Goal: Use online tool/utility: Utilize a website feature to perform a specific function

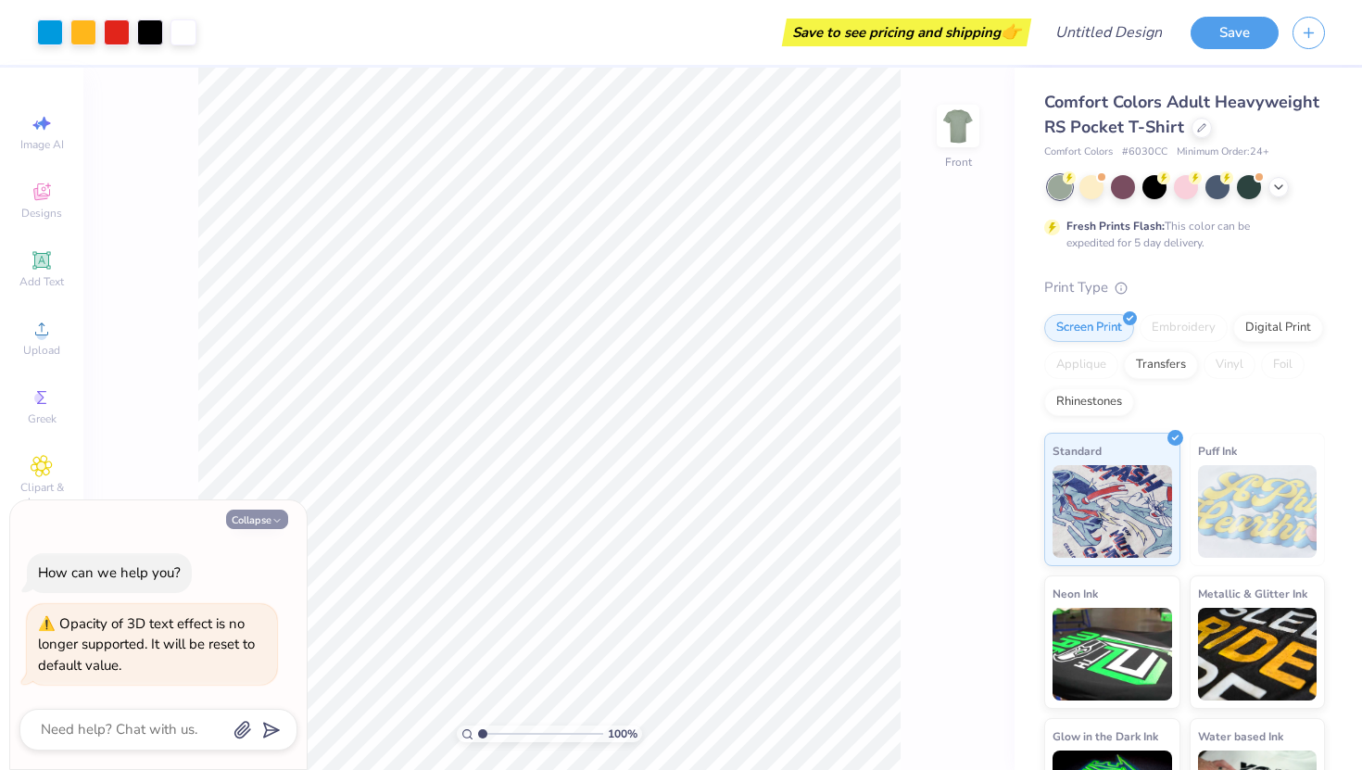
click at [266, 526] on button "Collapse" at bounding box center [257, 519] width 62 height 19
type textarea "x"
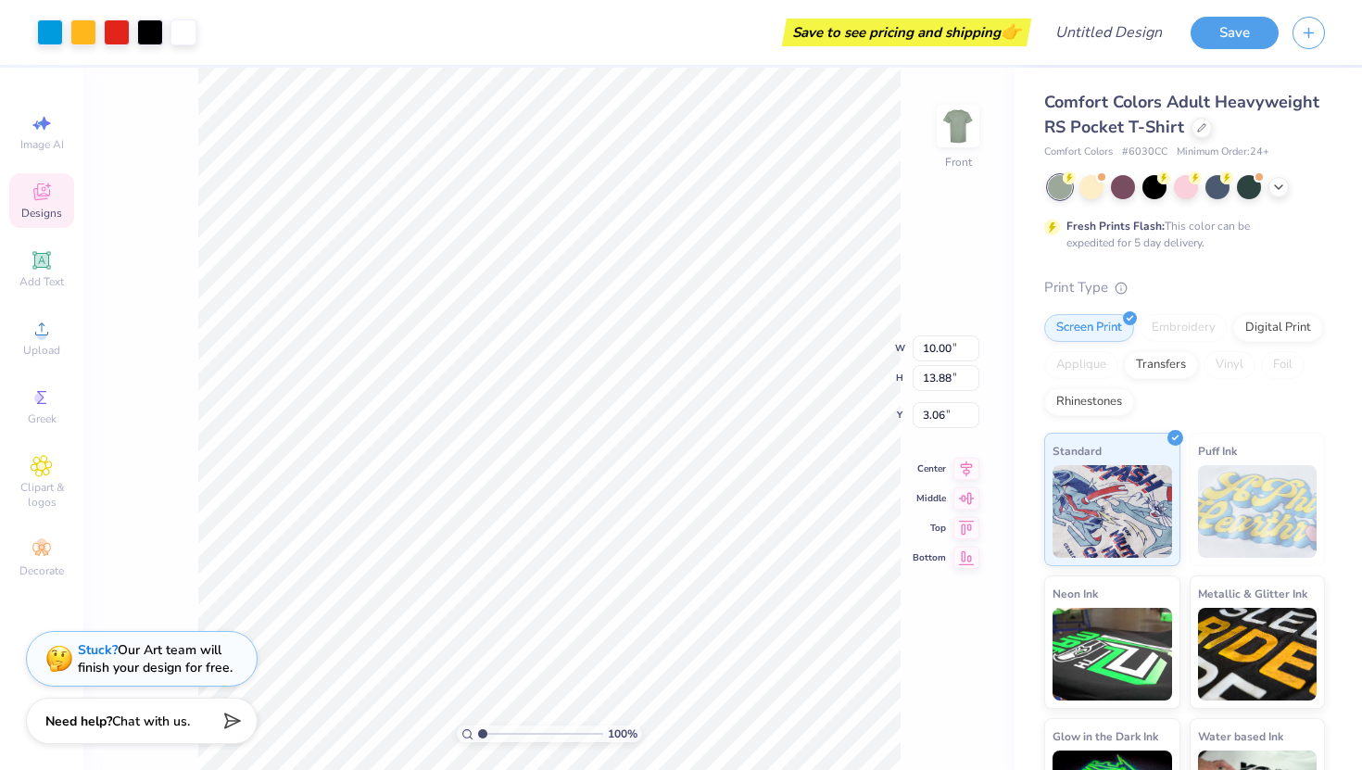
type input "3.00"
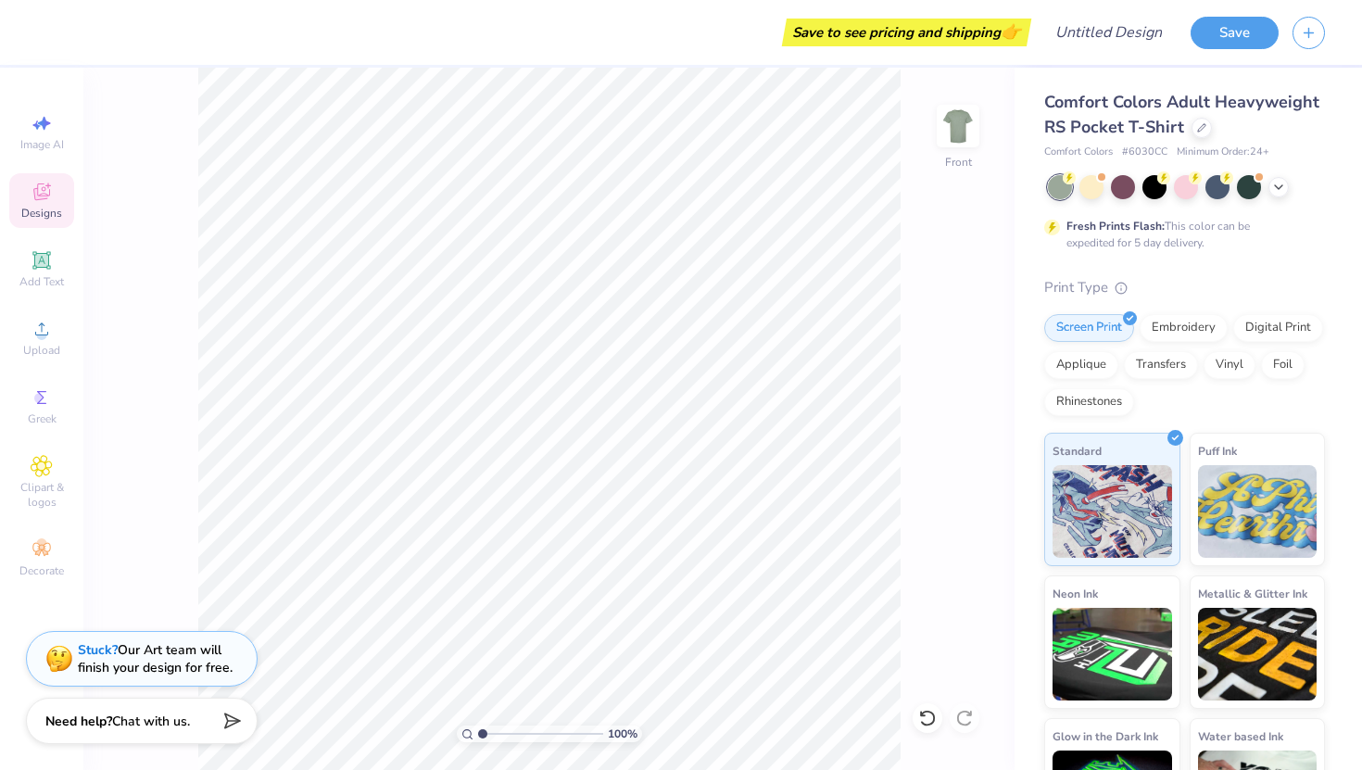
click at [44, 211] on span "Designs" at bounding box center [41, 213] width 41 height 15
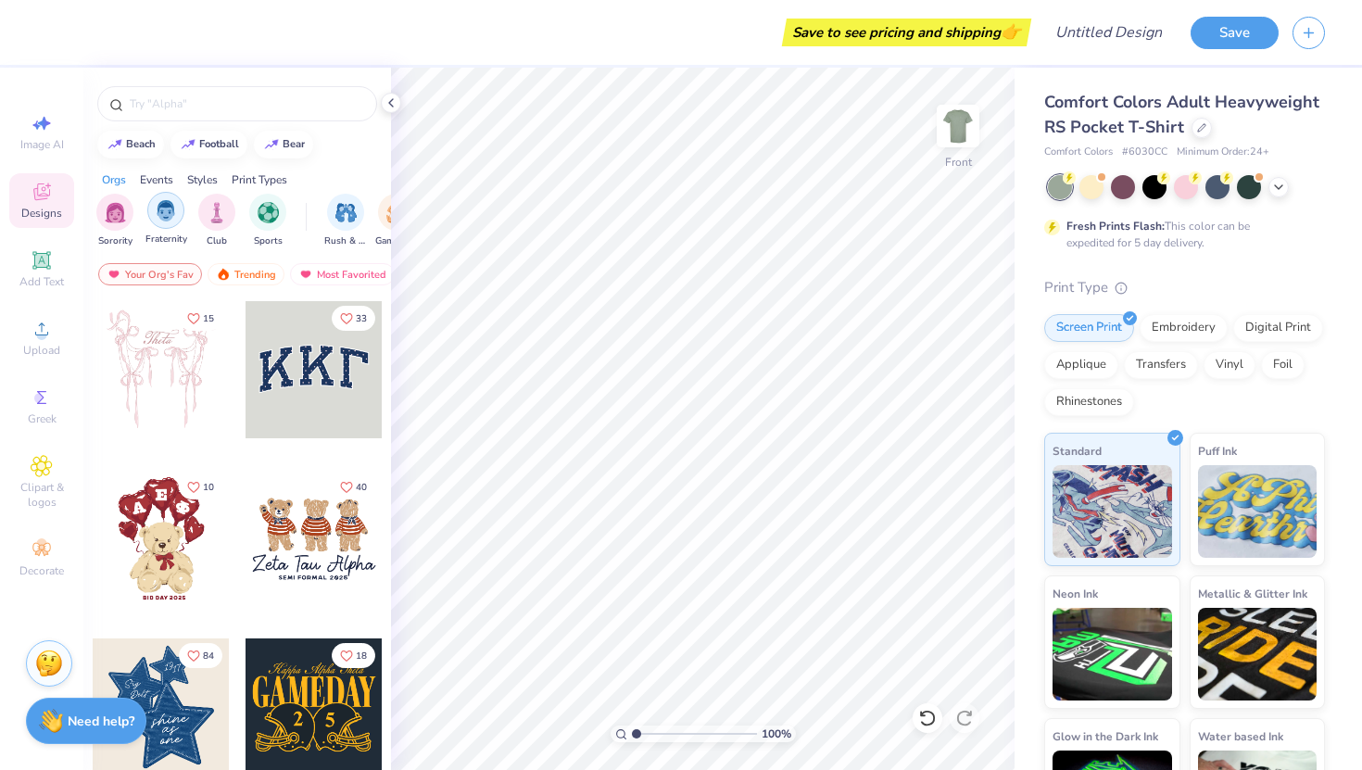
click at [170, 215] on img "filter for Fraternity" at bounding box center [166, 210] width 20 height 21
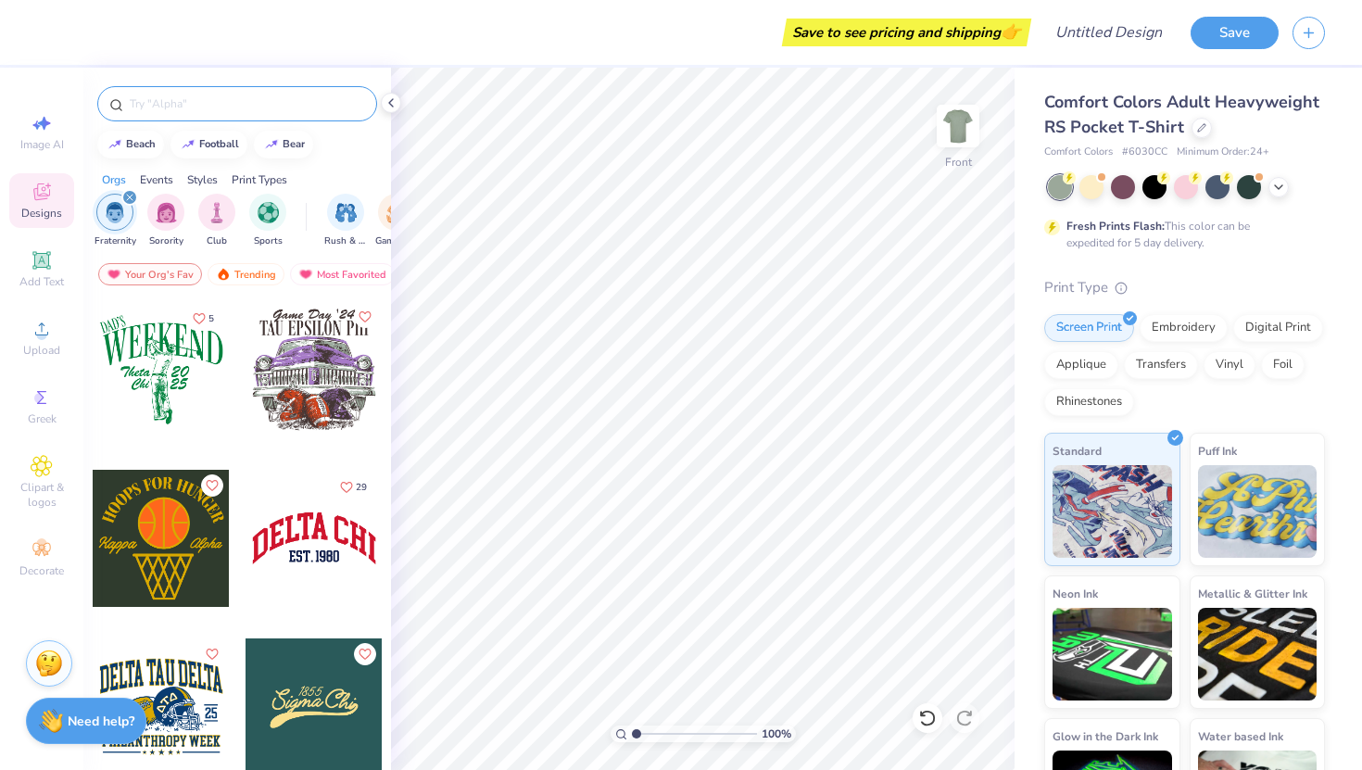
click at [198, 97] on input "text" at bounding box center [246, 103] width 237 height 19
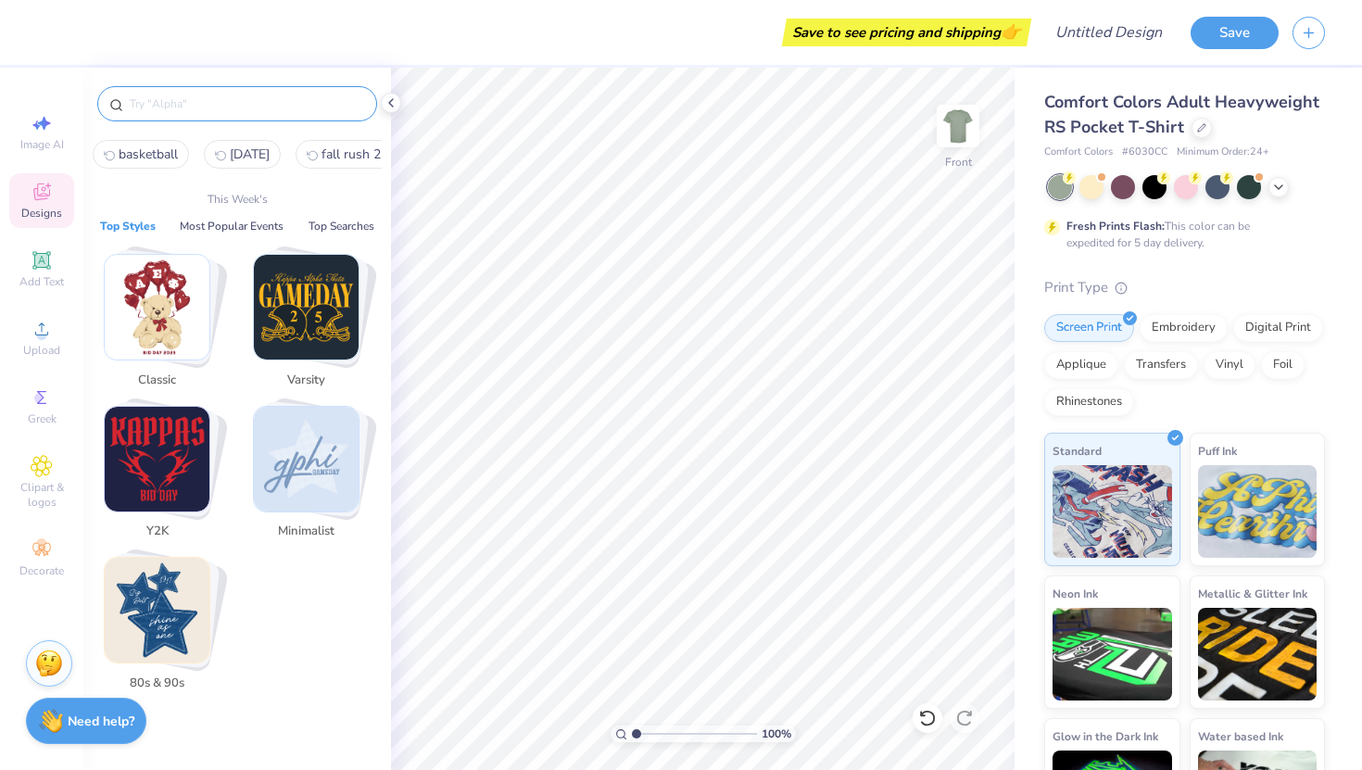
click at [138, 151] on span "basketball" at bounding box center [148, 154] width 59 height 18
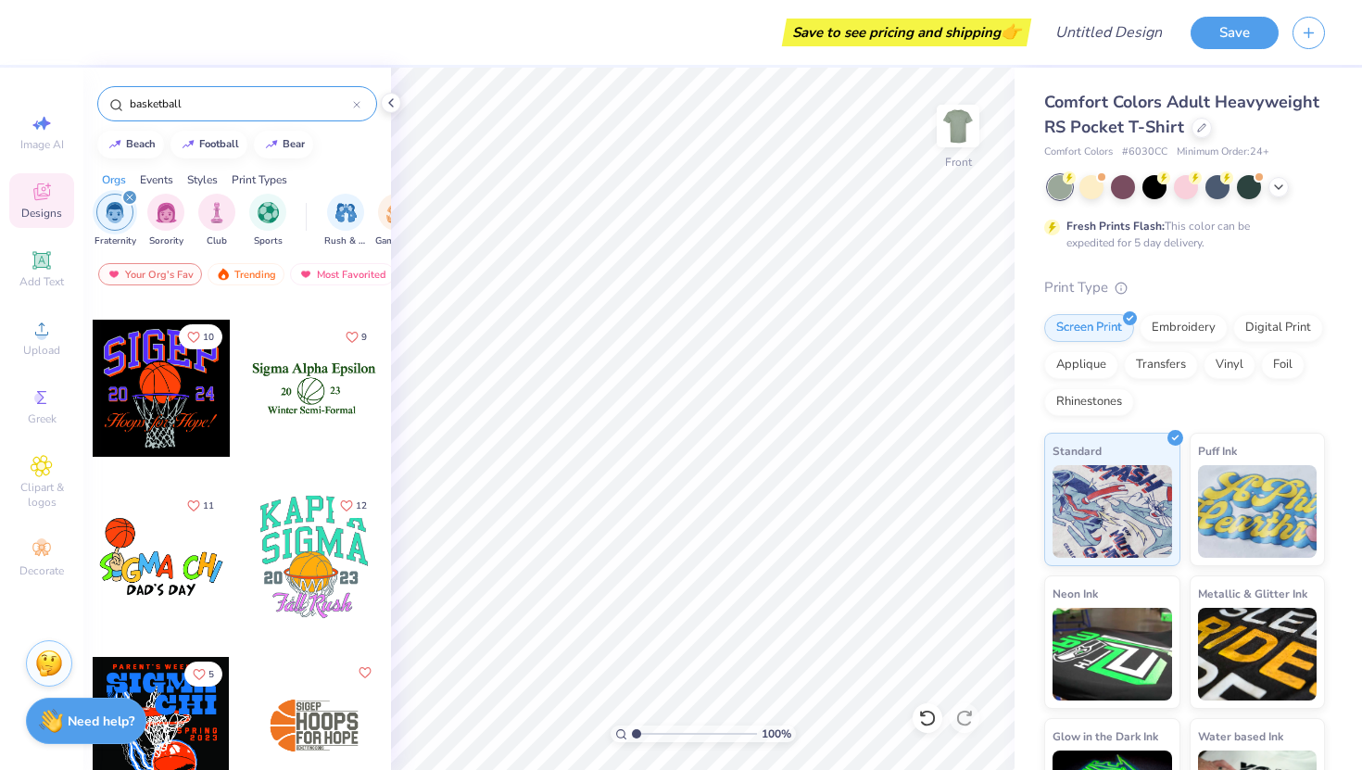
scroll to position [4370, 0]
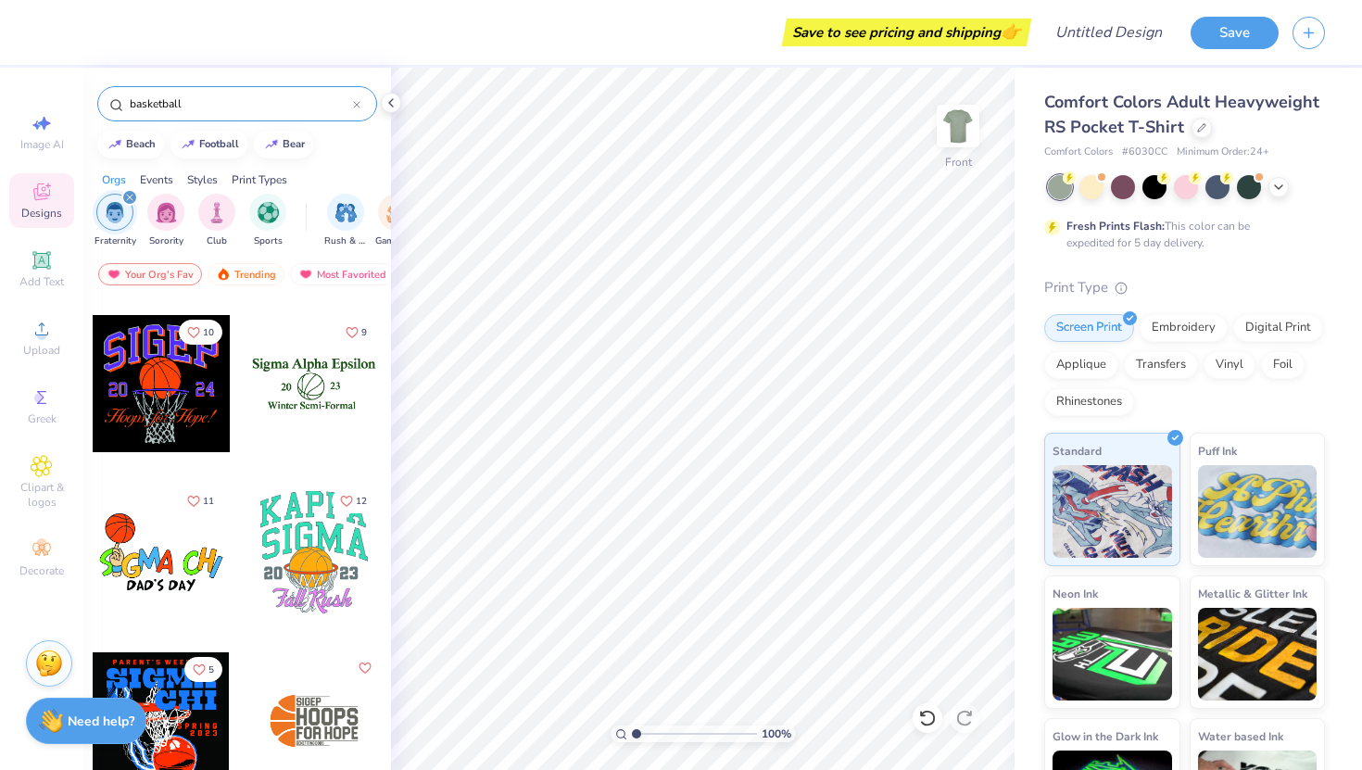
drag, startPoint x: 195, startPoint y: 103, endPoint x: 0, endPoint y: 104, distance: 194.6
click at [0, 104] on div "Save to see pricing and shipping 👉 Design Title Save Image AI Designs Add Text …" at bounding box center [681, 385] width 1362 height 770
type input "lebron"
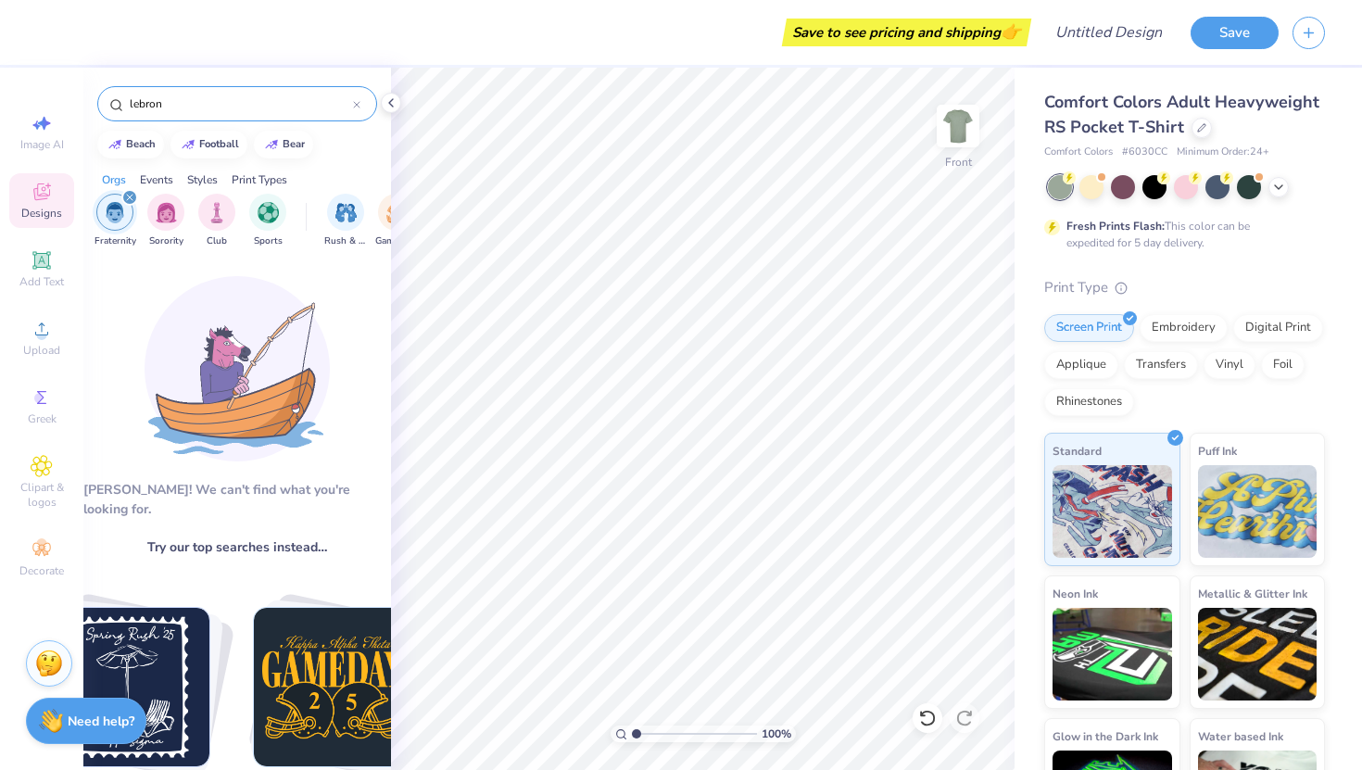
drag, startPoint x: 175, startPoint y: 108, endPoint x: 0, endPoint y: 94, distance: 175.6
click at [0, 95] on div "Save to see pricing and shipping 👉 Design Title Save Image AI Designs Add Text …" at bounding box center [681, 385] width 1362 height 770
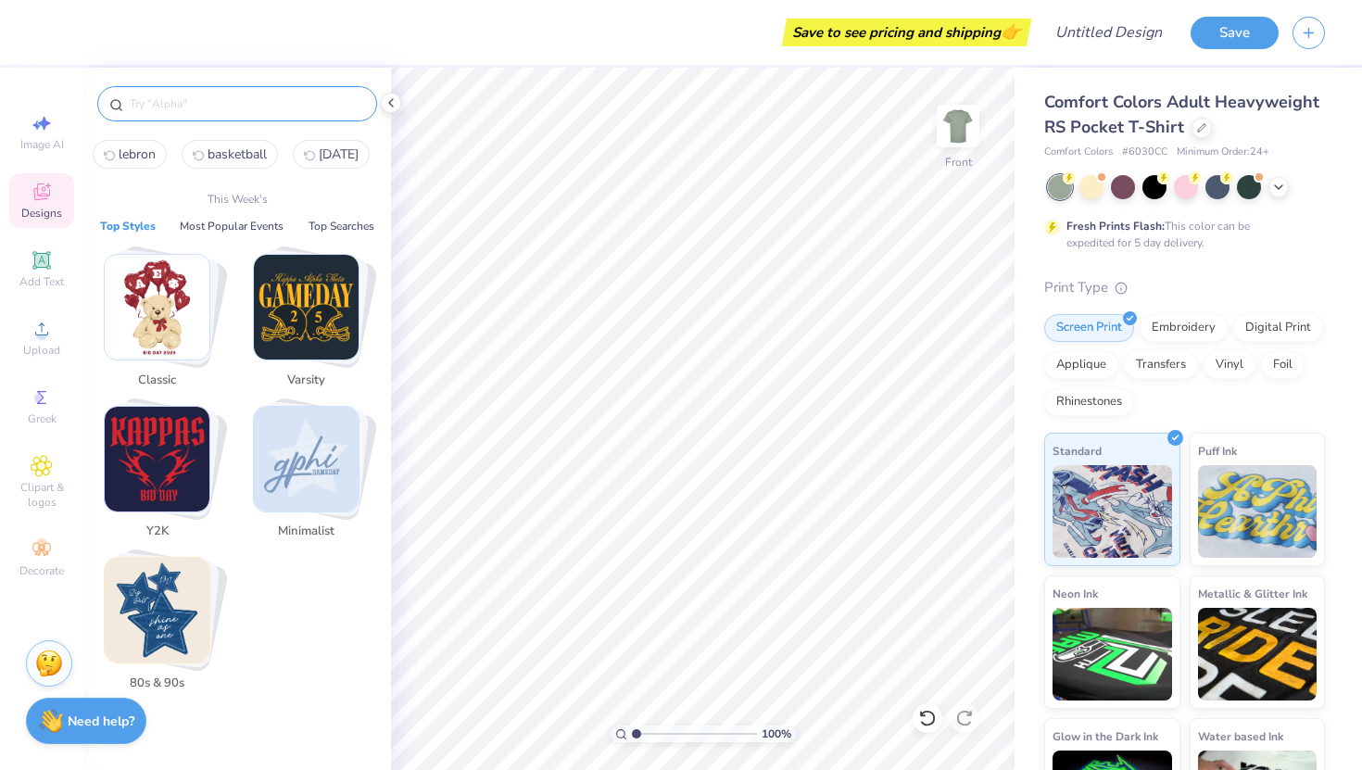
click at [135, 162] on span "lebron" at bounding box center [137, 154] width 37 height 18
type input "lebron"
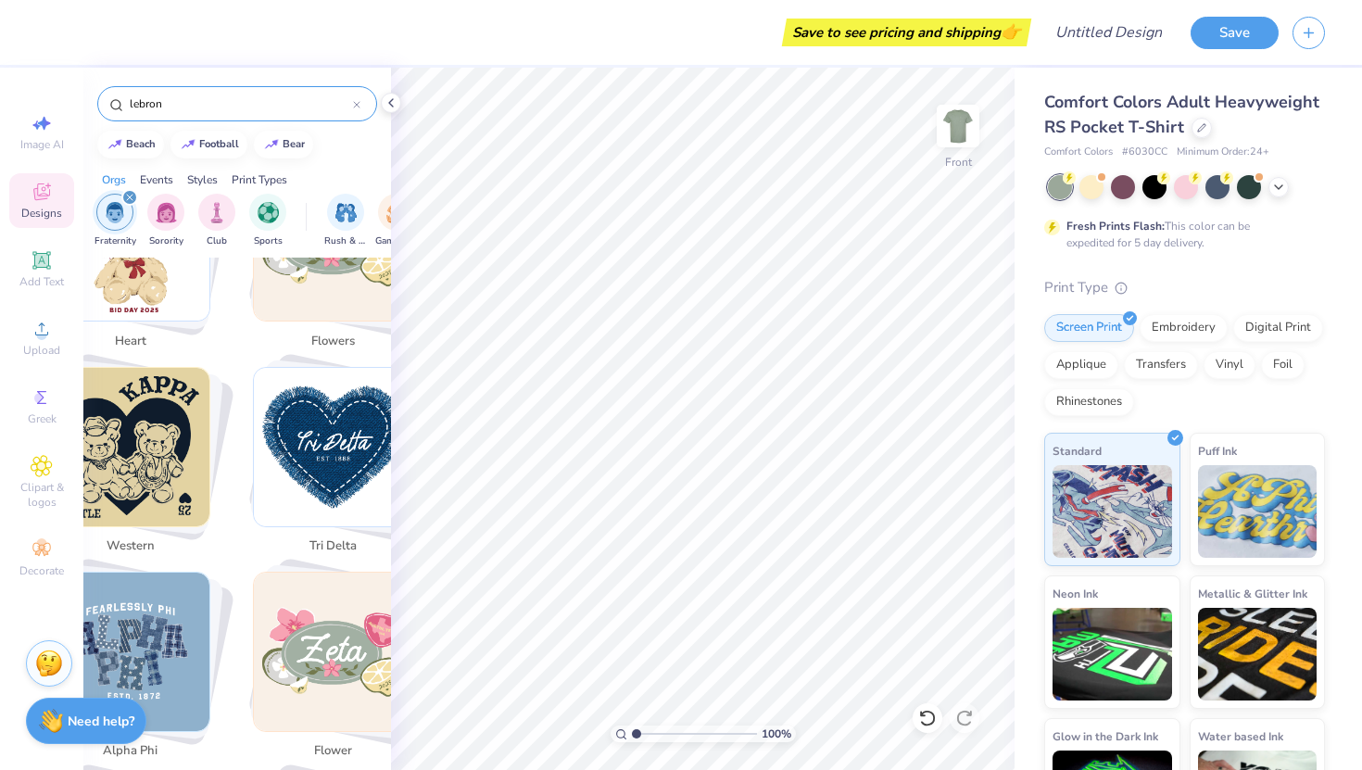
scroll to position [1477, 0]
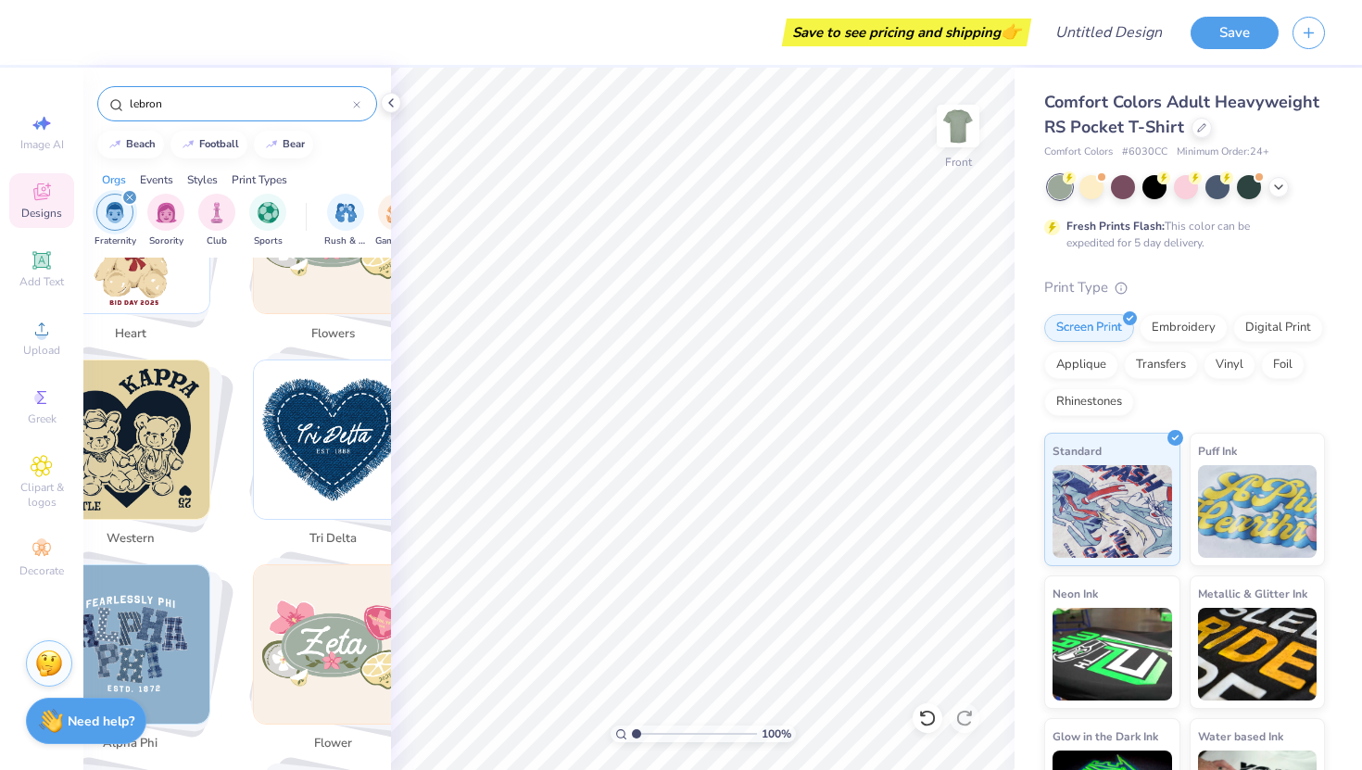
click at [357, 102] on icon at bounding box center [356, 104] width 7 height 7
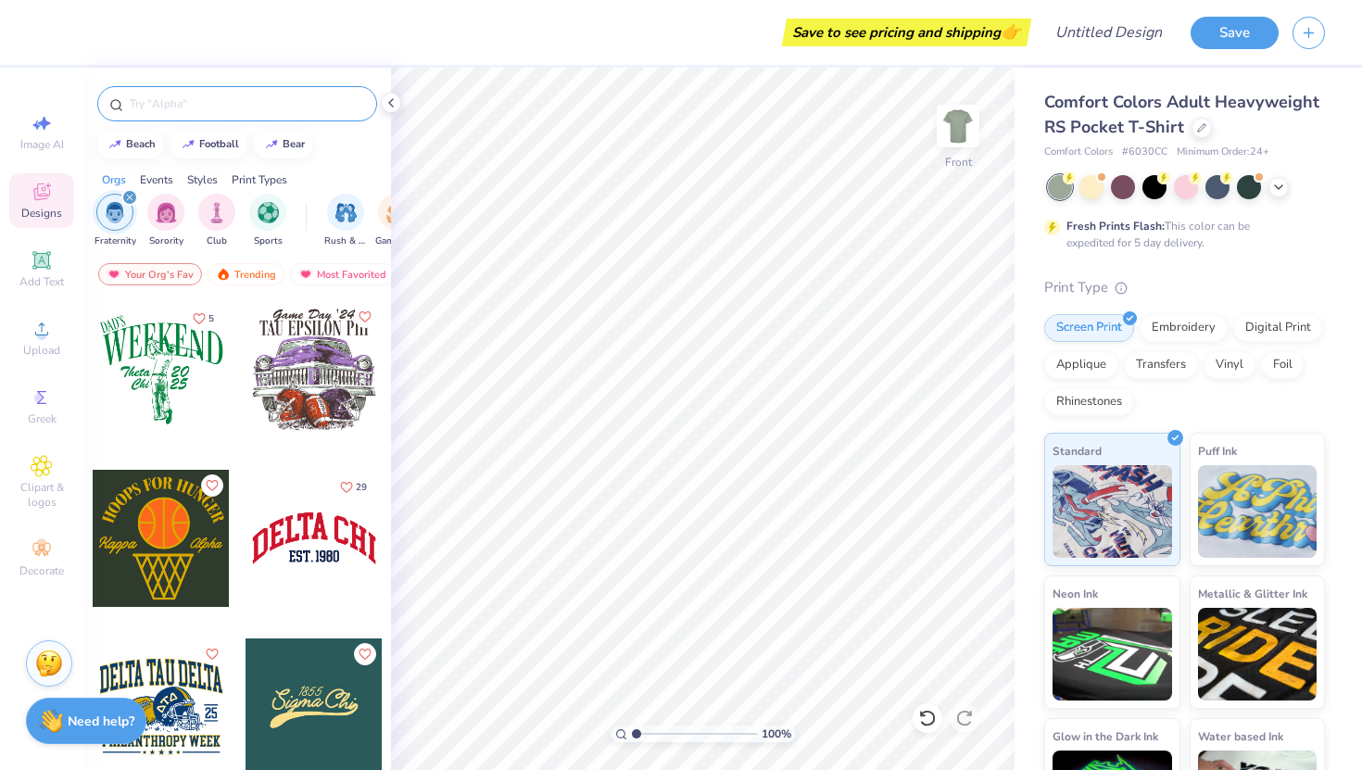
click at [220, 116] on div at bounding box center [237, 103] width 280 height 35
click at [216, 99] on input "text" at bounding box center [246, 103] width 237 height 19
type input "lakers"
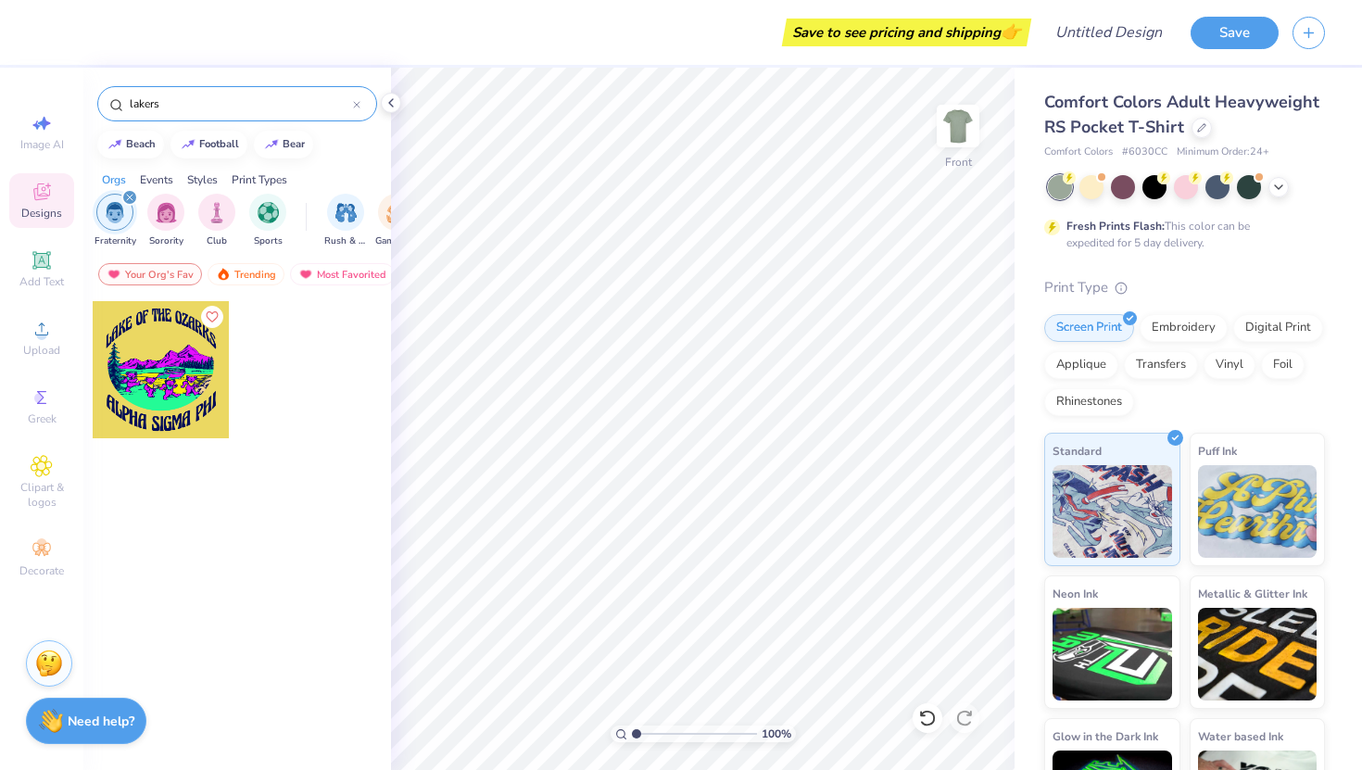
click at [158, 387] on div at bounding box center [161, 369] width 137 height 137
click at [356, 96] on div at bounding box center [356, 103] width 7 height 17
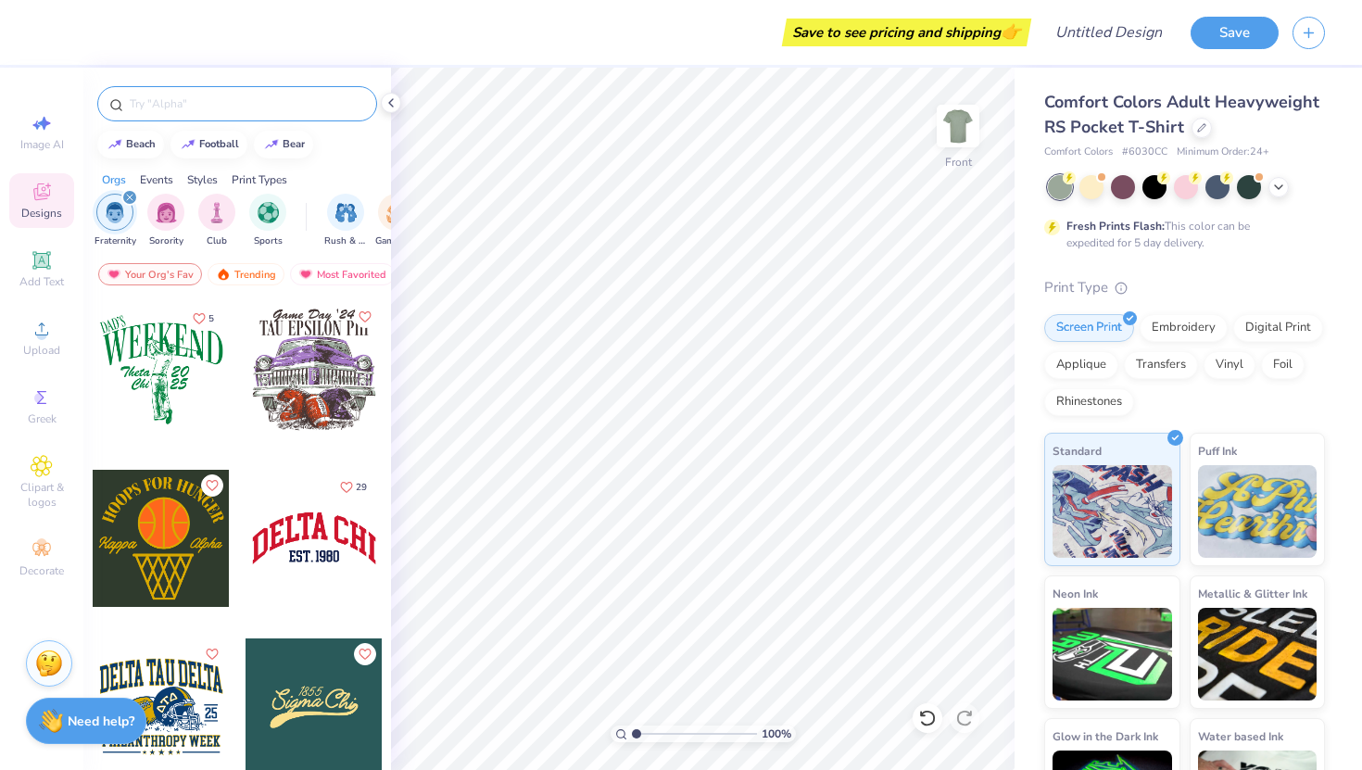
click at [299, 107] on input "text" at bounding box center [246, 103] width 237 height 19
type input "[DATE]"
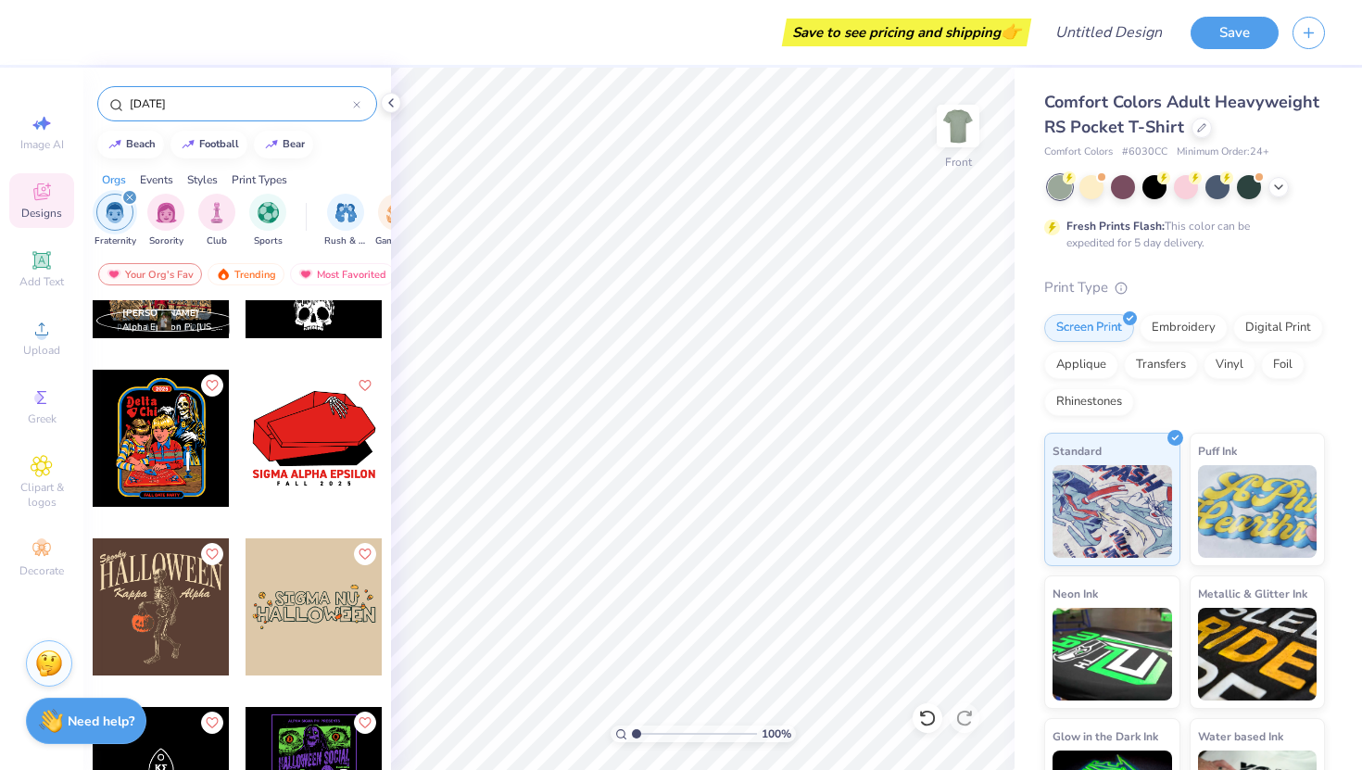
scroll to position [0, 0]
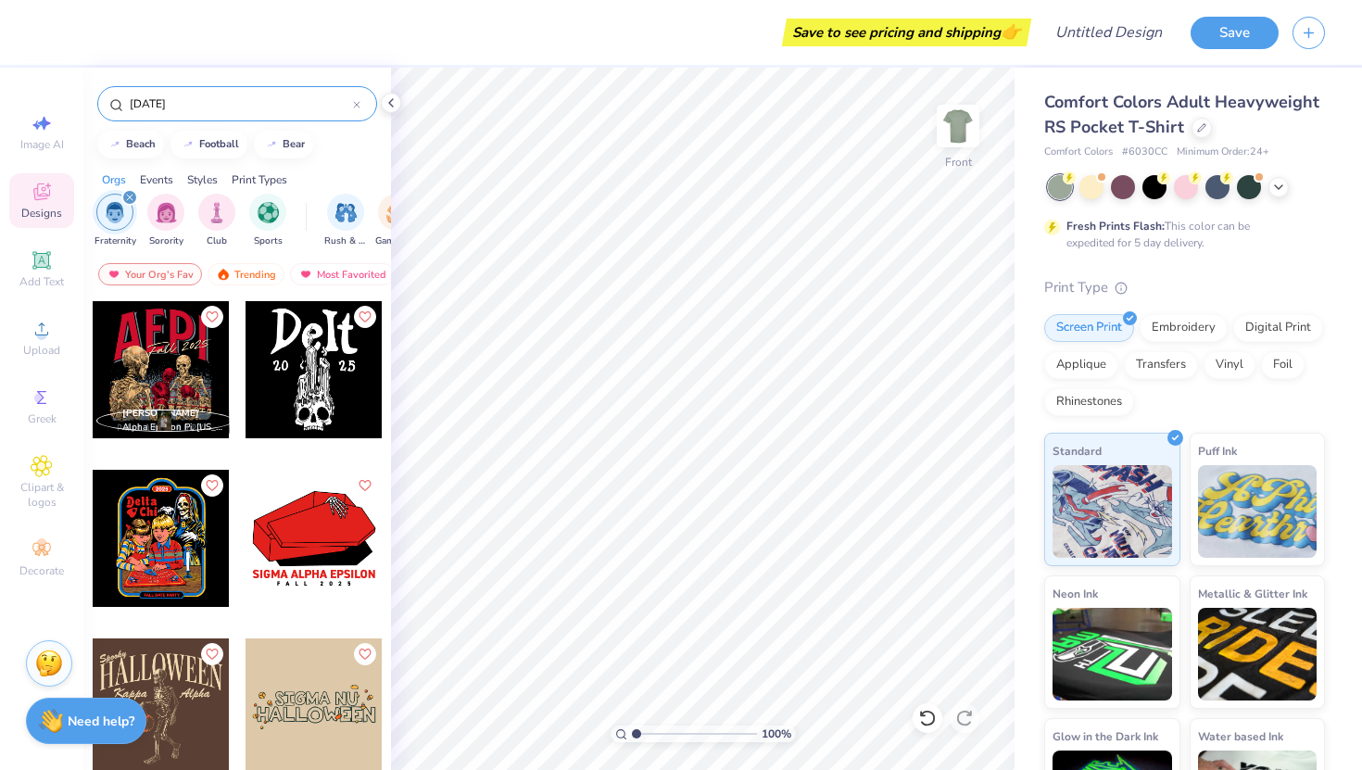
click at [316, 349] on div at bounding box center [314, 369] width 137 height 137
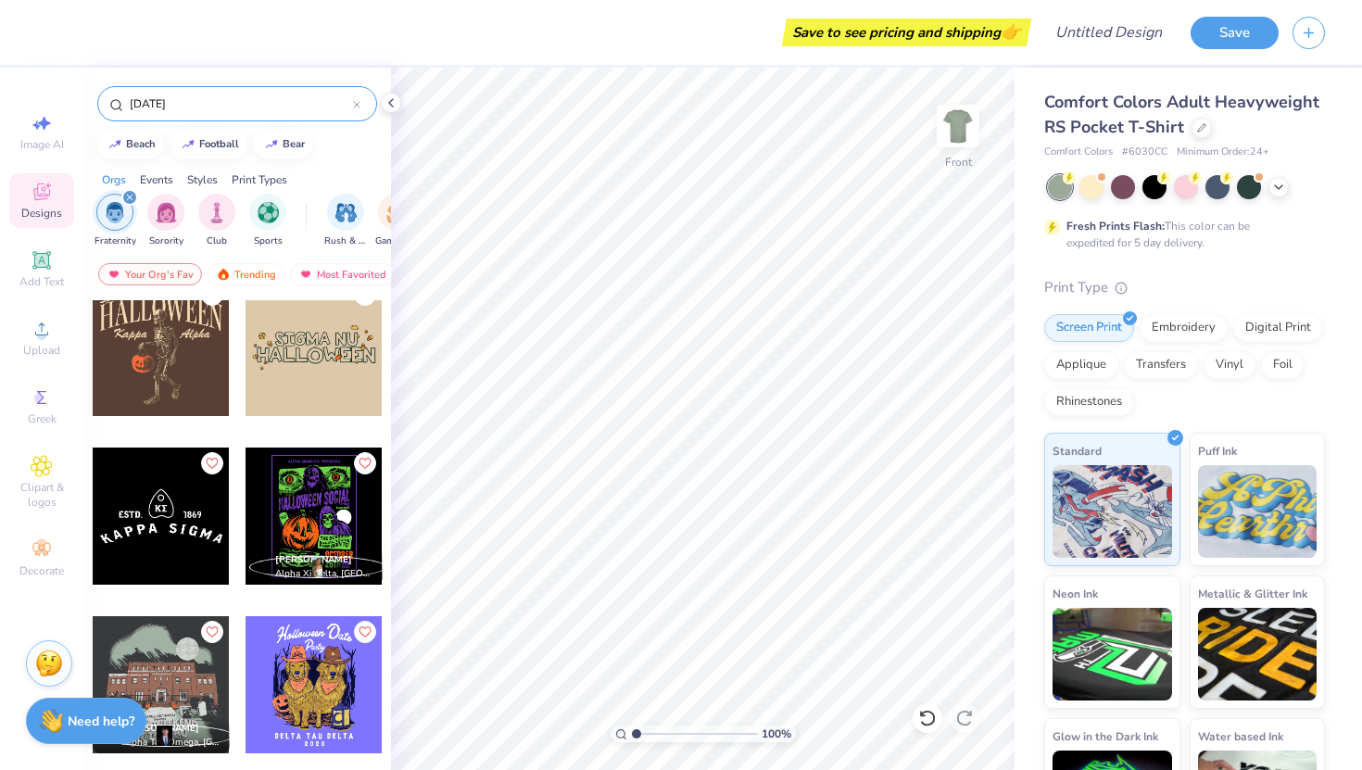
scroll to position [361, 0]
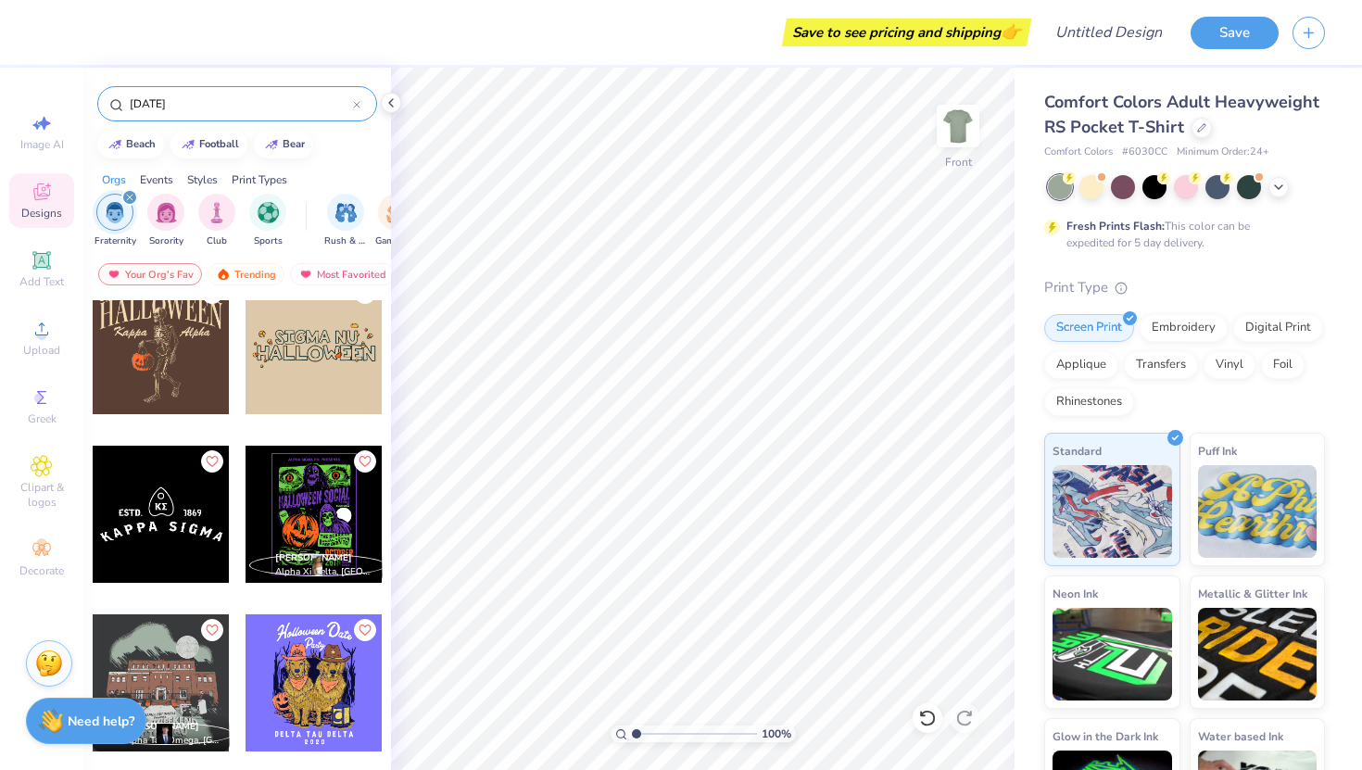
click at [280, 529] on div at bounding box center [314, 514] width 137 height 137
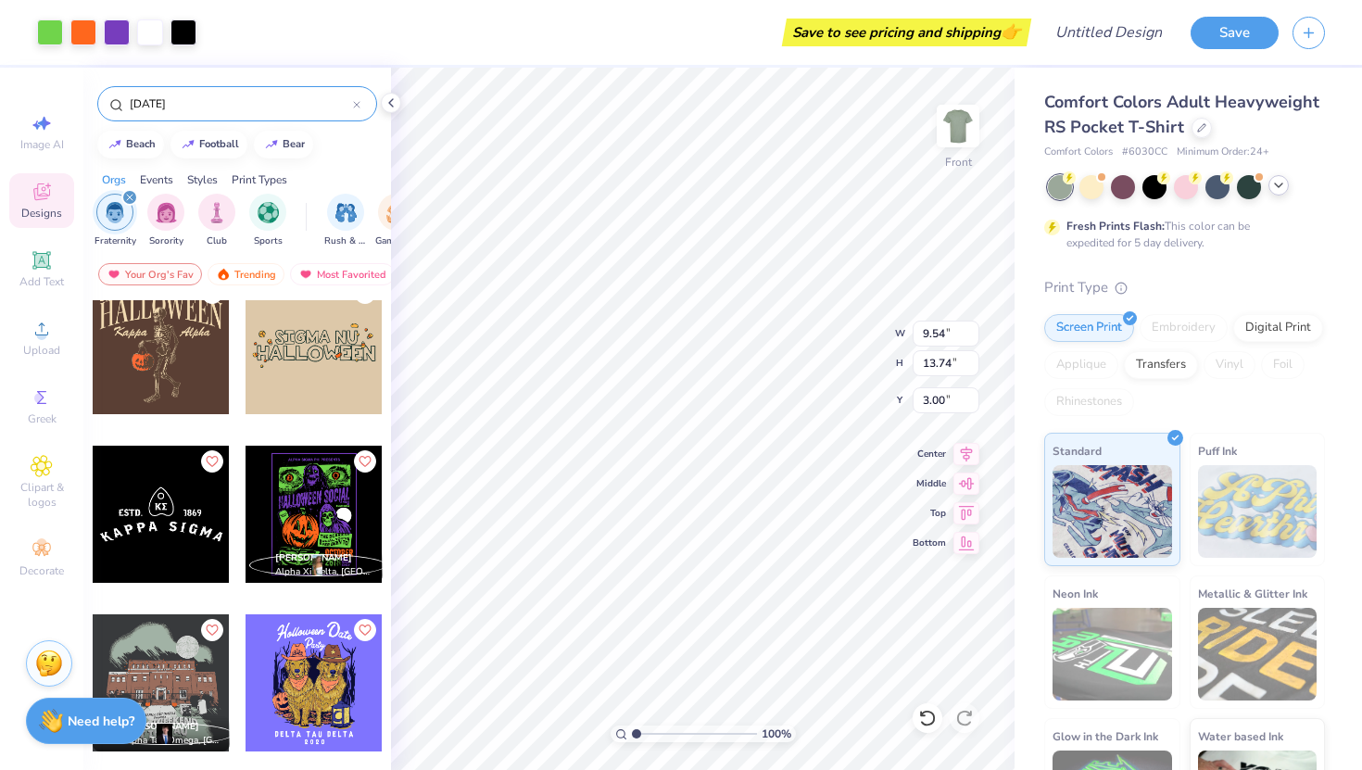
click at [1280, 187] on icon at bounding box center [1278, 185] width 15 height 15
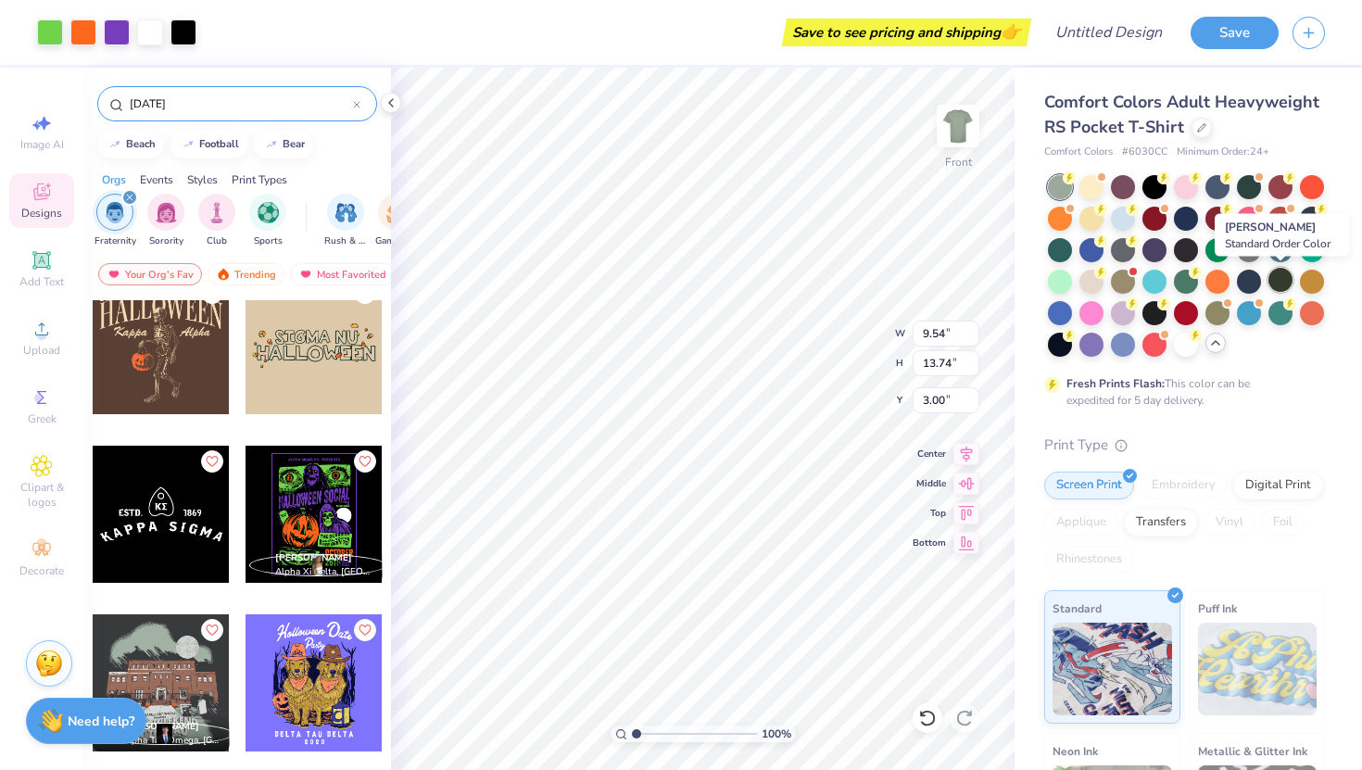
click at [1278, 280] on div at bounding box center [1280, 280] width 24 height 24
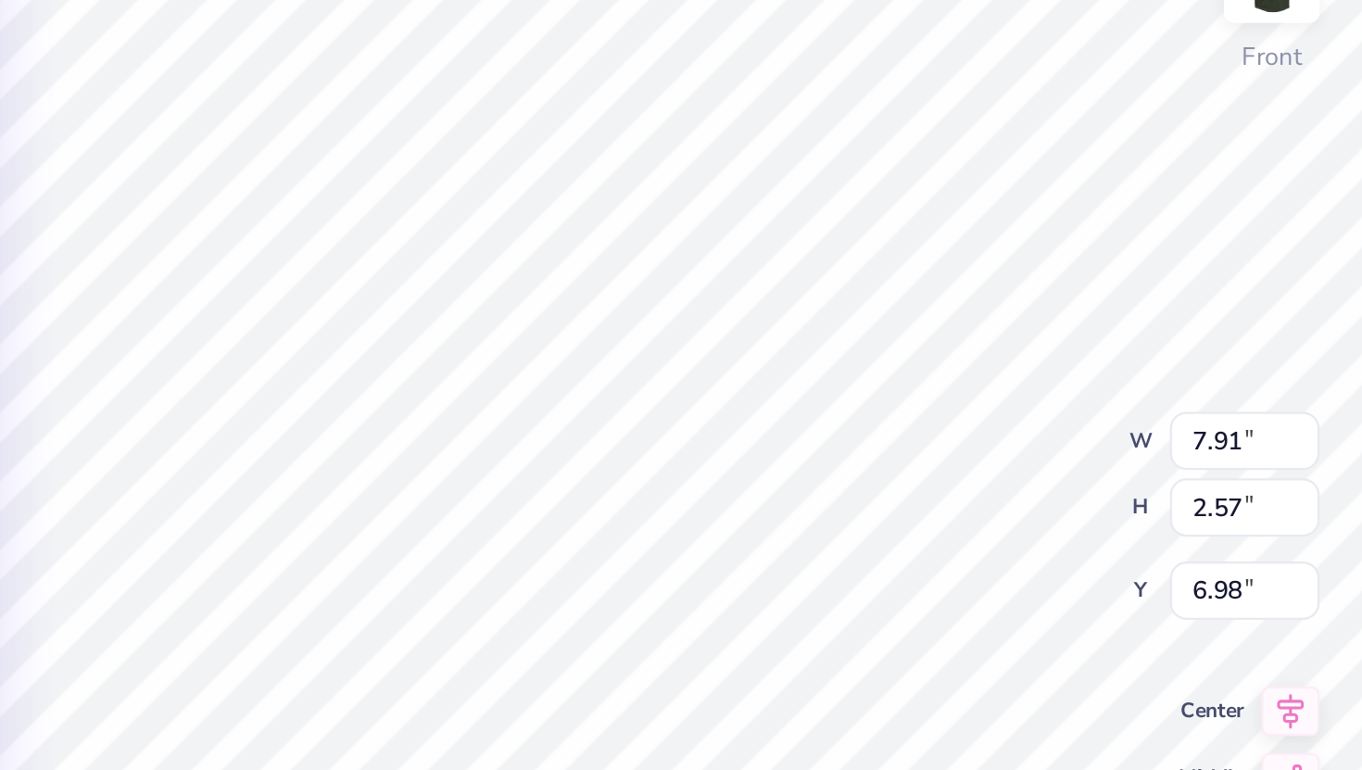
type input "7.91"
type input "2.57"
type input "6.98"
type textarea "Deltapalooza"
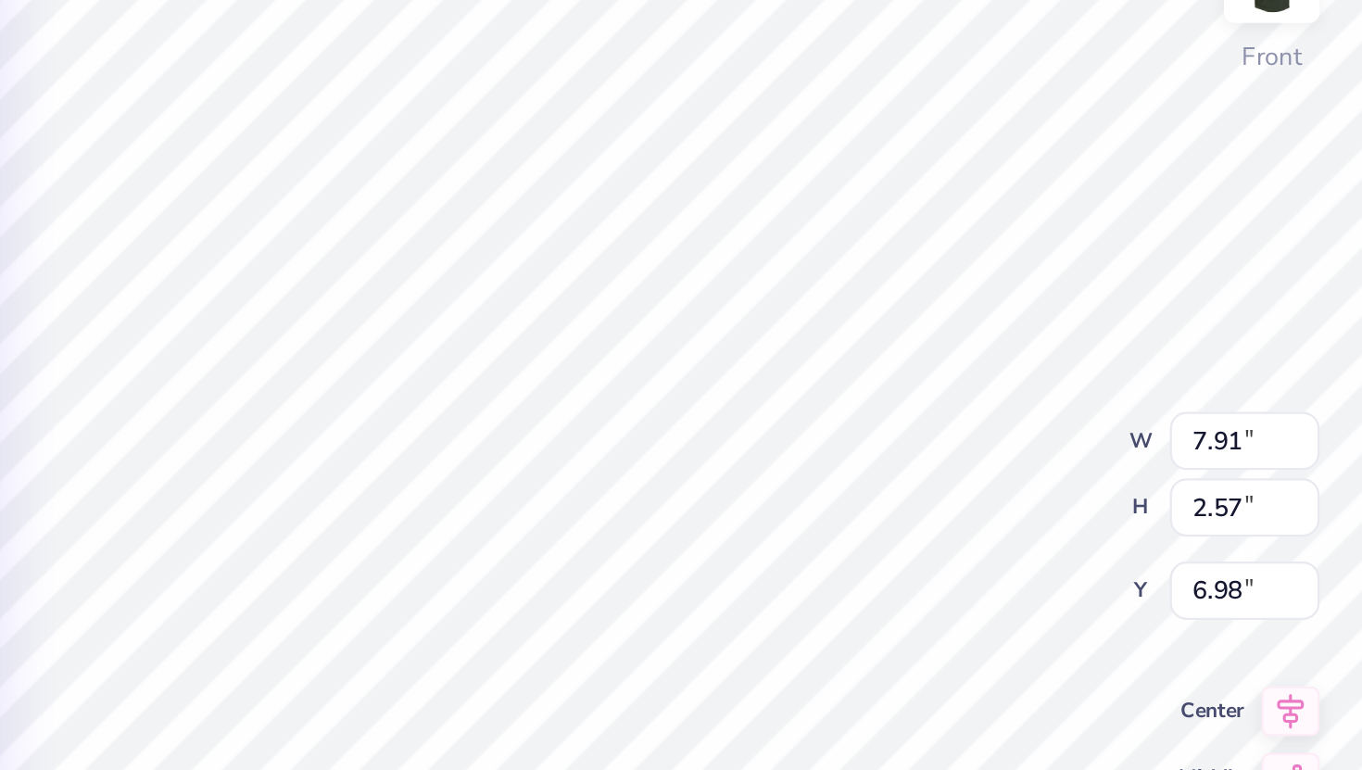
scroll to position [1, 4]
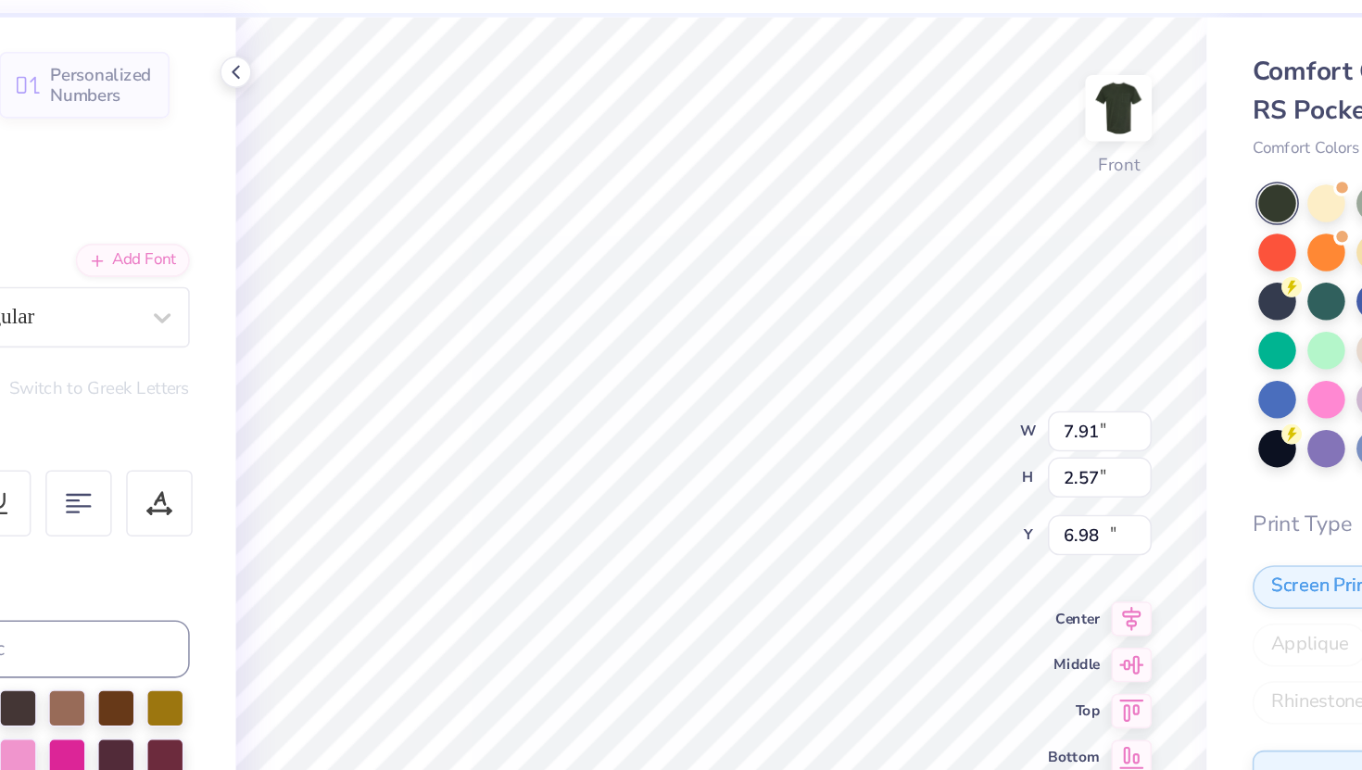
type input "3.11"
type input "1.02"
type input "13.74"
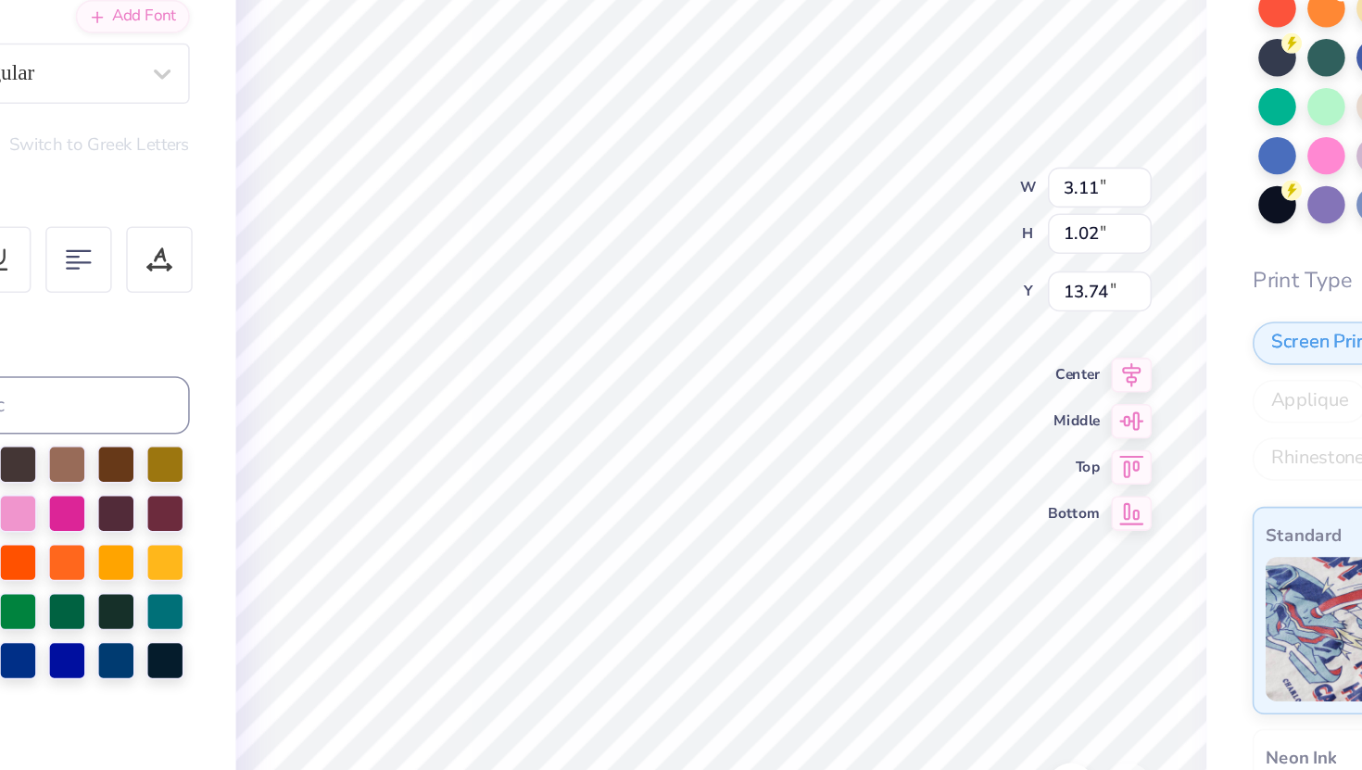
scroll to position [0, 1]
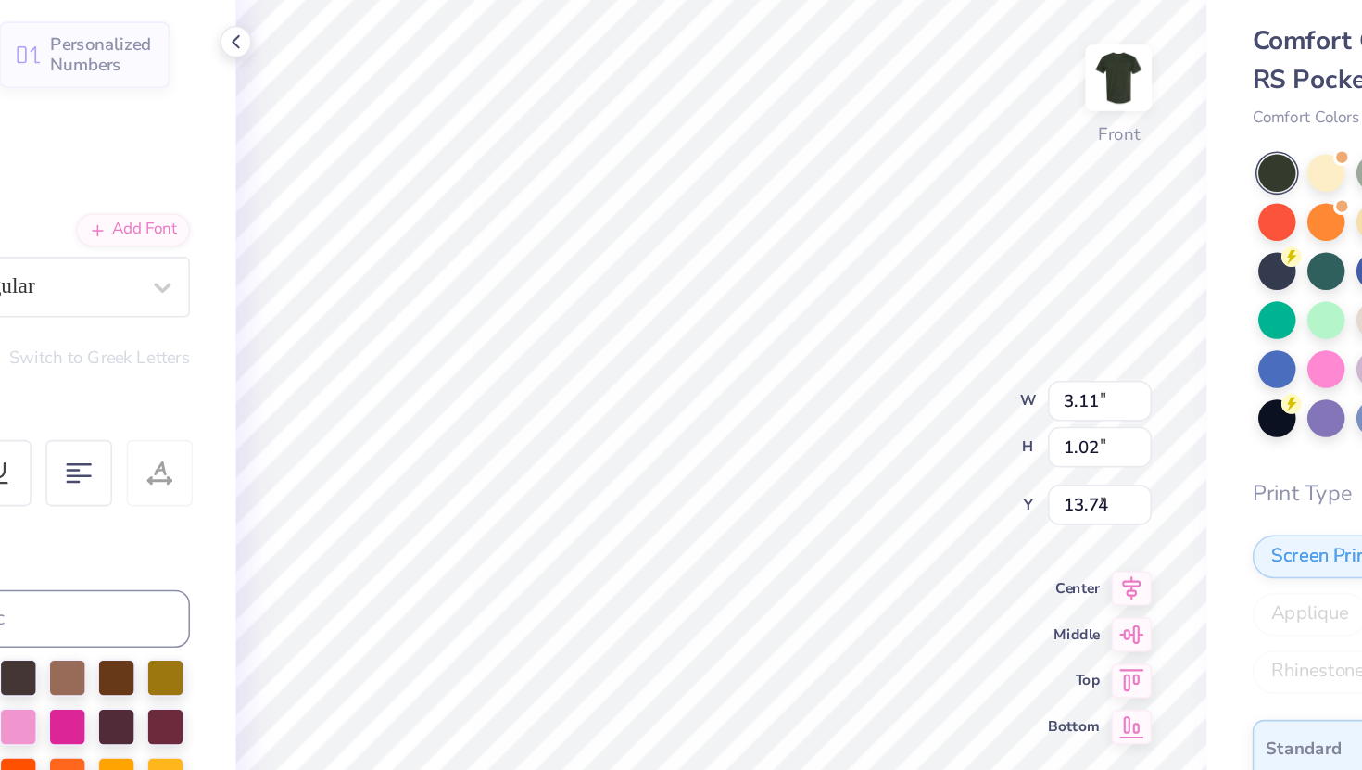
type input "7.95"
type input "3.00"
type input "6.76"
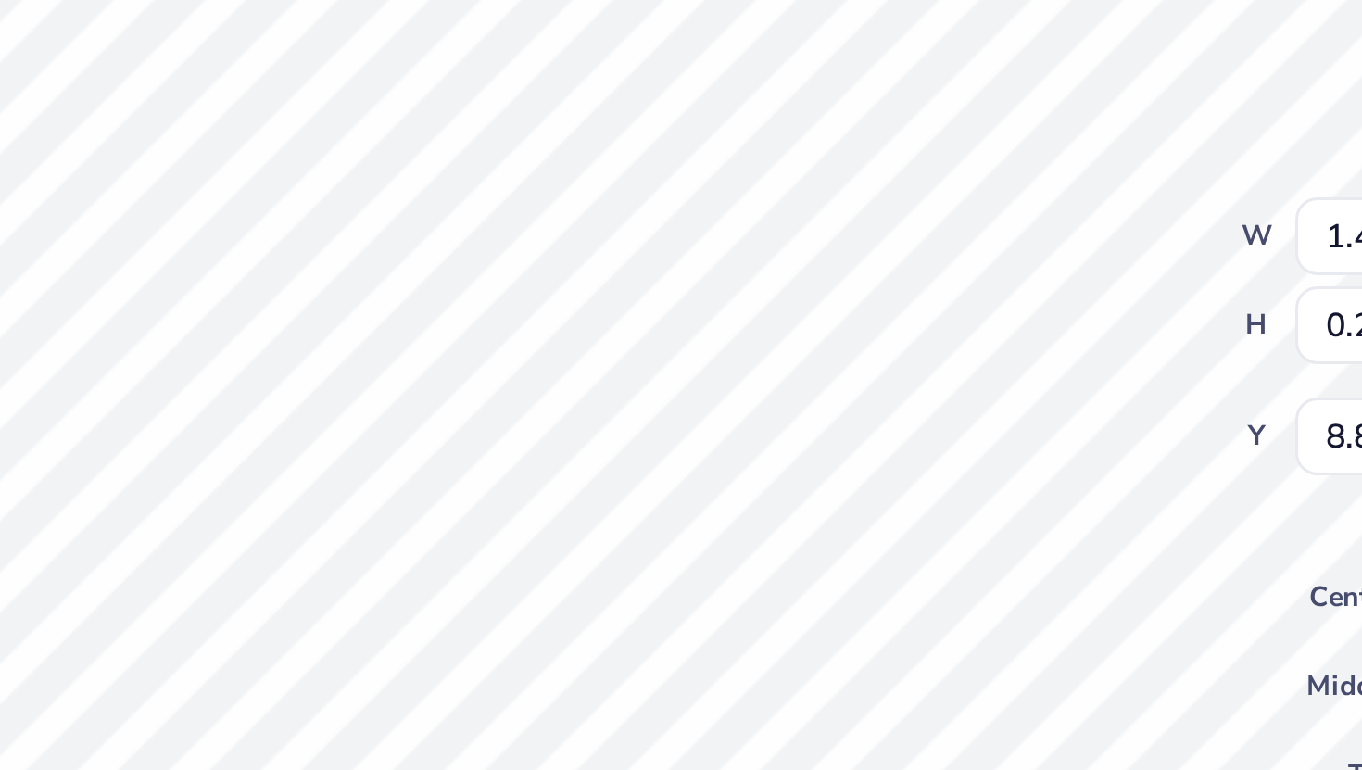
type textarea "Going Dark"
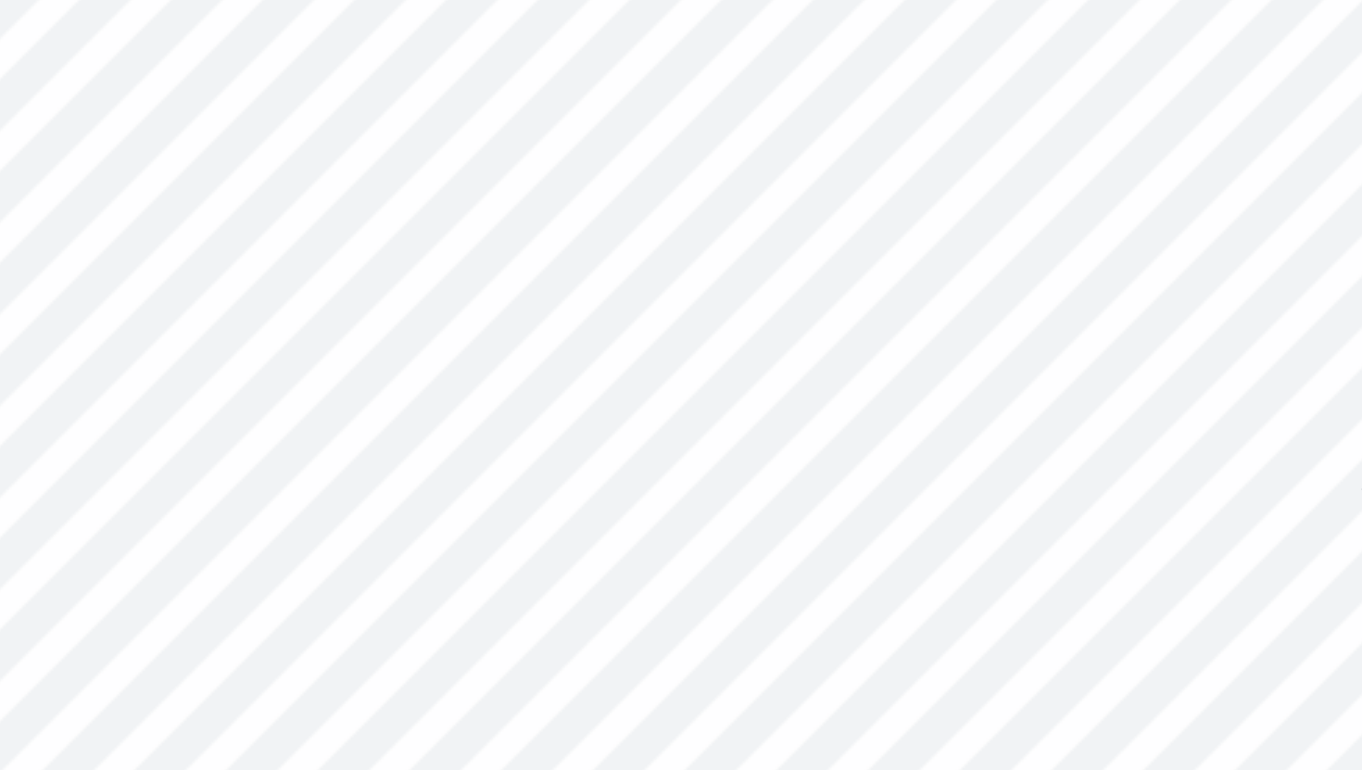
type textarea "Delta Tau Delta PRESENTS"
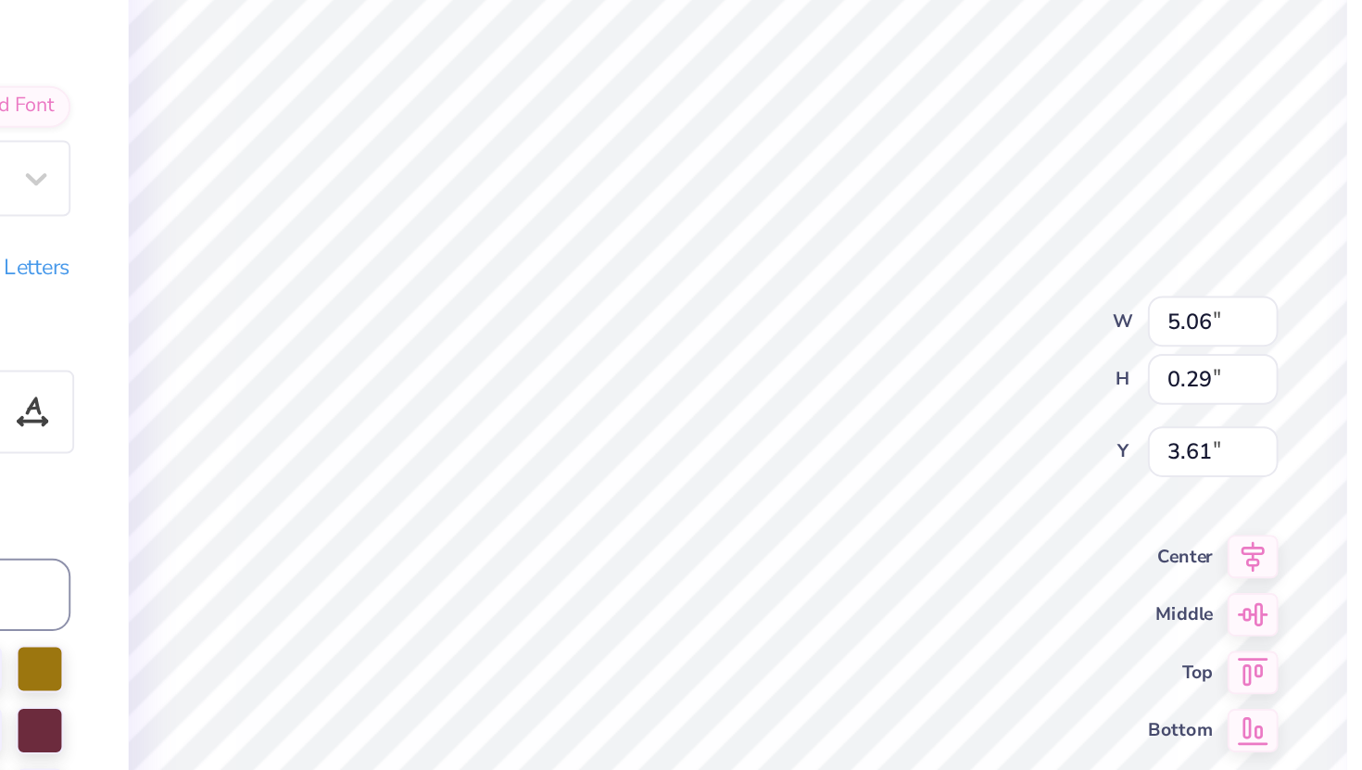
scroll to position [0, 6]
type textarea "DELTA TAU DELTA PRESENTS"
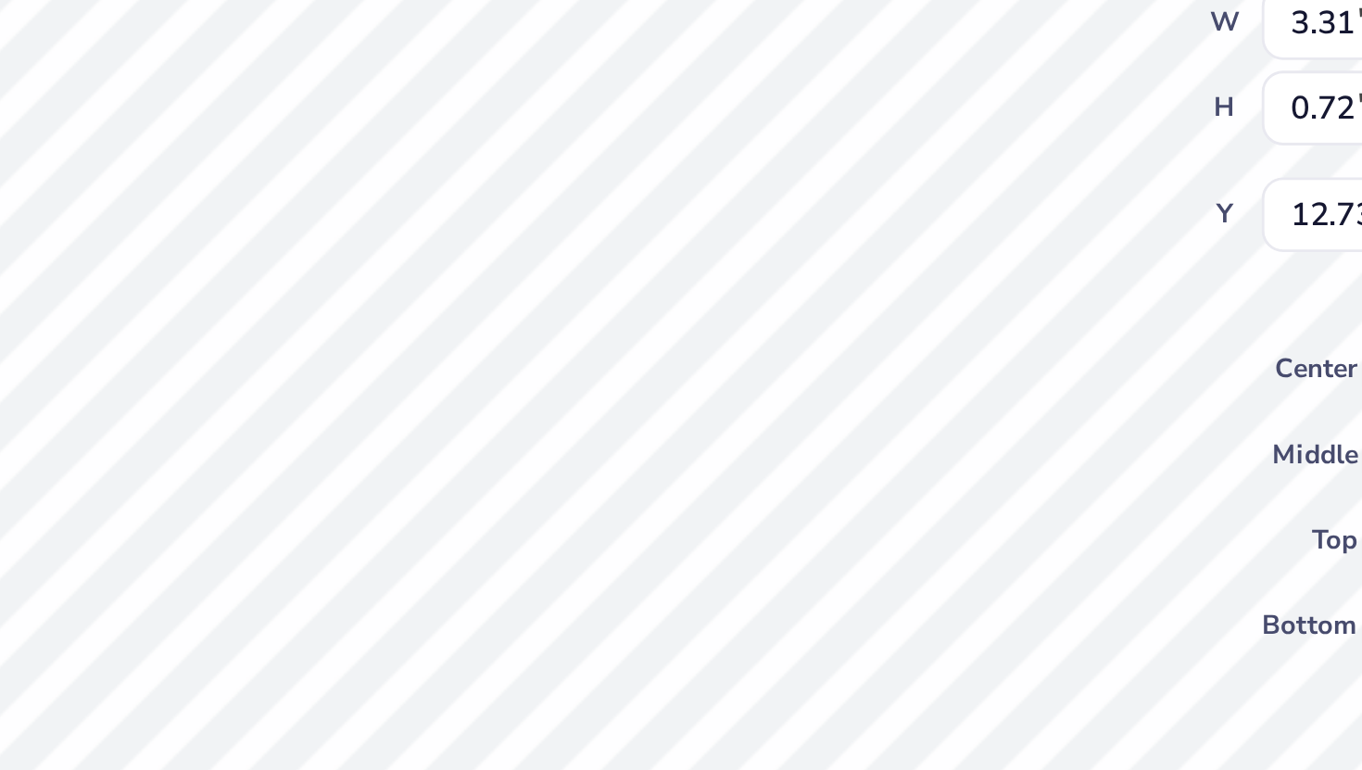
type textarea "BEEN TO!"
type input "3.28"
type input "0.54"
type input "12.09"
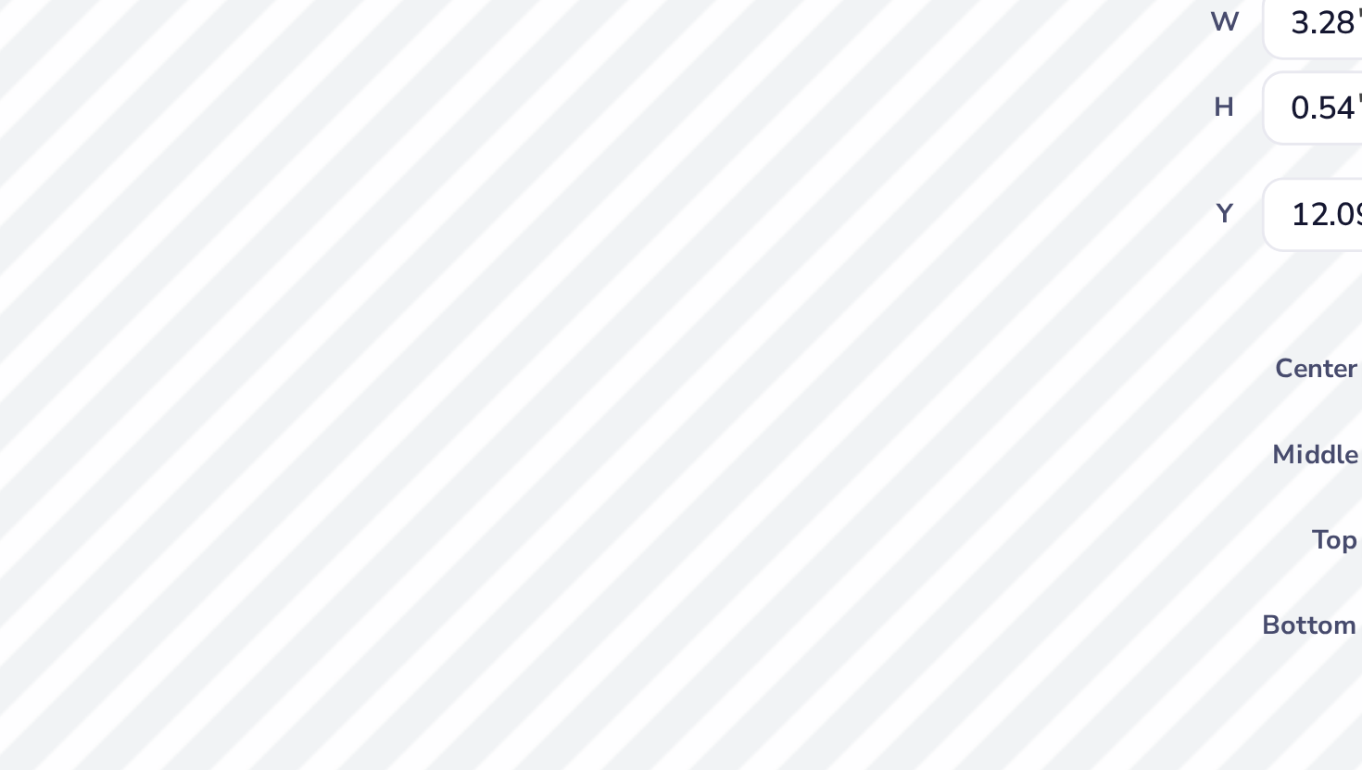
type input "3.37"
type input "12.45"
type textarea "SIAL YOU'VE"
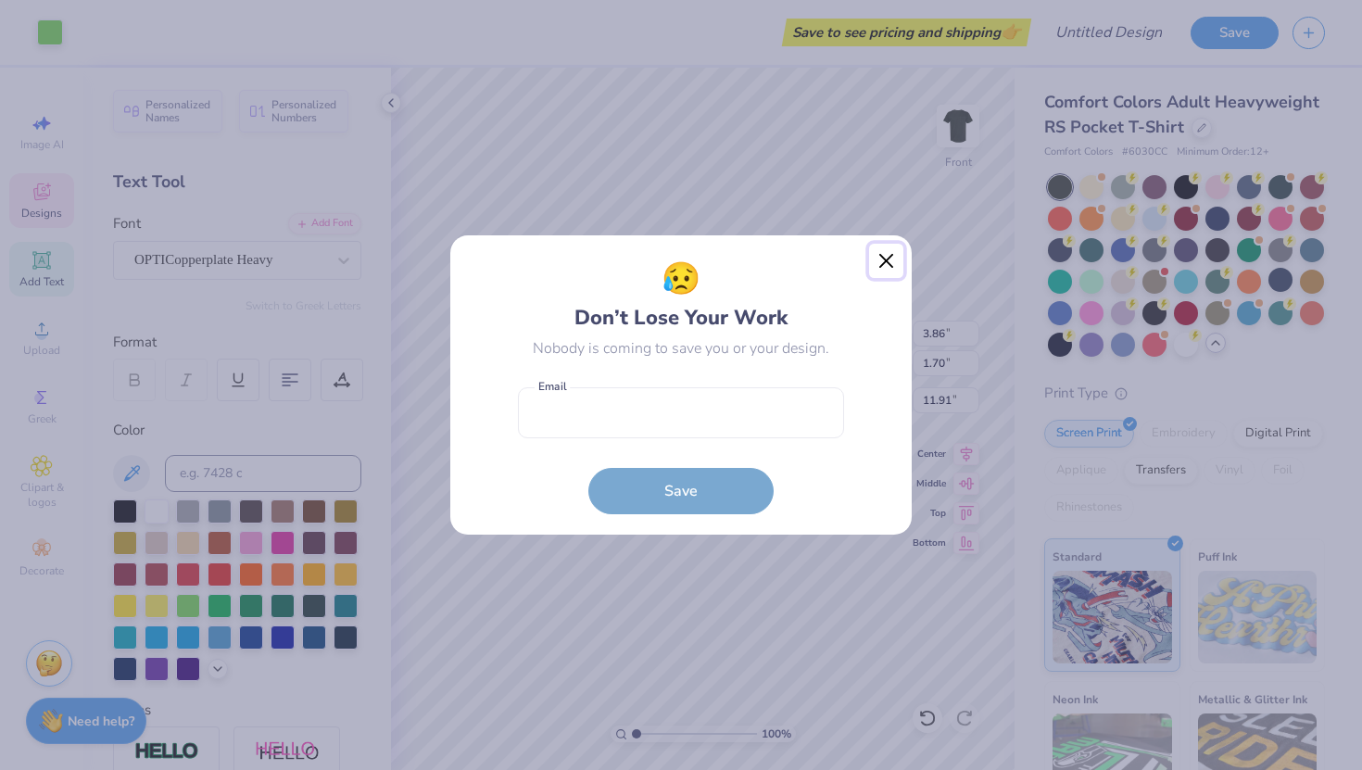
click at [886, 253] on button "Close" at bounding box center [886, 261] width 35 height 35
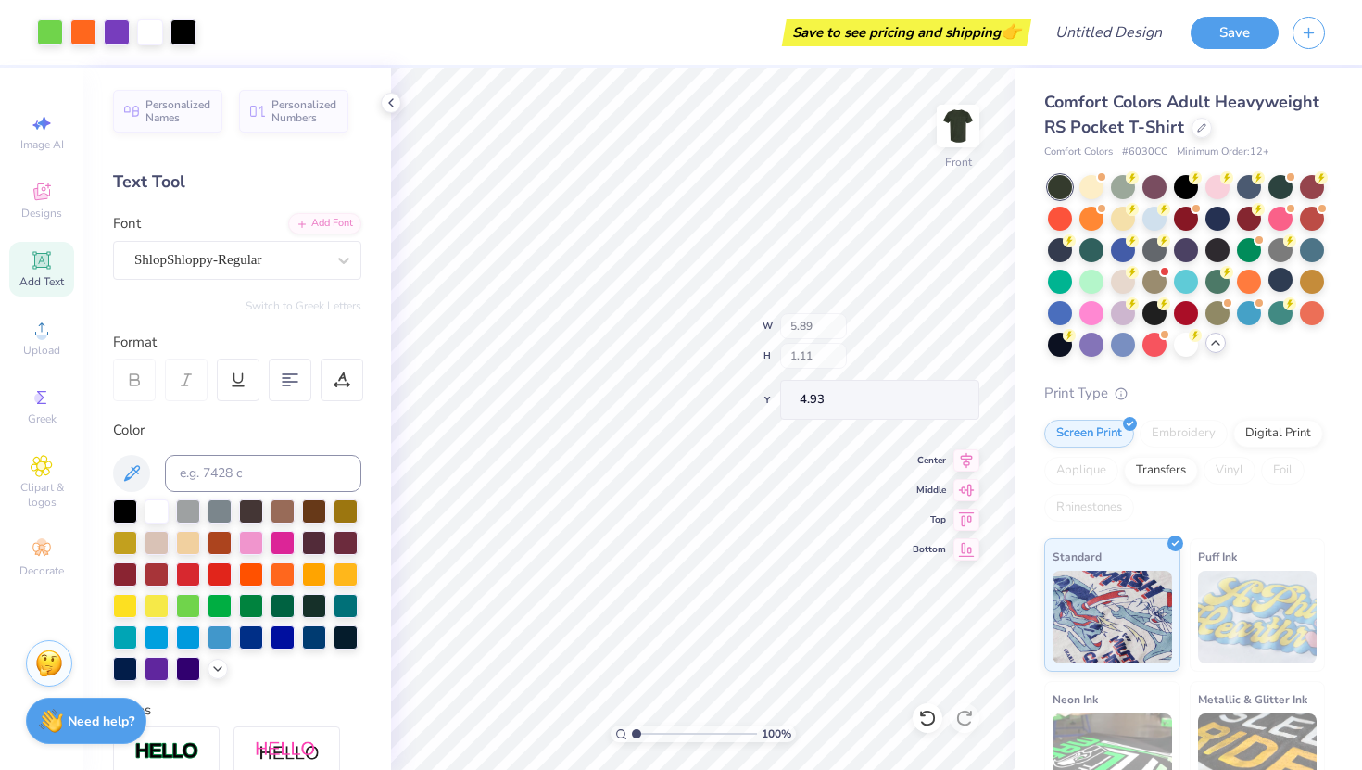
type input "4.93"
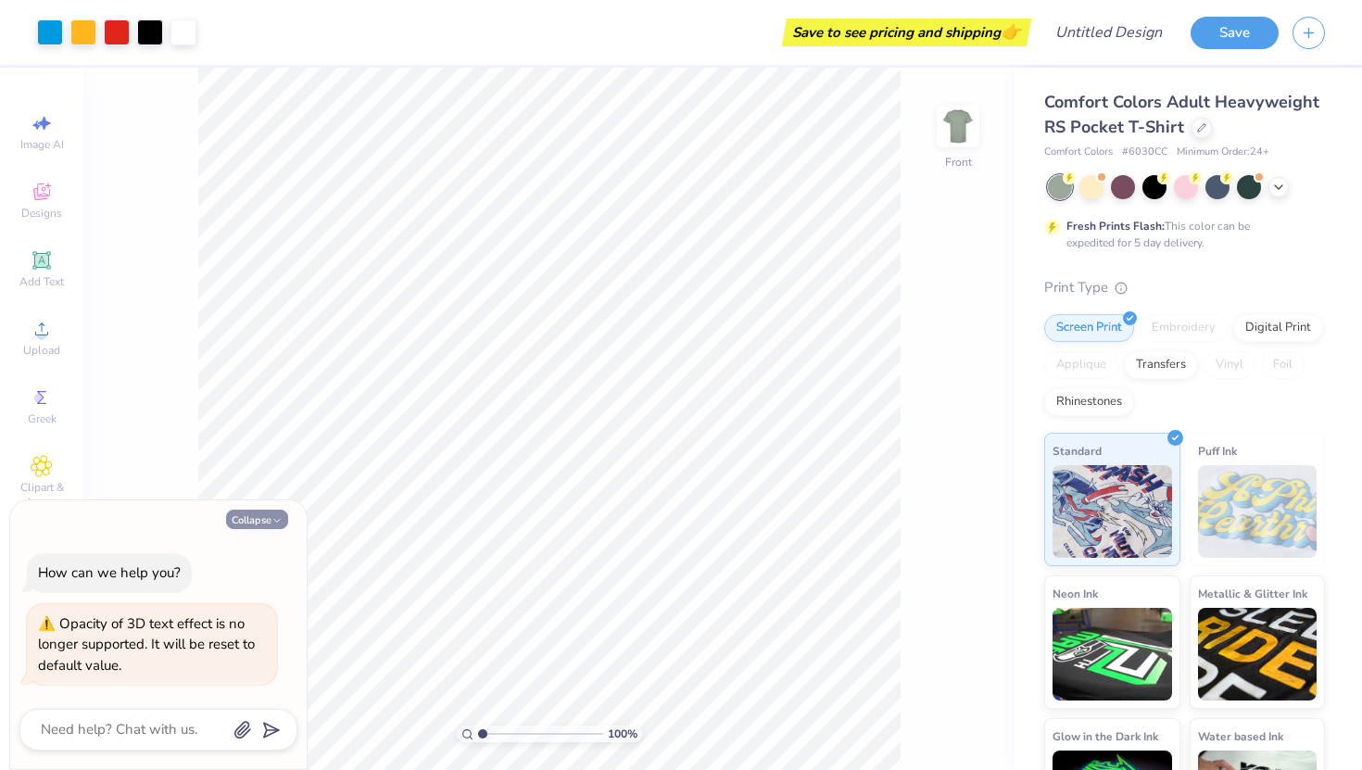
click at [258, 516] on button "Collapse" at bounding box center [257, 519] width 62 height 19
type textarea "x"
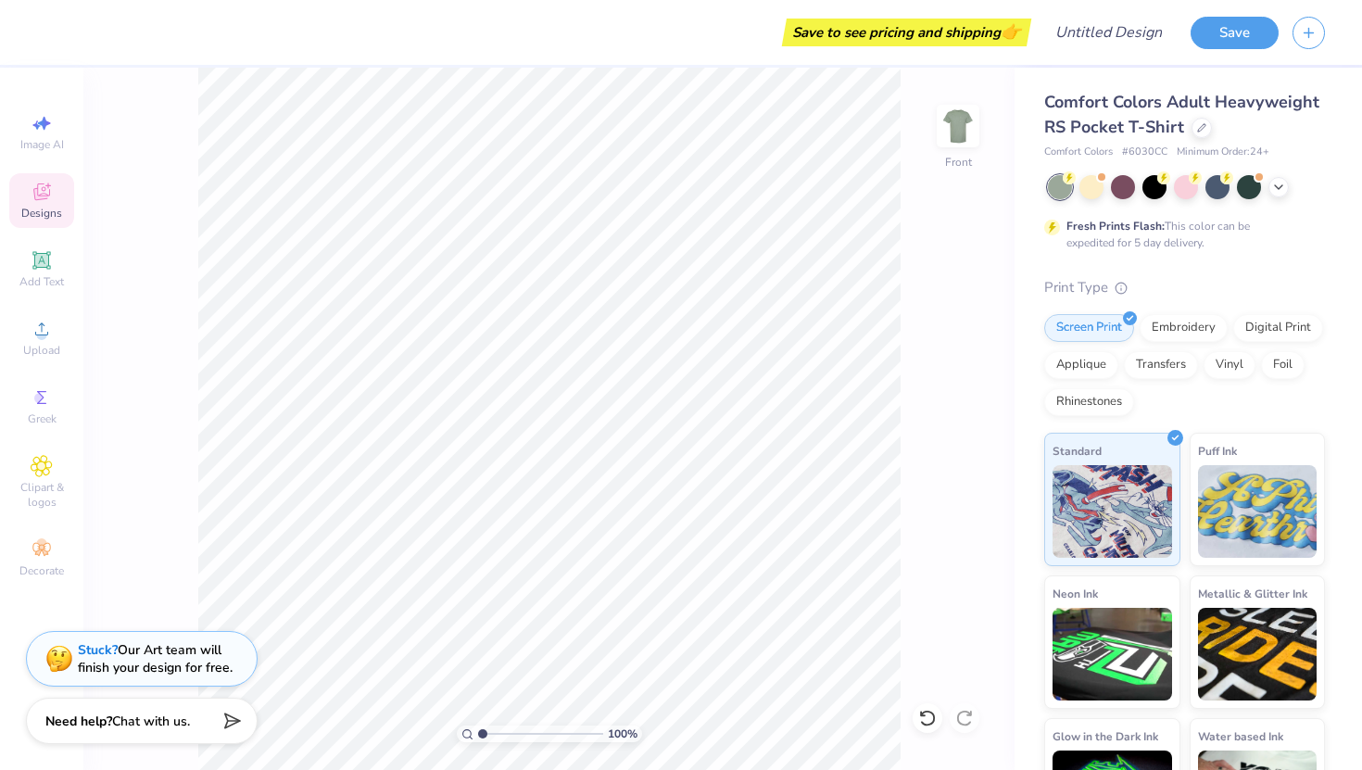
click at [29, 194] on div "Designs" at bounding box center [41, 200] width 65 height 55
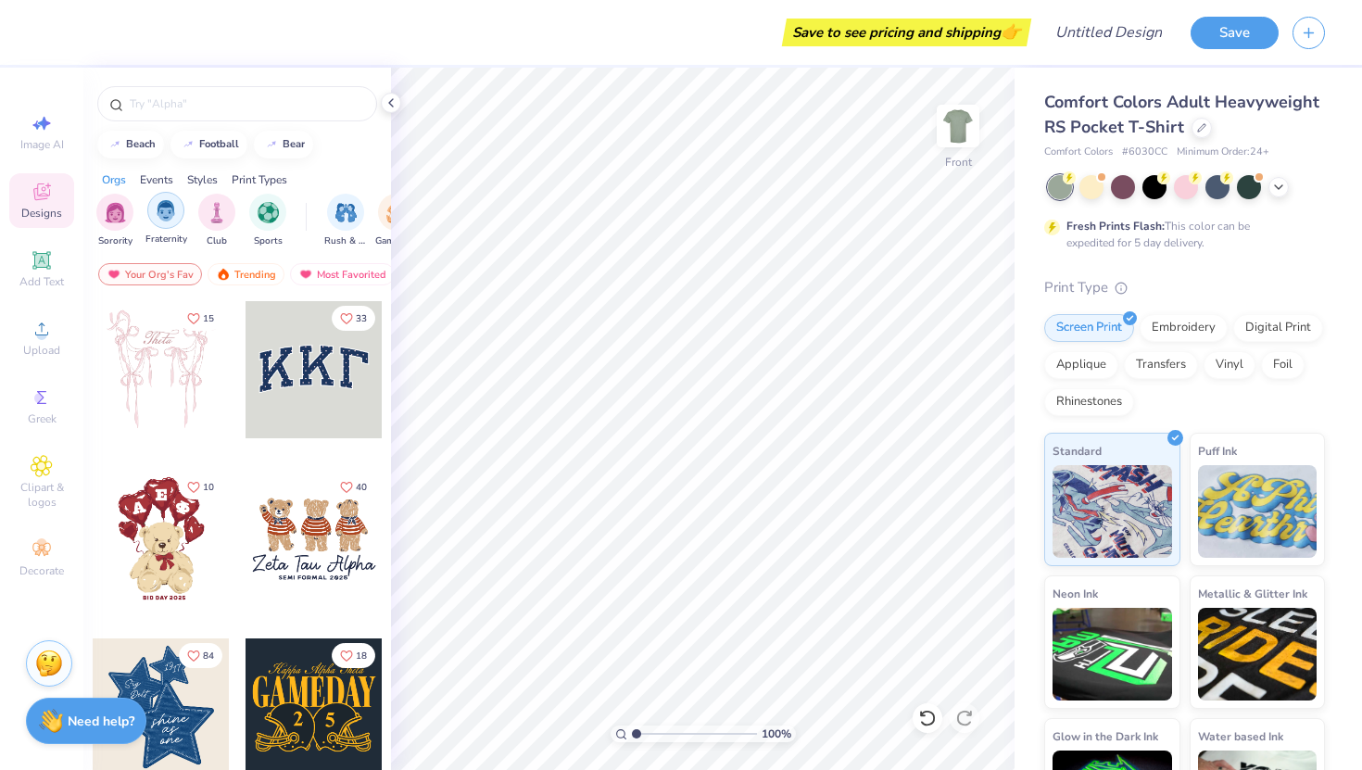
click at [162, 211] on img "filter for Fraternity" at bounding box center [166, 210] width 20 height 21
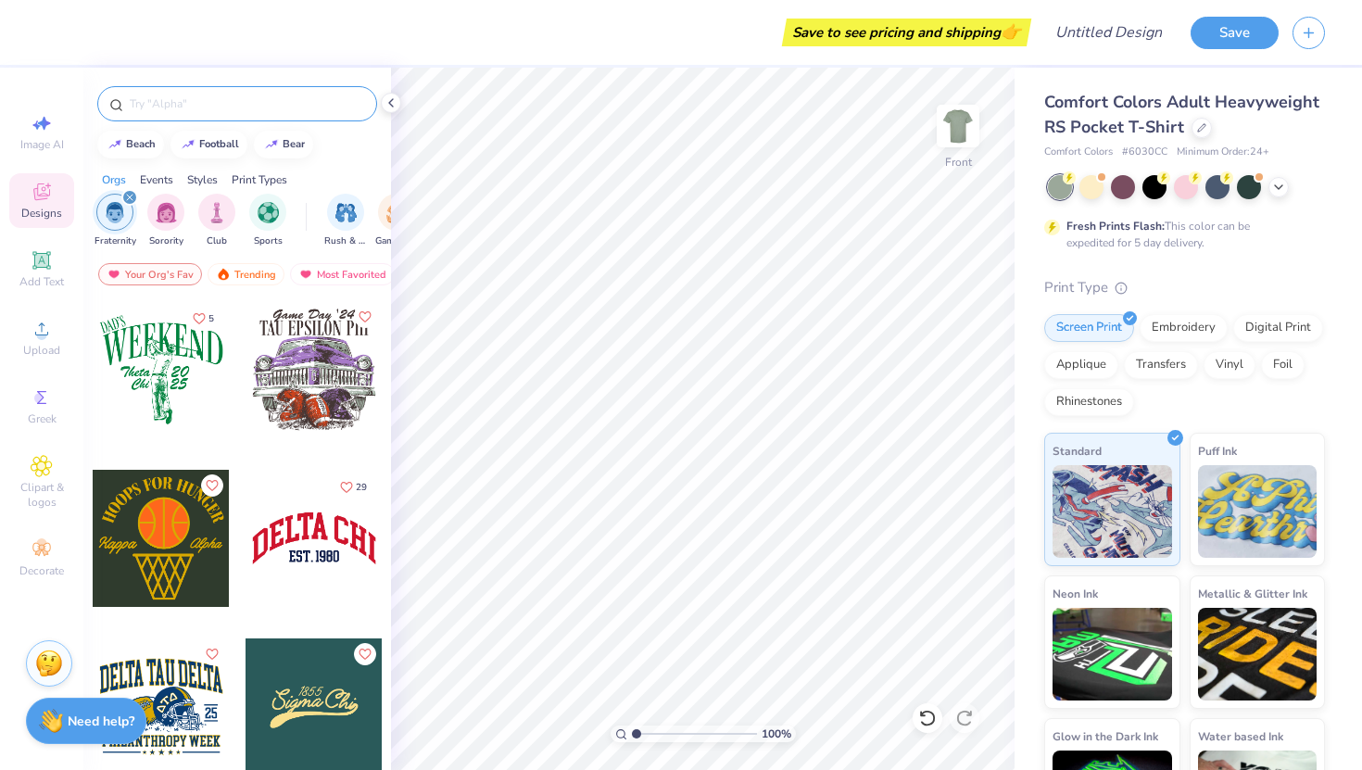
click at [178, 107] on input "text" at bounding box center [246, 103] width 237 height 19
type input "haunted house"
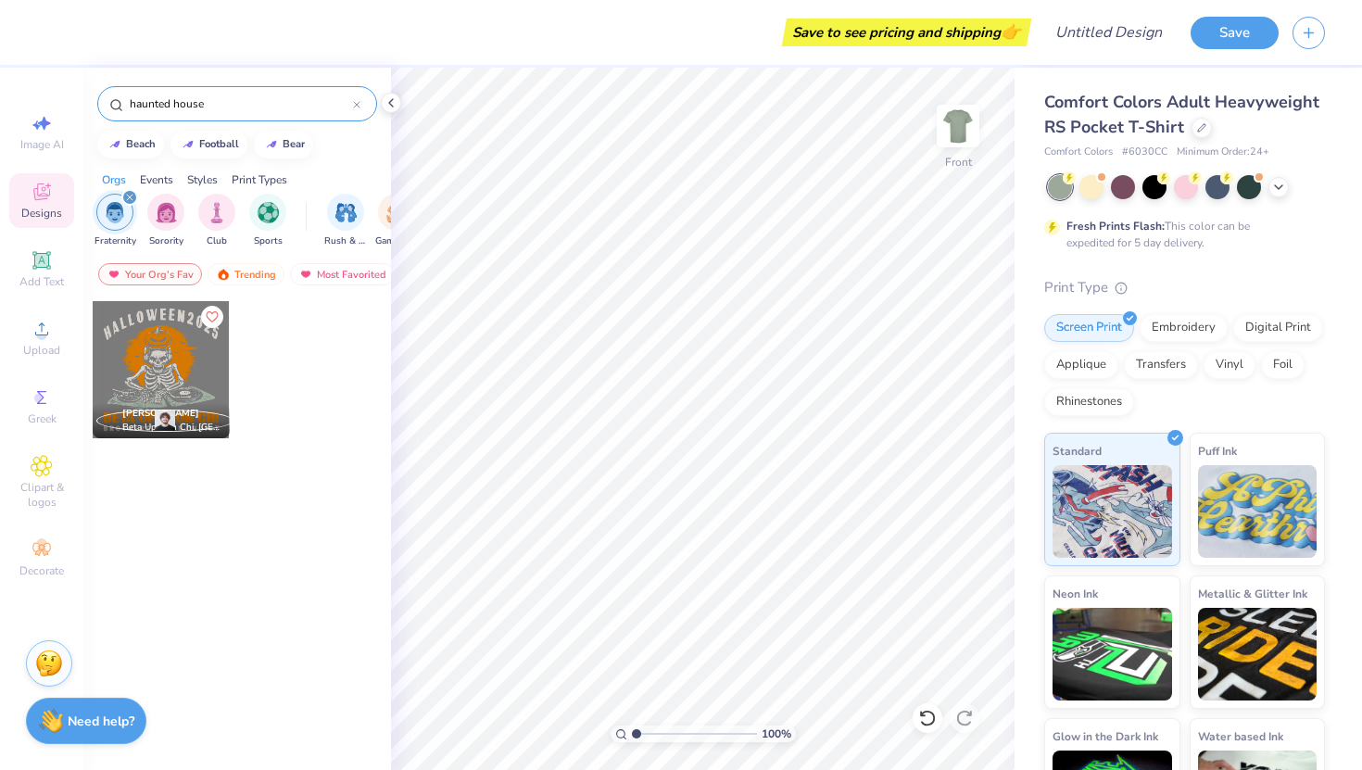
click at [167, 359] on div at bounding box center [161, 369] width 137 height 137
click at [357, 108] on icon at bounding box center [356, 104] width 7 height 7
click at [261, 107] on input "text" at bounding box center [246, 103] width 237 height 19
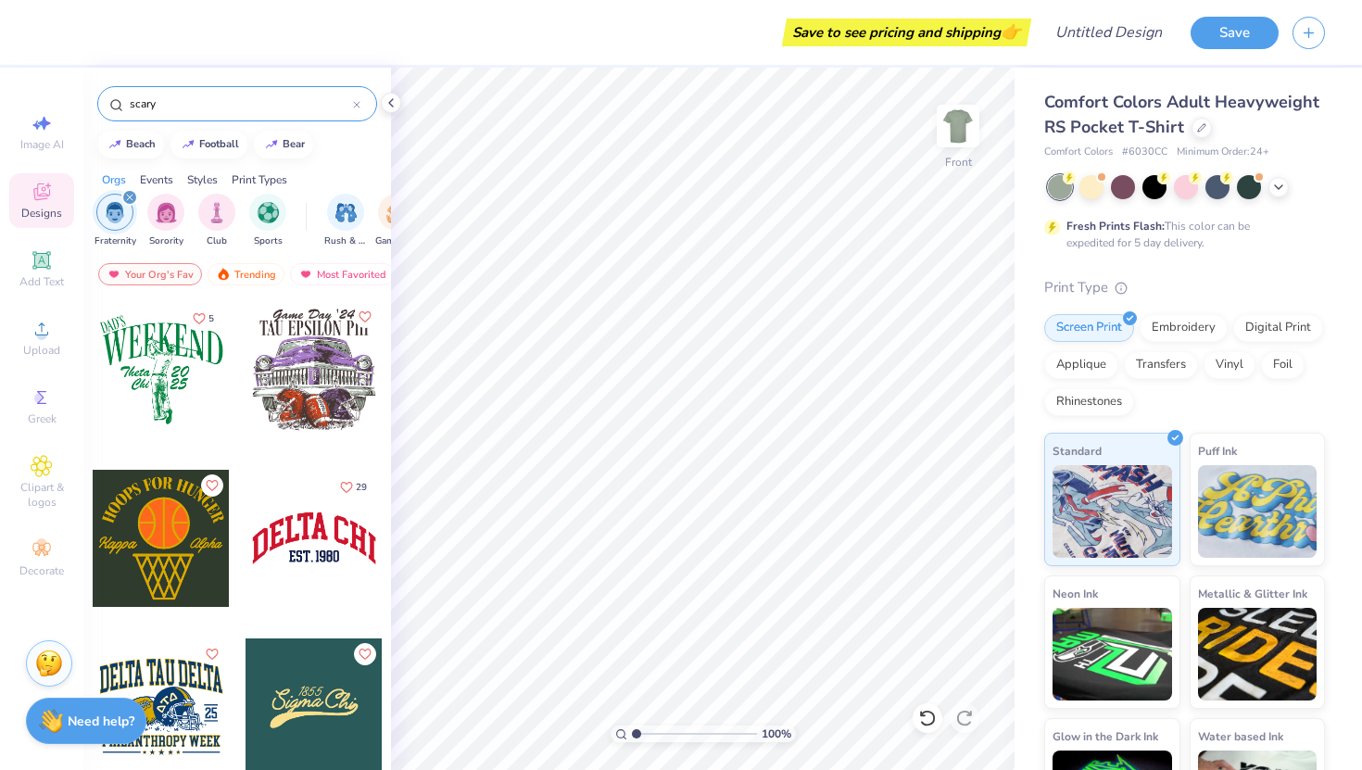
type input "scary"
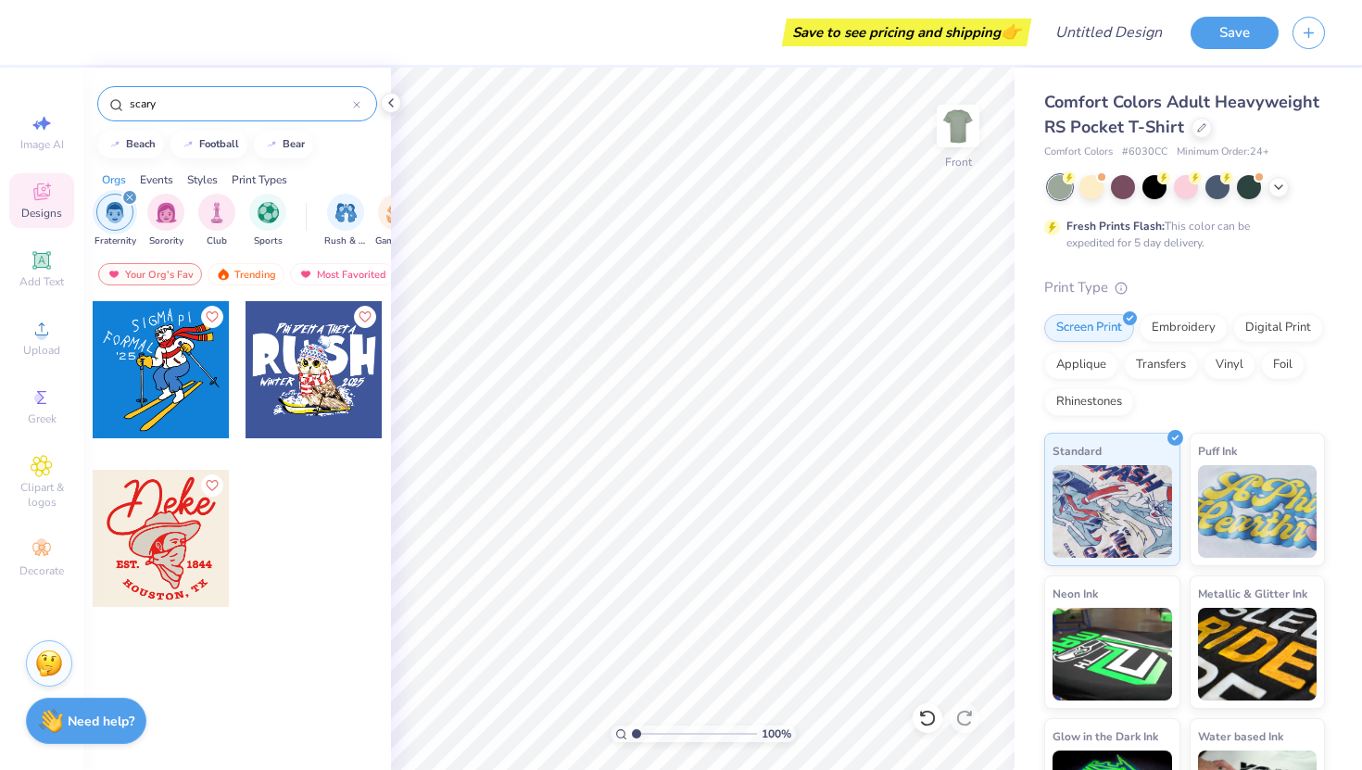
click at [353, 106] on icon at bounding box center [356, 104] width 7 height 7
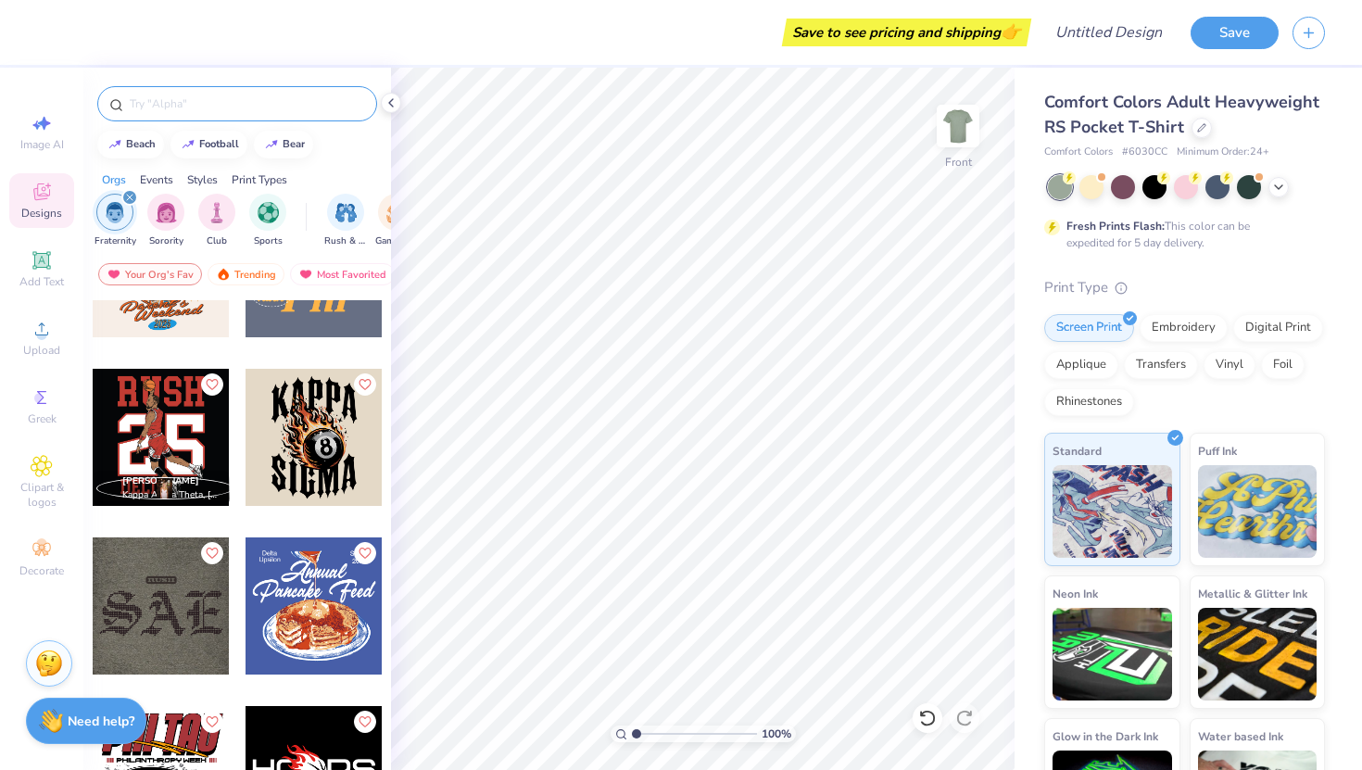
scroll to position [6039, 0]
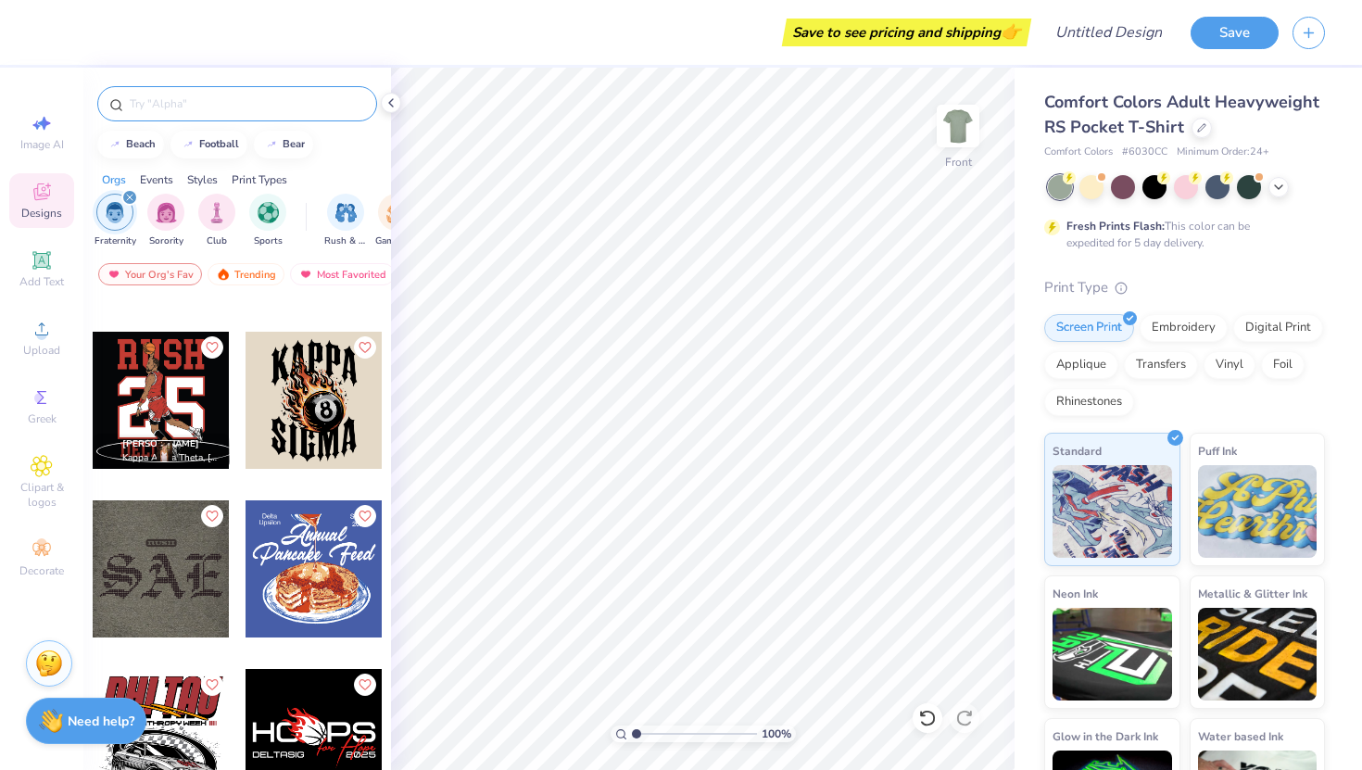
click at [165, 392] on div at bounding box center [161, 400] width 137 height 137
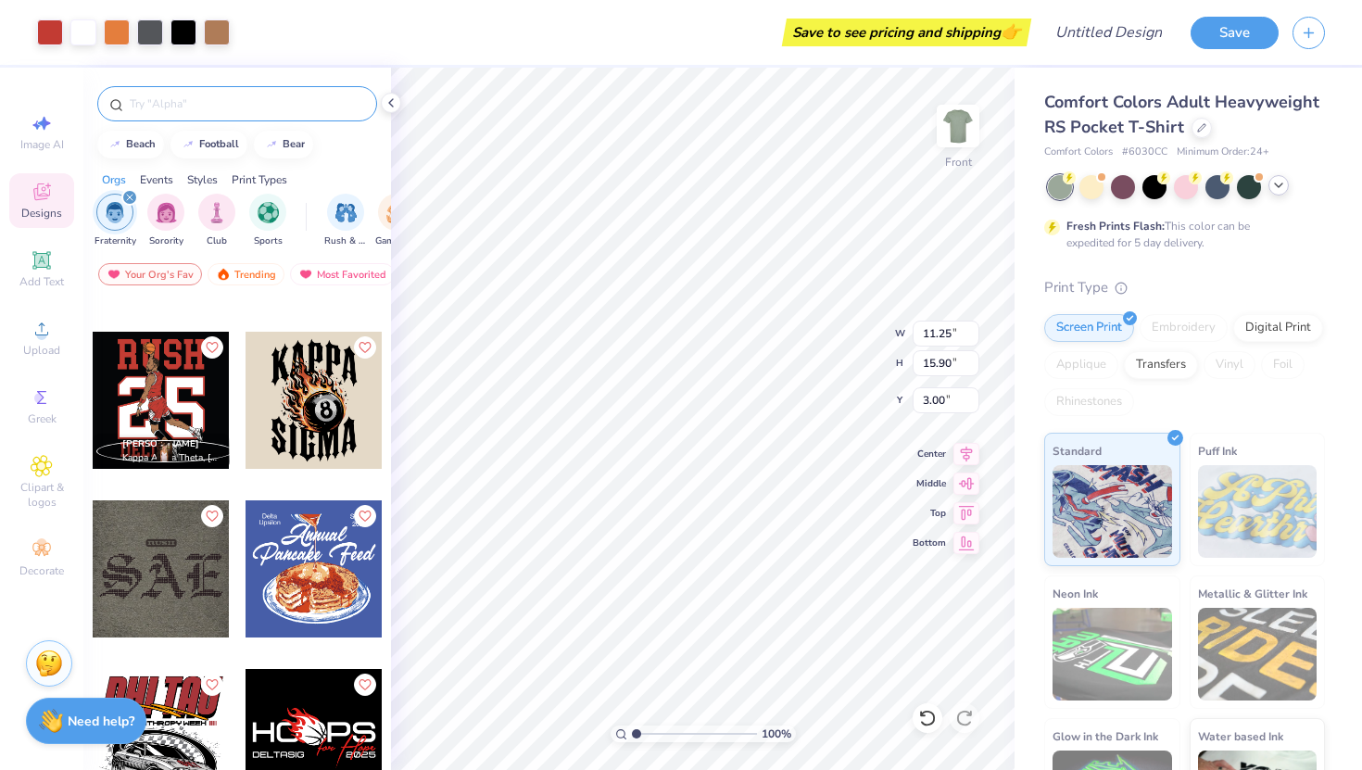
click at [1286, 186] on div at bounding box center [1278, 185] width 20 height 20
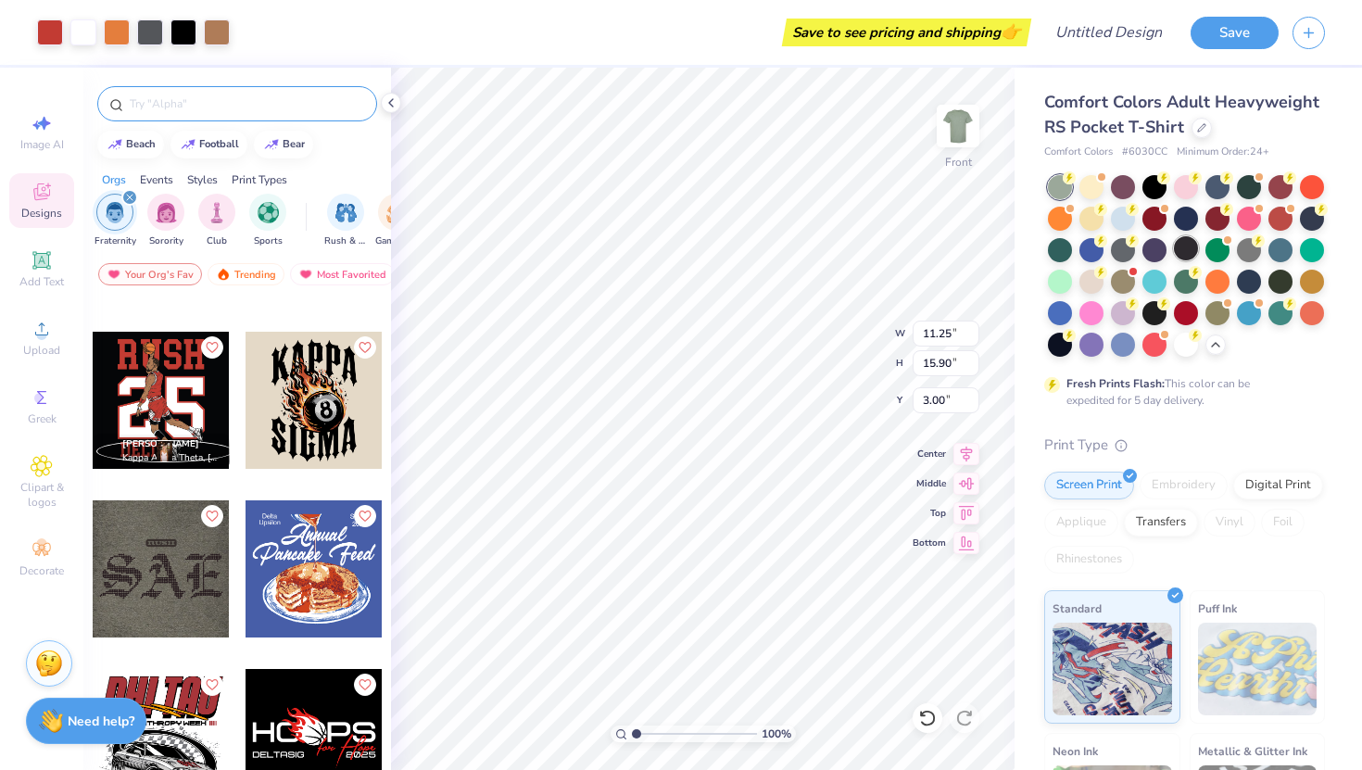
click at [1185, 246] on div at bounding box center [1186, 248] width 24 height 24
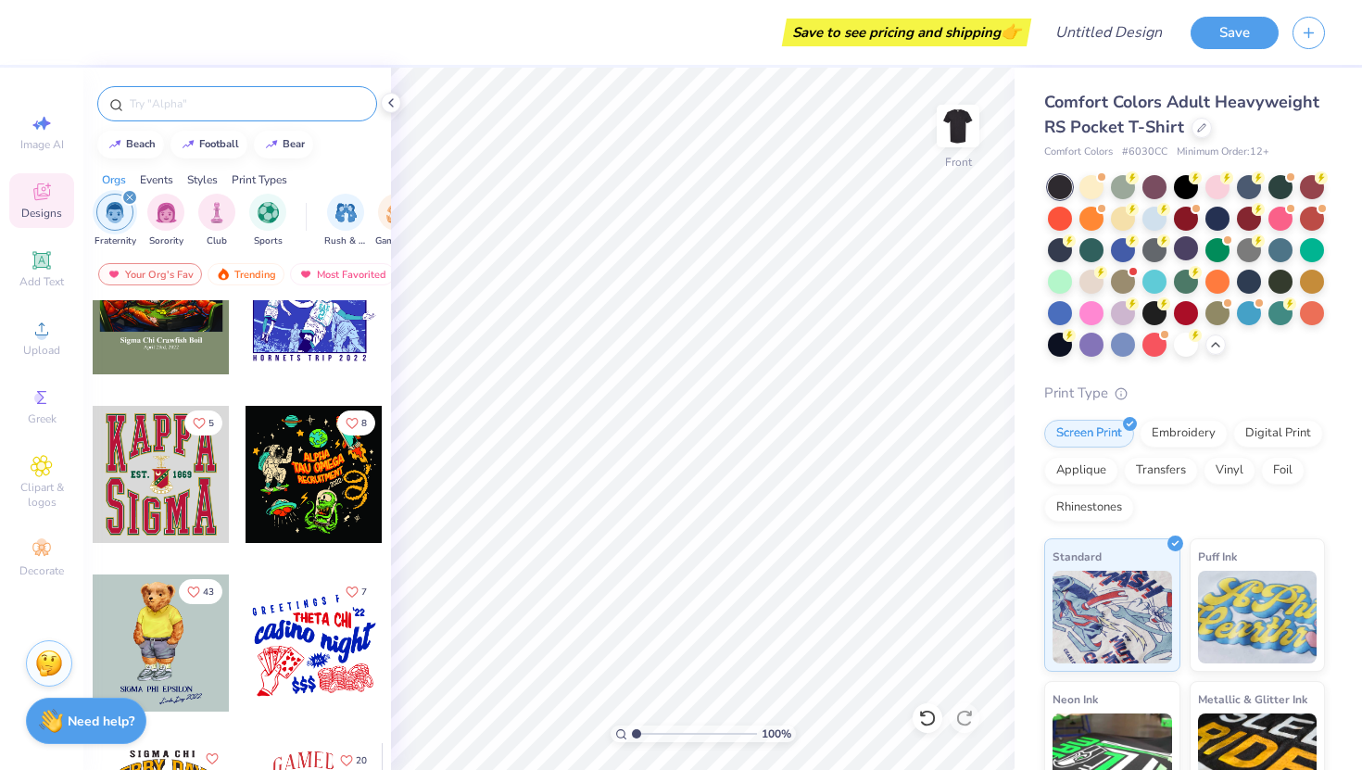
scroll to position [14064, 0]
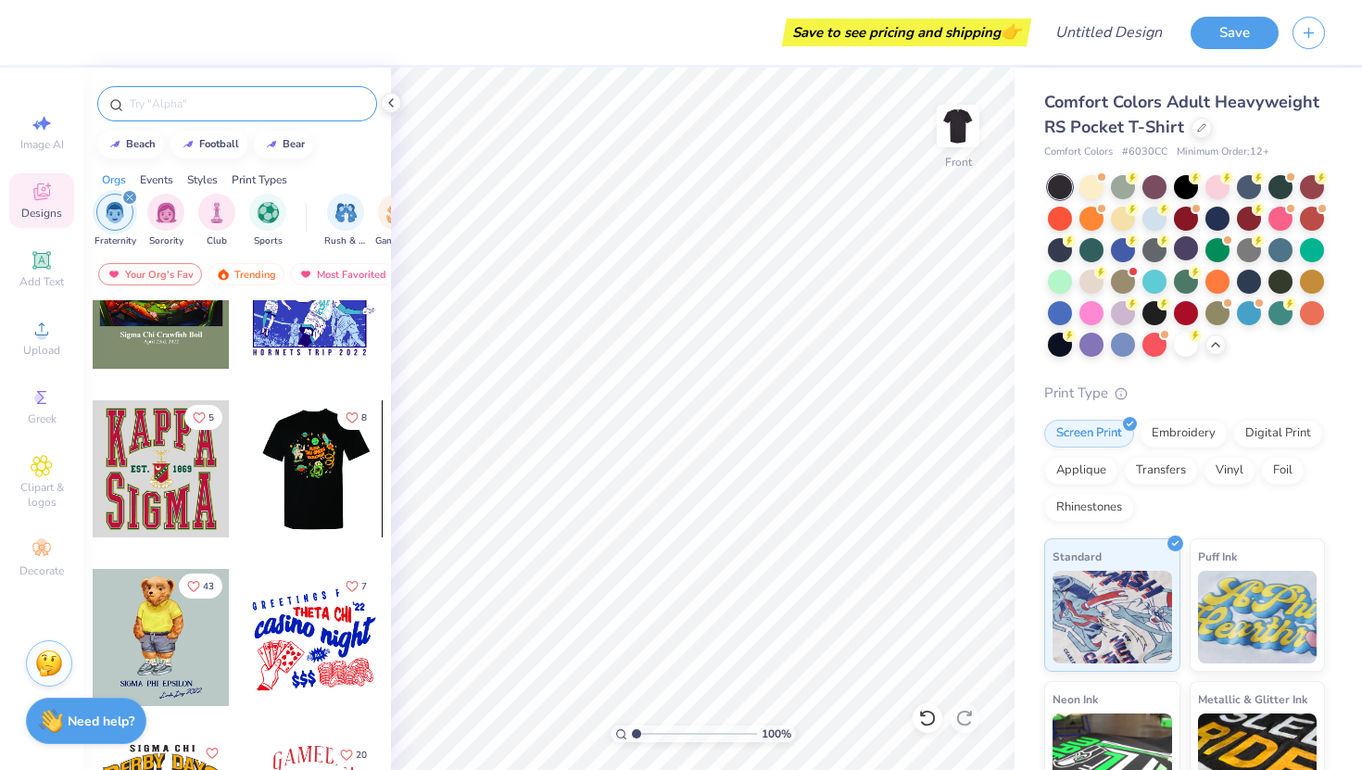
click at [319, 484] on div at bounding box center [313, 468] width 137 height 137
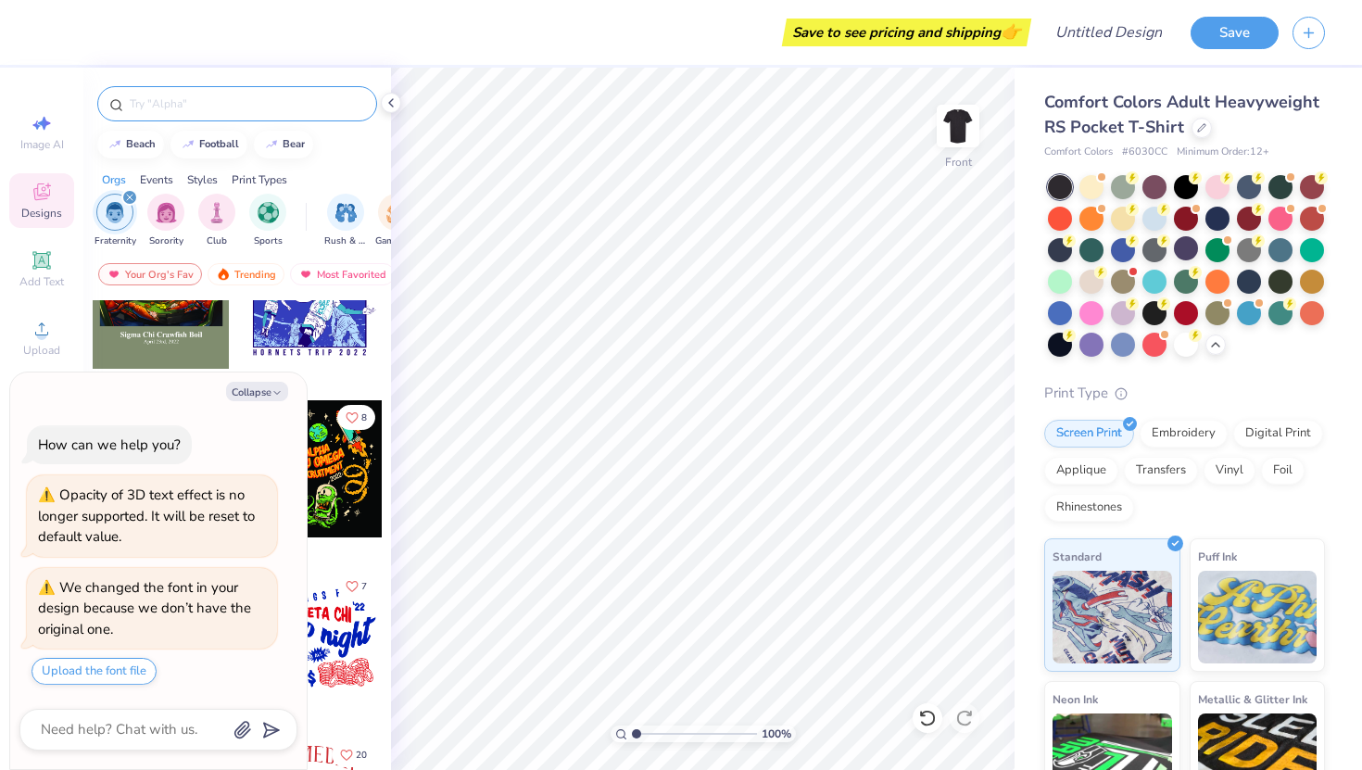
type textarea "x"
click at [294, 101] on input "text" at bounding box center [246, 103] width 237 height 19
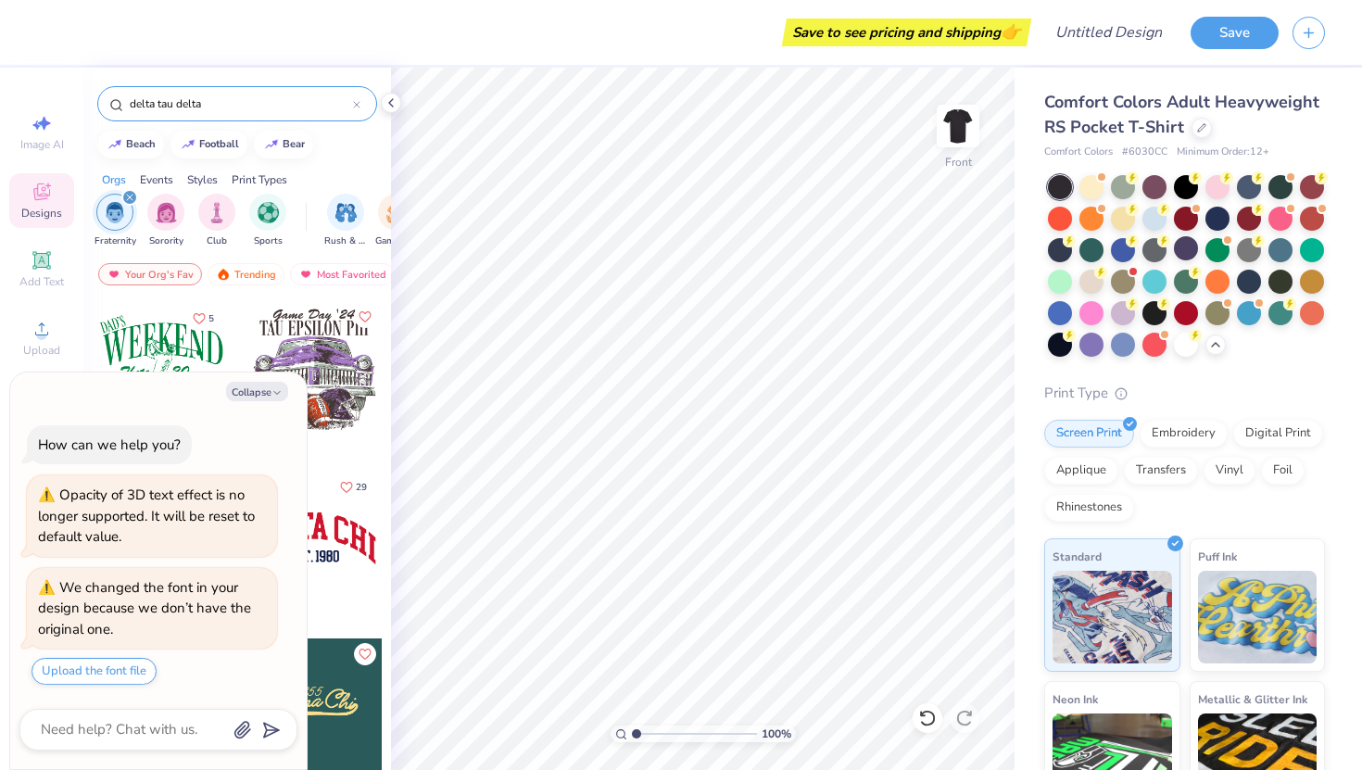
type input "delta tau delta"
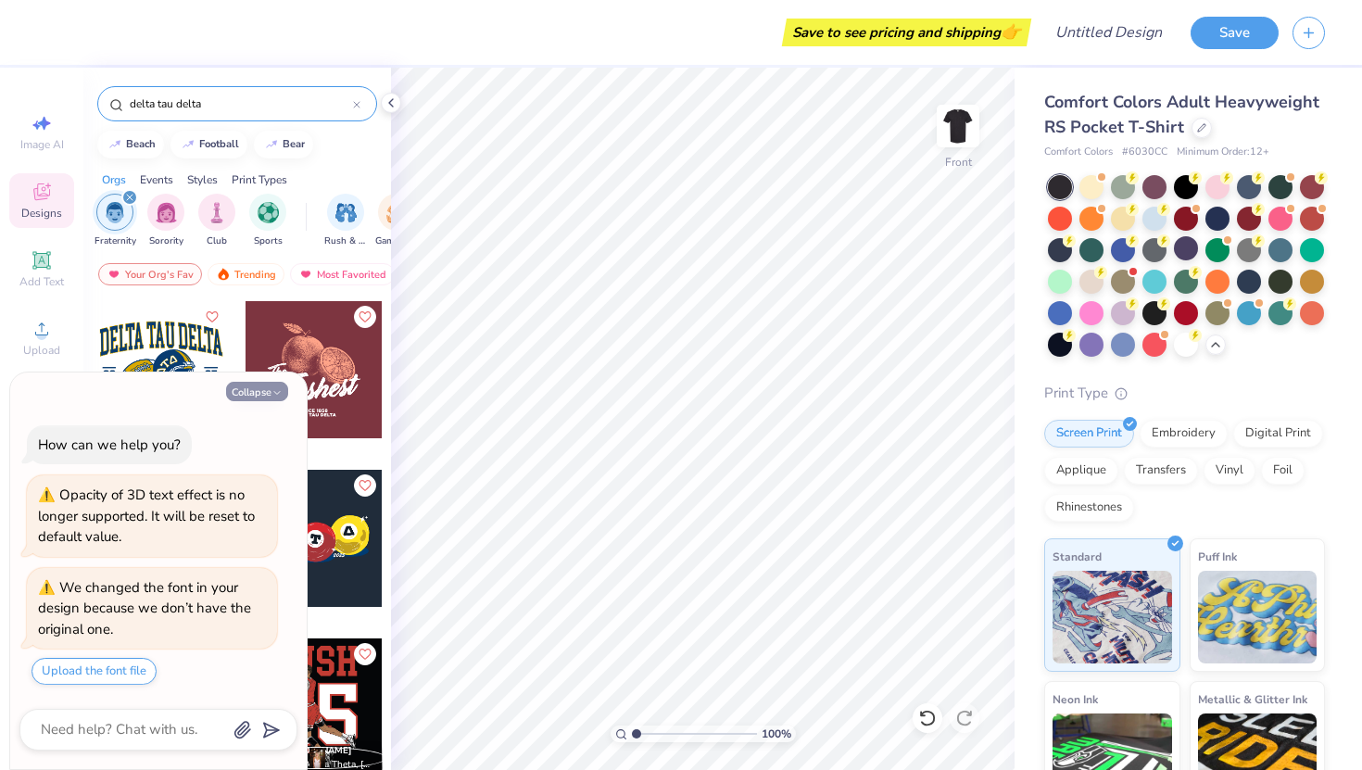
click at [259, 391] on button "Collapse" at bounding box center [257, 391] width 62 height 19
type textarea "x"
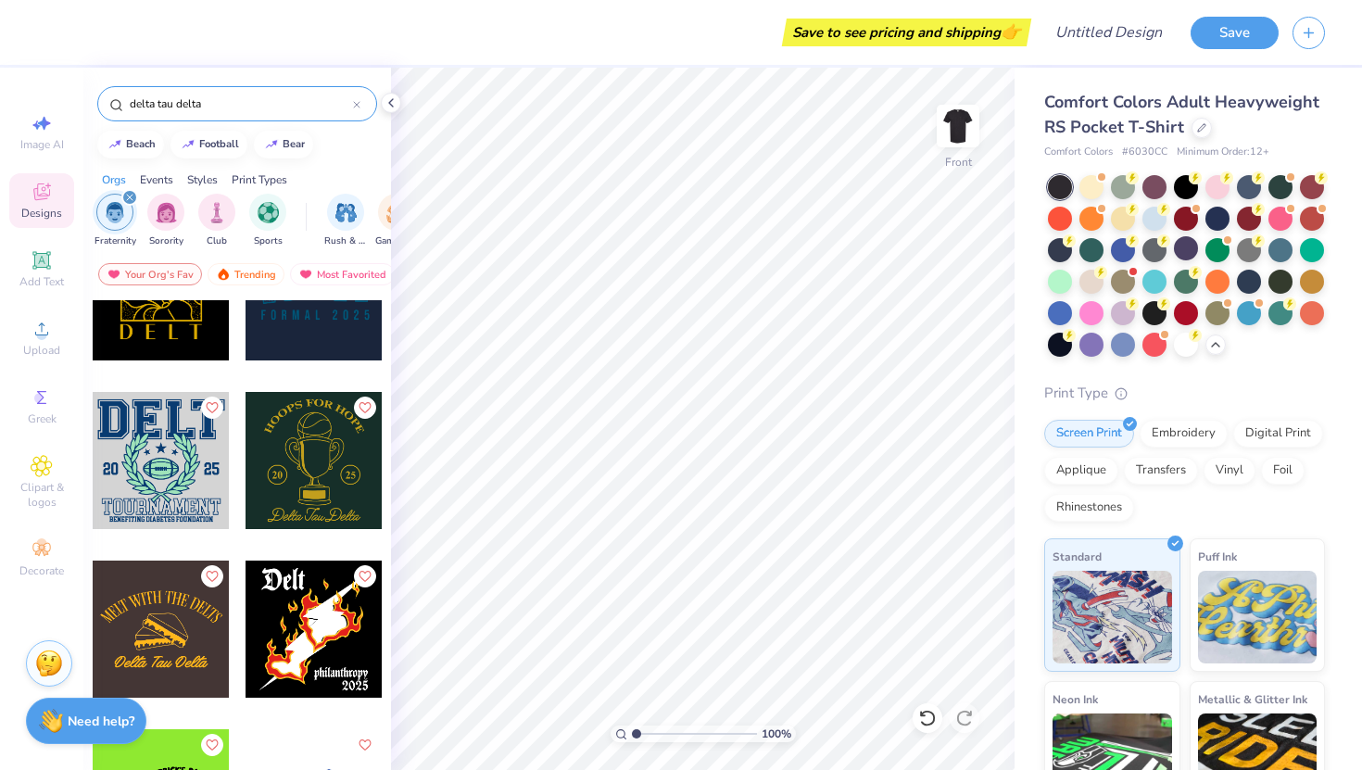
scroll to position [3002, 0]
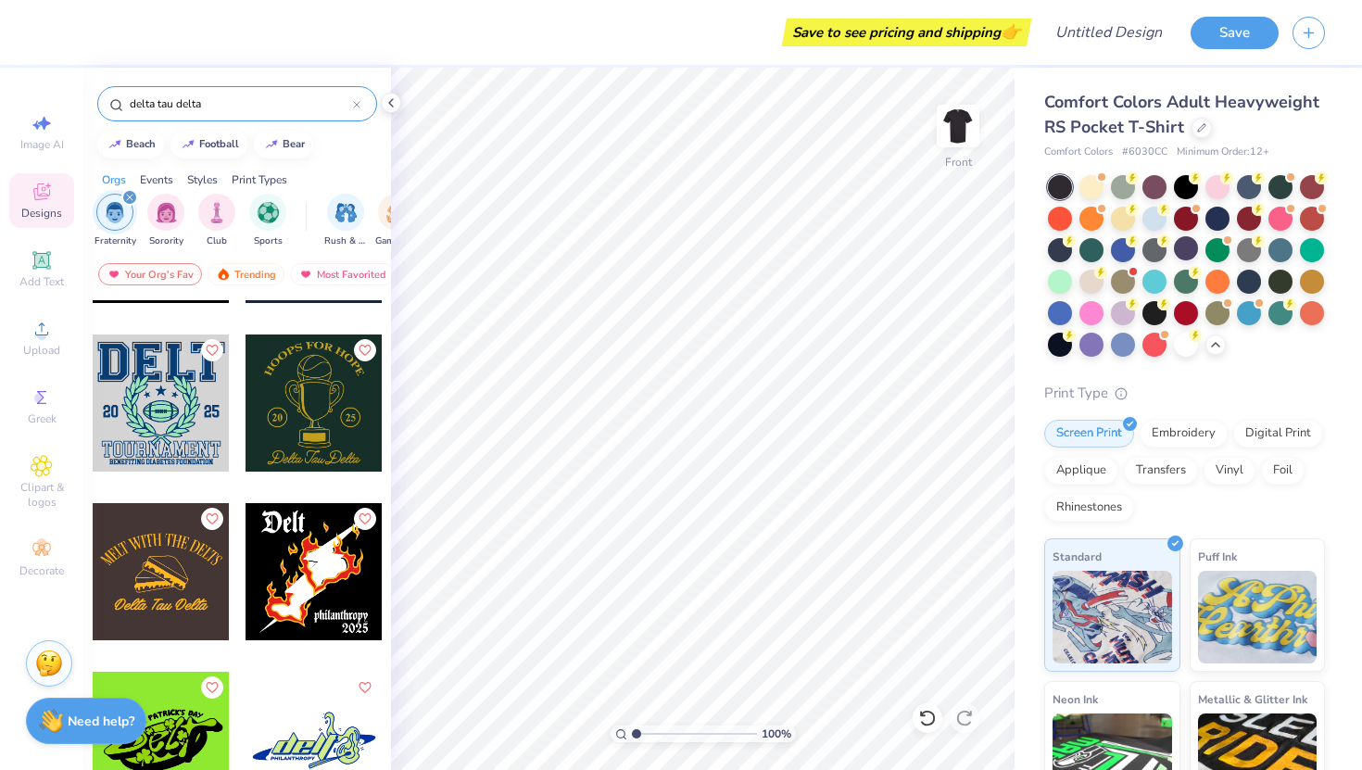
click at [209, 97] on input "delta tau delta" at bounding box center [240, 103] width 225 height 19
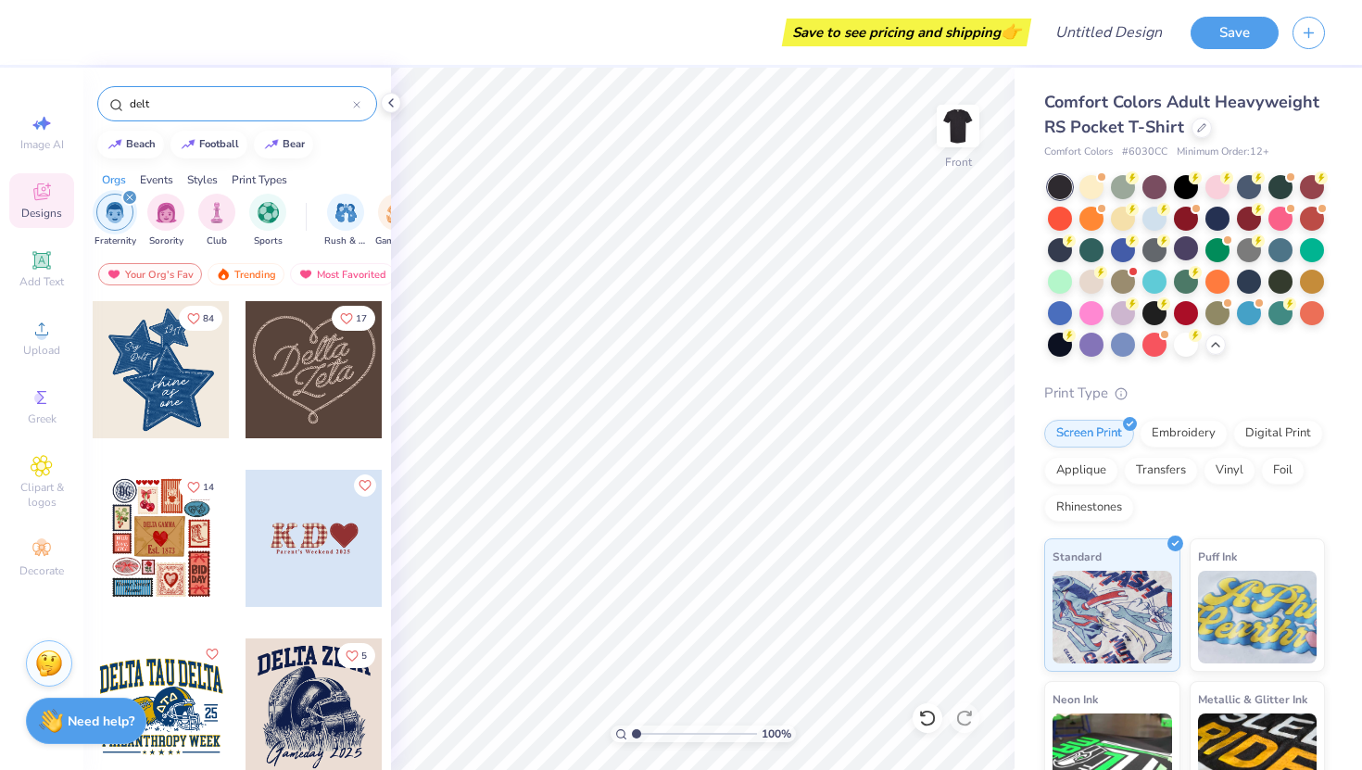
type input "delt"
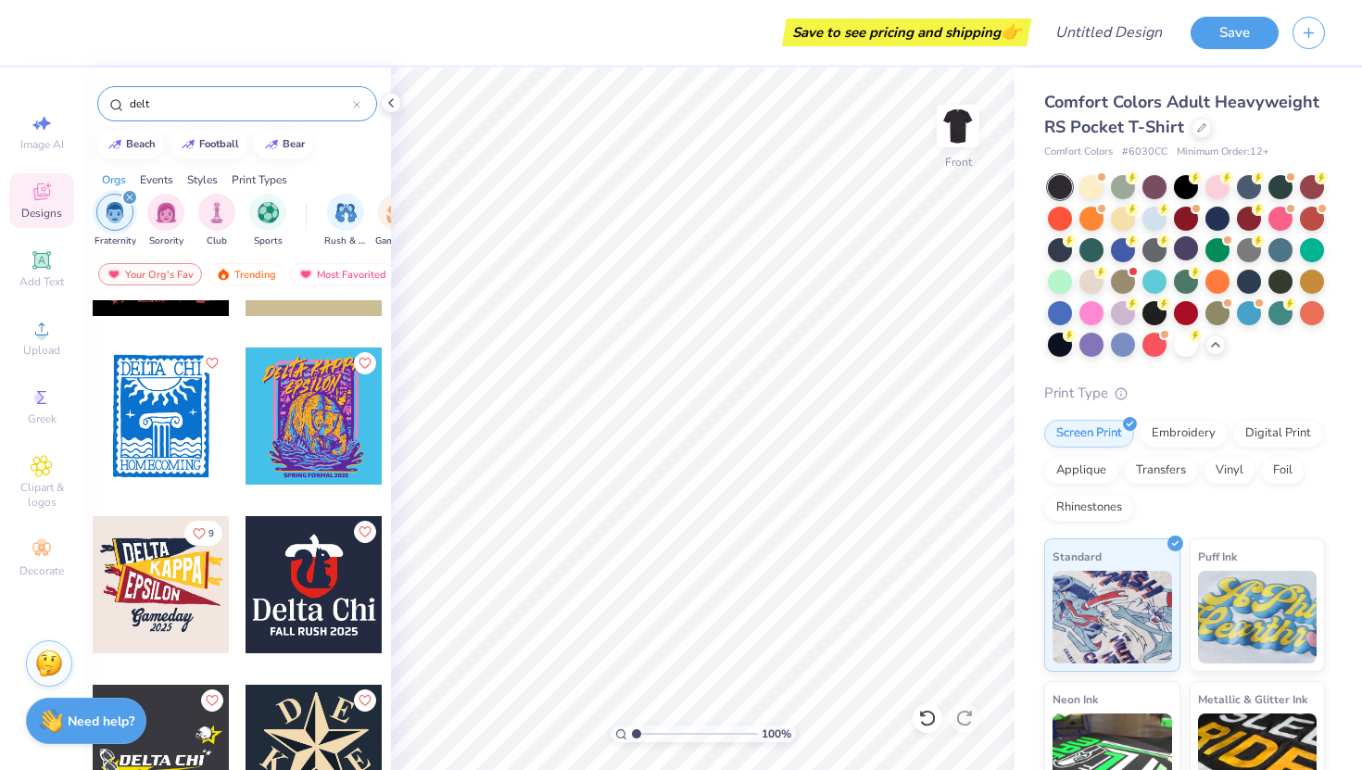
scroll to position [8538, 0]
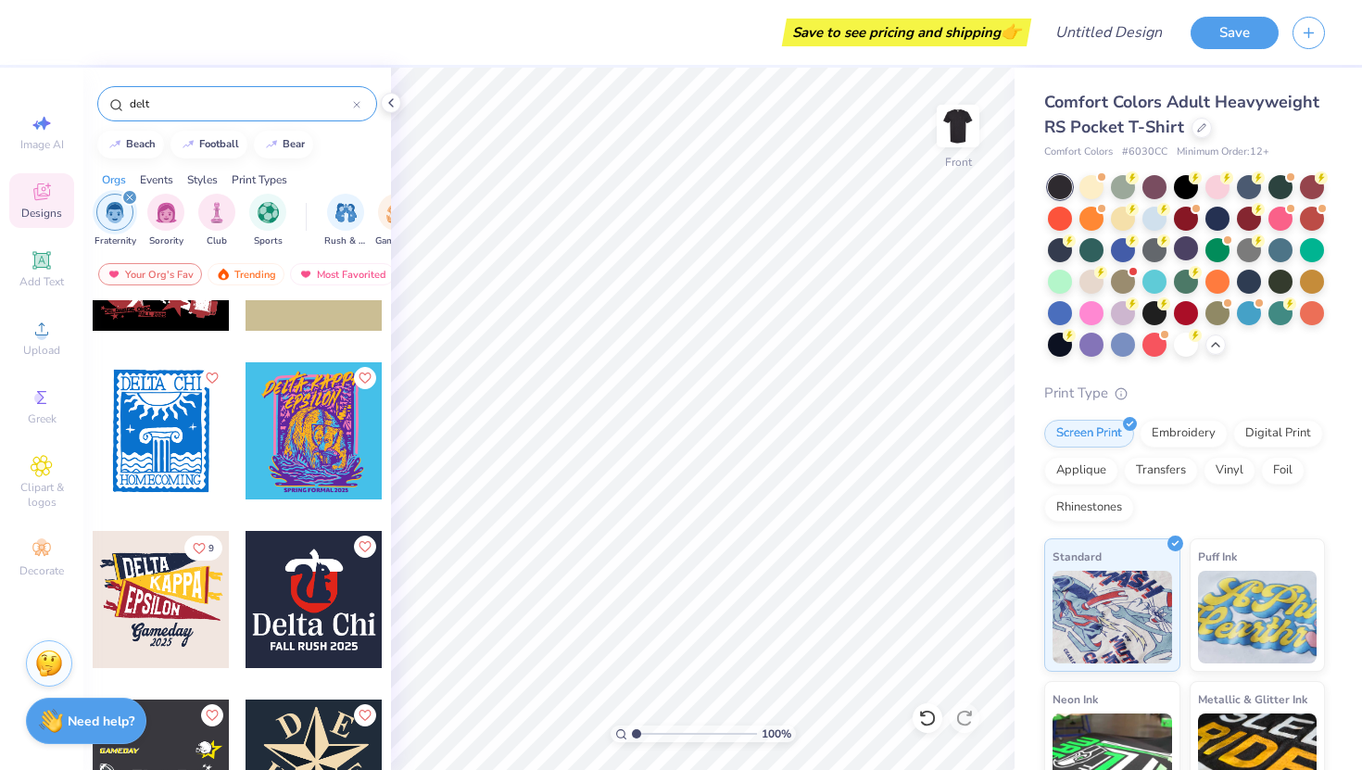
drag, startPoint x: 188, startPoint y: 96, endPoint x: 31, endPoint y: 98, distance: 157.5
click at [31, 99] on div "Save to see pricing and shipping 👉 Design Title Save Image AI Designs Add Text …" at bounding box center [681, 385] width 1362 height 770
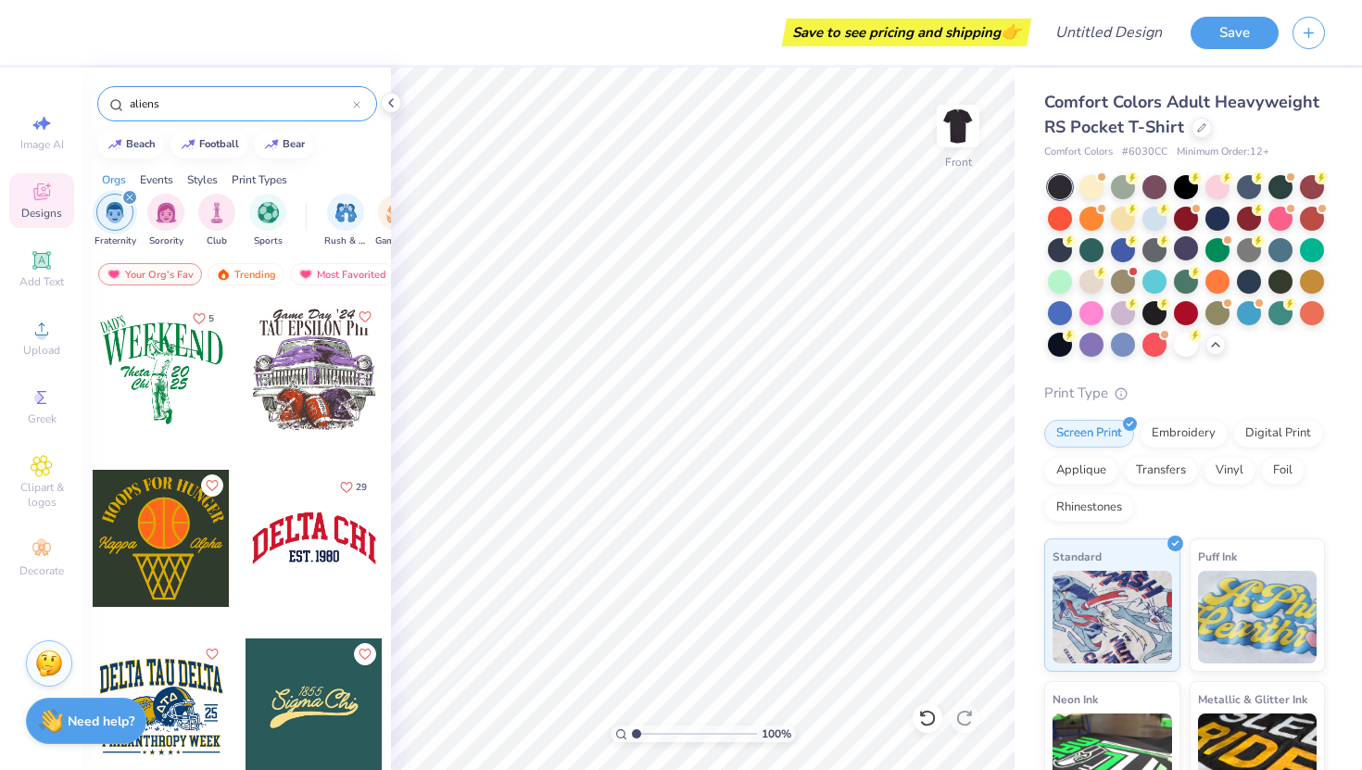
type input "aliens"
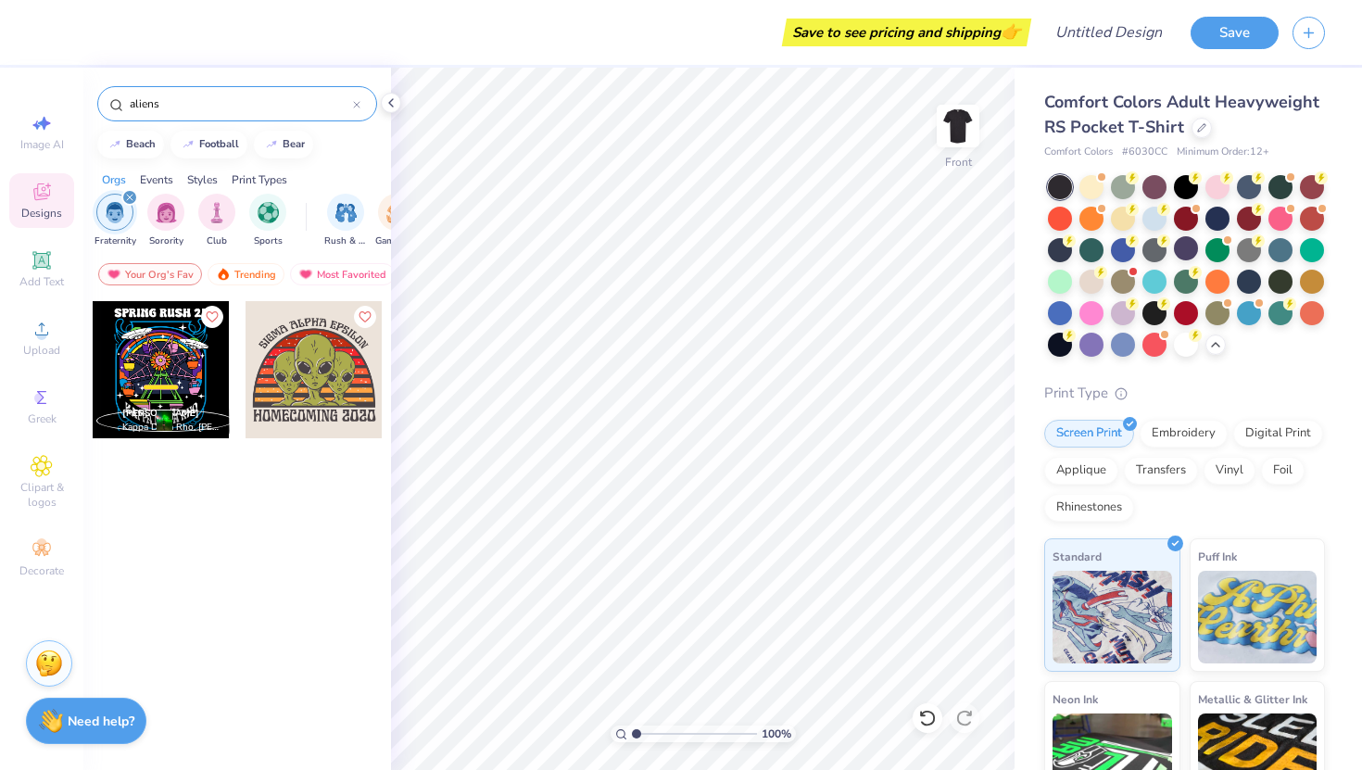
click at [359, 106] on icon at bounding box center [356, 104] width 7 height 7
click at [288, 113] on div at bounding box center [237, 103] width 280 height 35
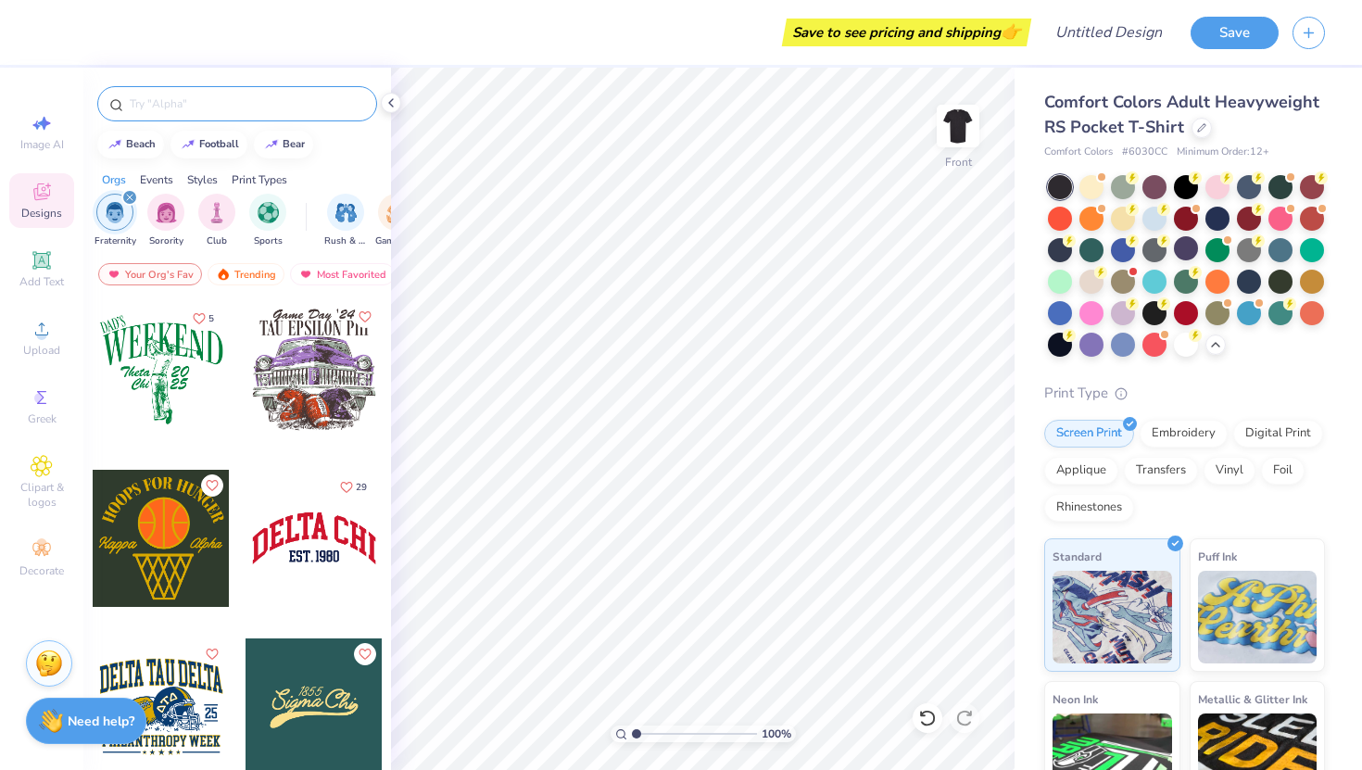
click at [283, 106] on input "text" at bounding box center [246, 103] width 237 height 19
type input "space"
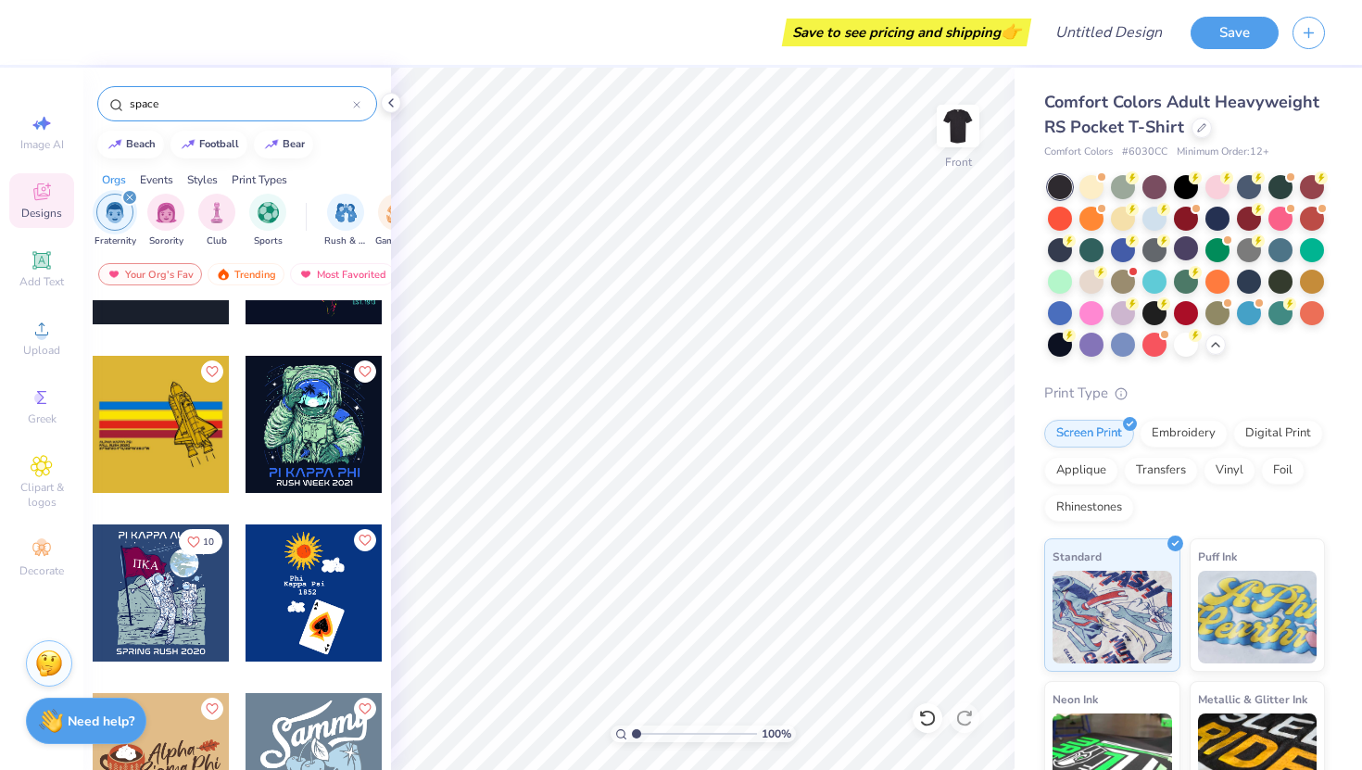
scroll to position [1147, 0]
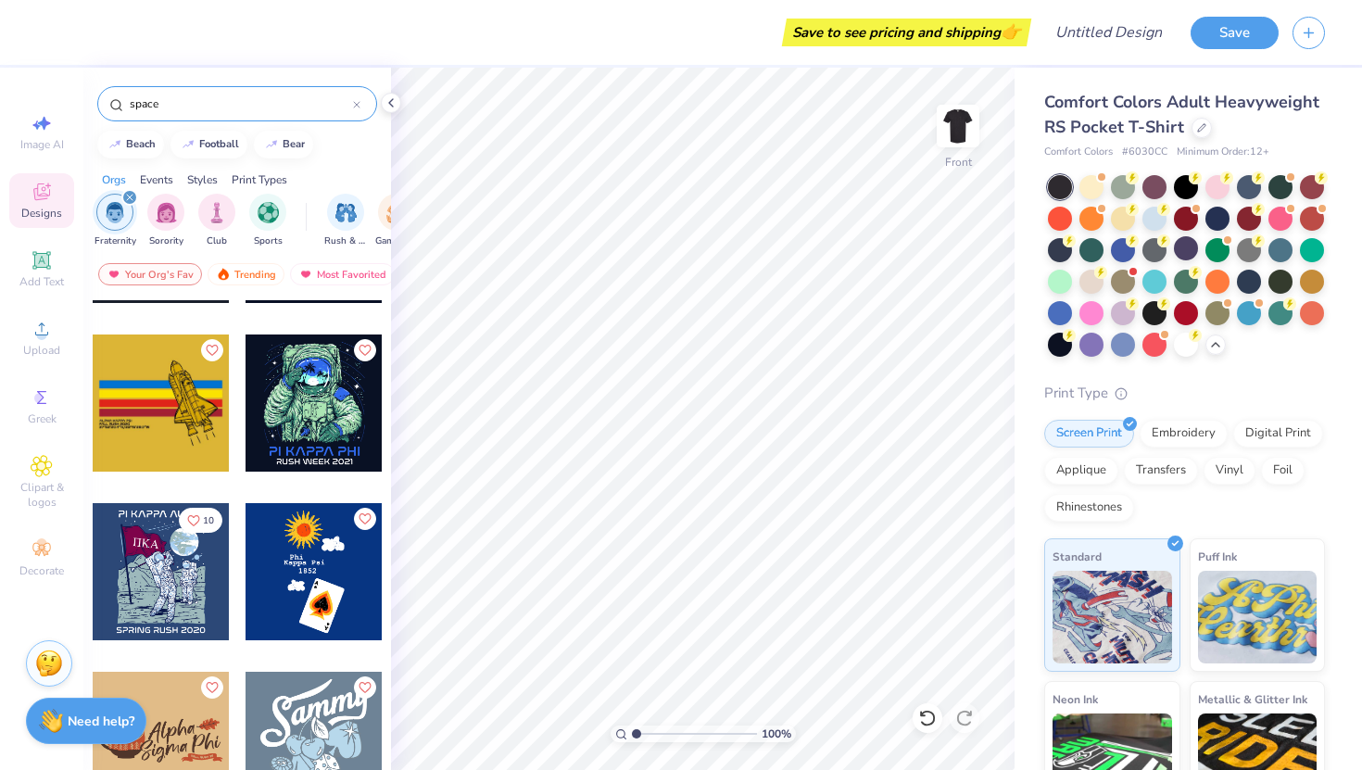
click at [123, 209] on img "filter for Fraternity" at bounding box center [115, 212] width 20 height 21
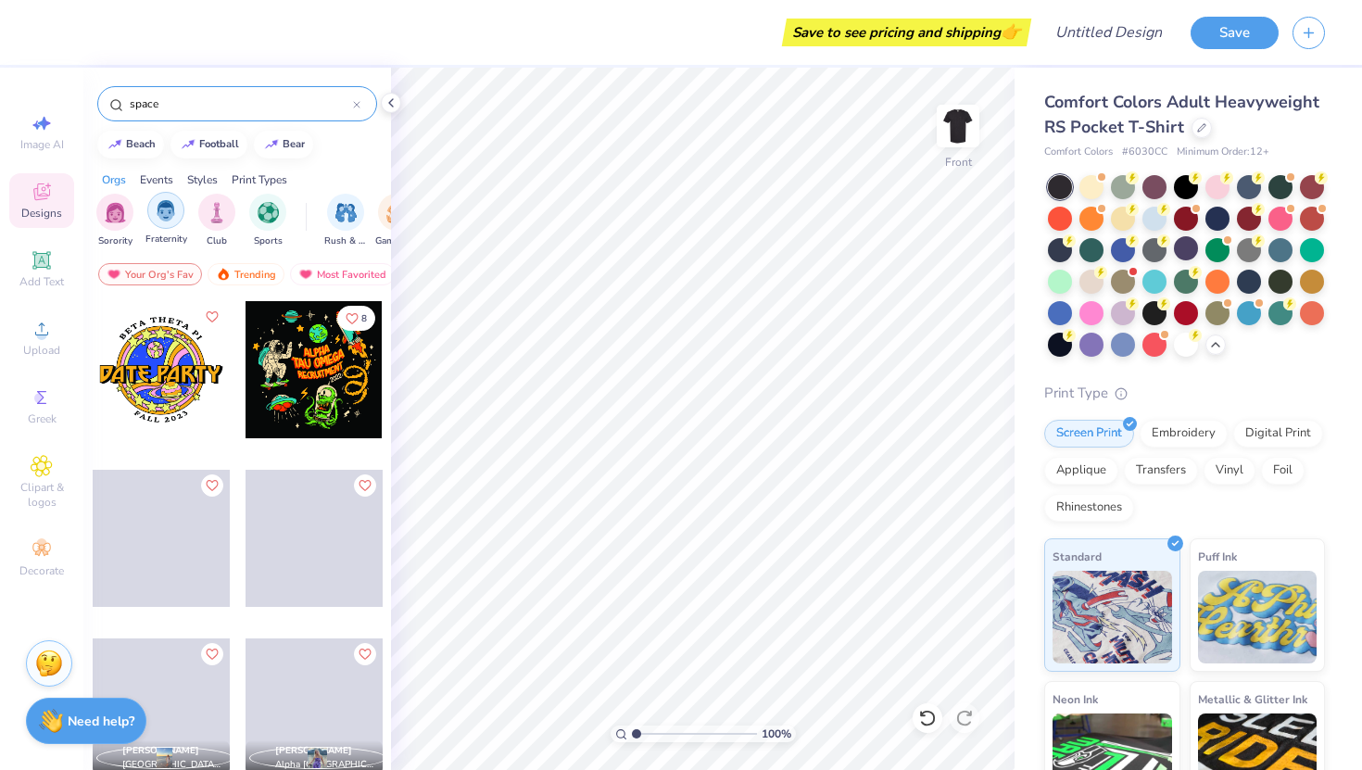
click at [159, 214] on img "filter for Fraternity" at bounding box center [166, 210] width 20 height 21
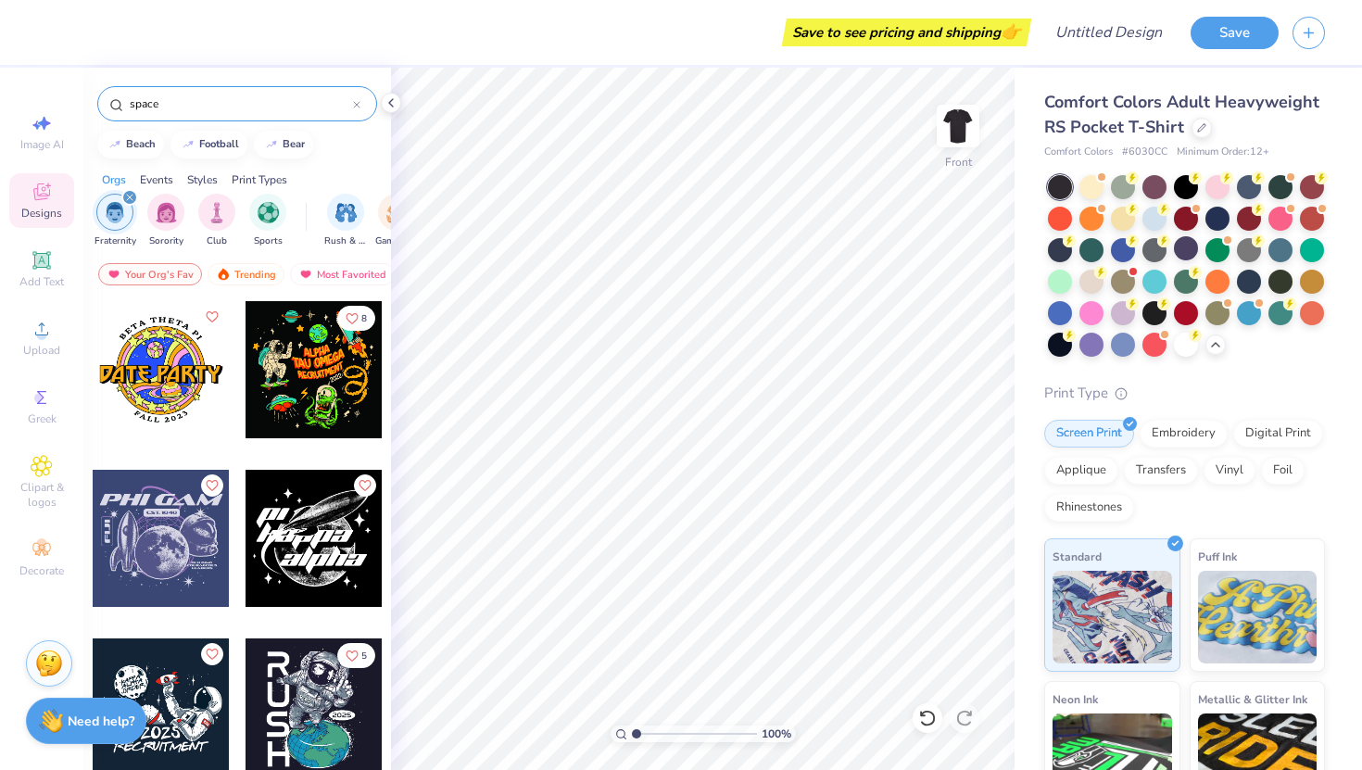
click at [119, 209] on img "filter for Fraternity" at bounding box center [115, 212] width 20 height 21
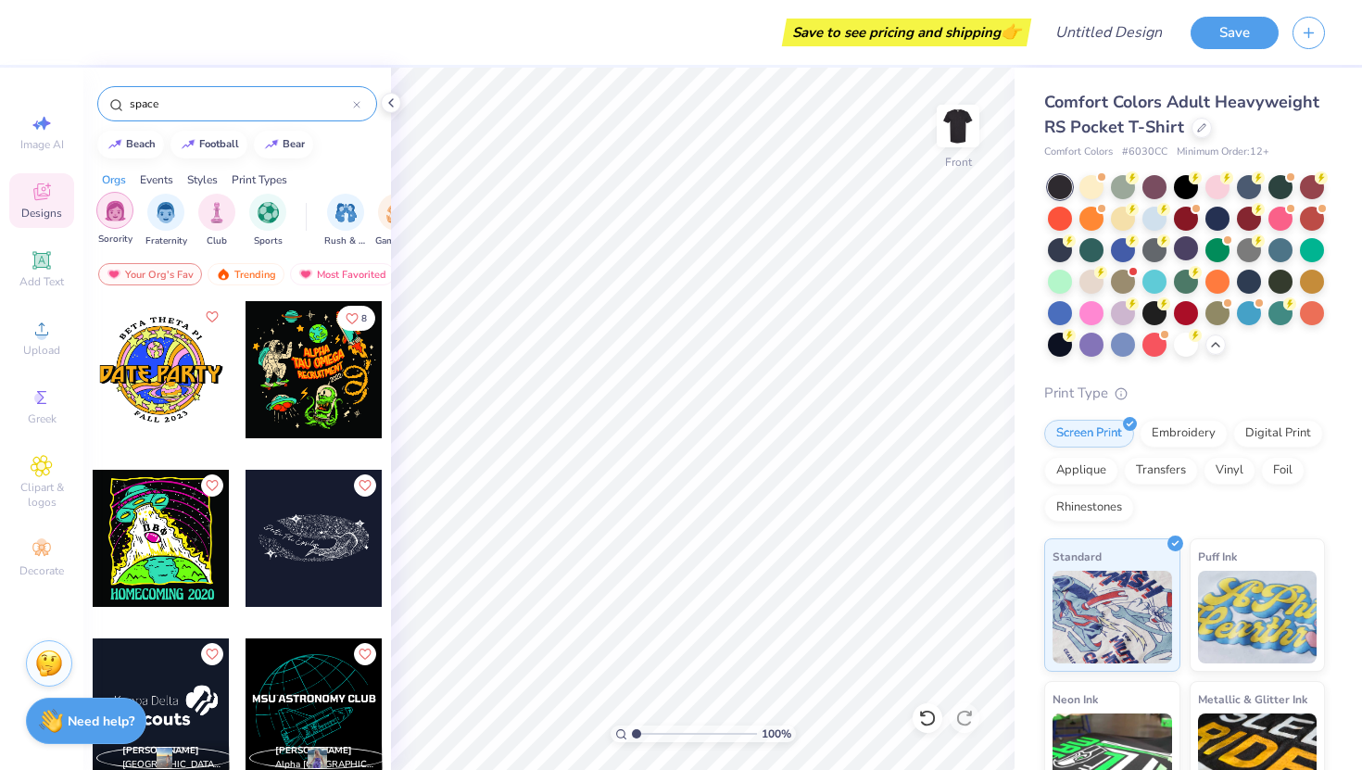
click at [122, 209] on img "filter for Sorority" at bounding box center [115, 210] width 21 height 21
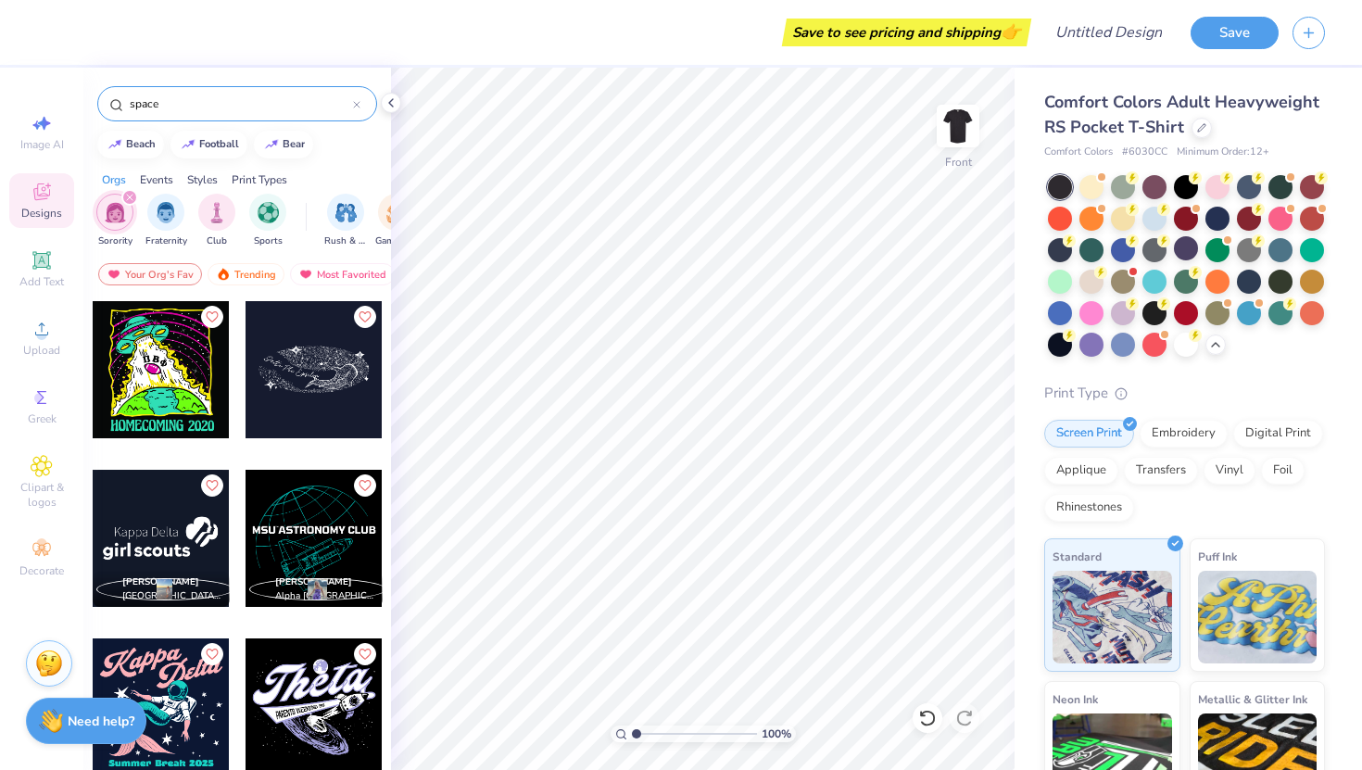
click at [356, 99] on div at bounding box center [356, 103] width 7 height 17
click at [267, 99] on input "text" at bounding box center [246, 103] width 237 height 19
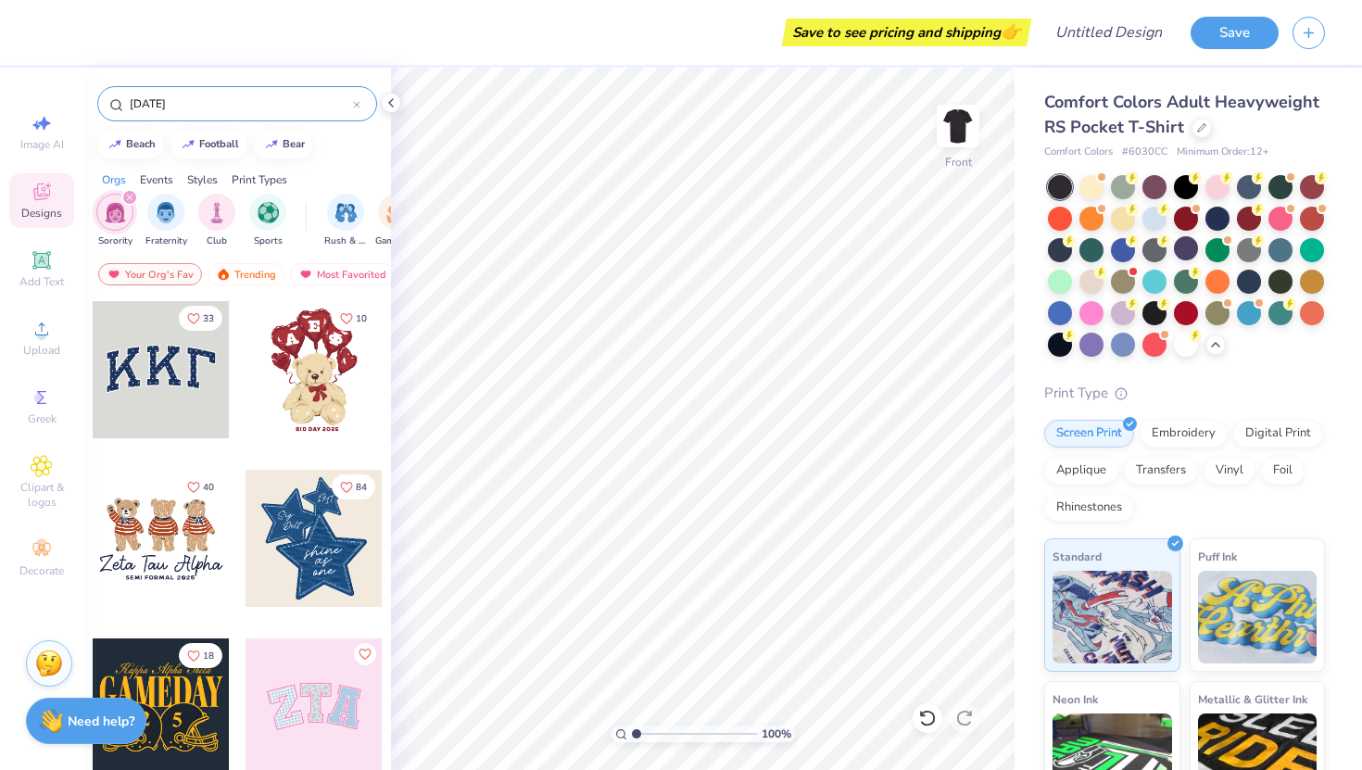
type input "[DATE]"
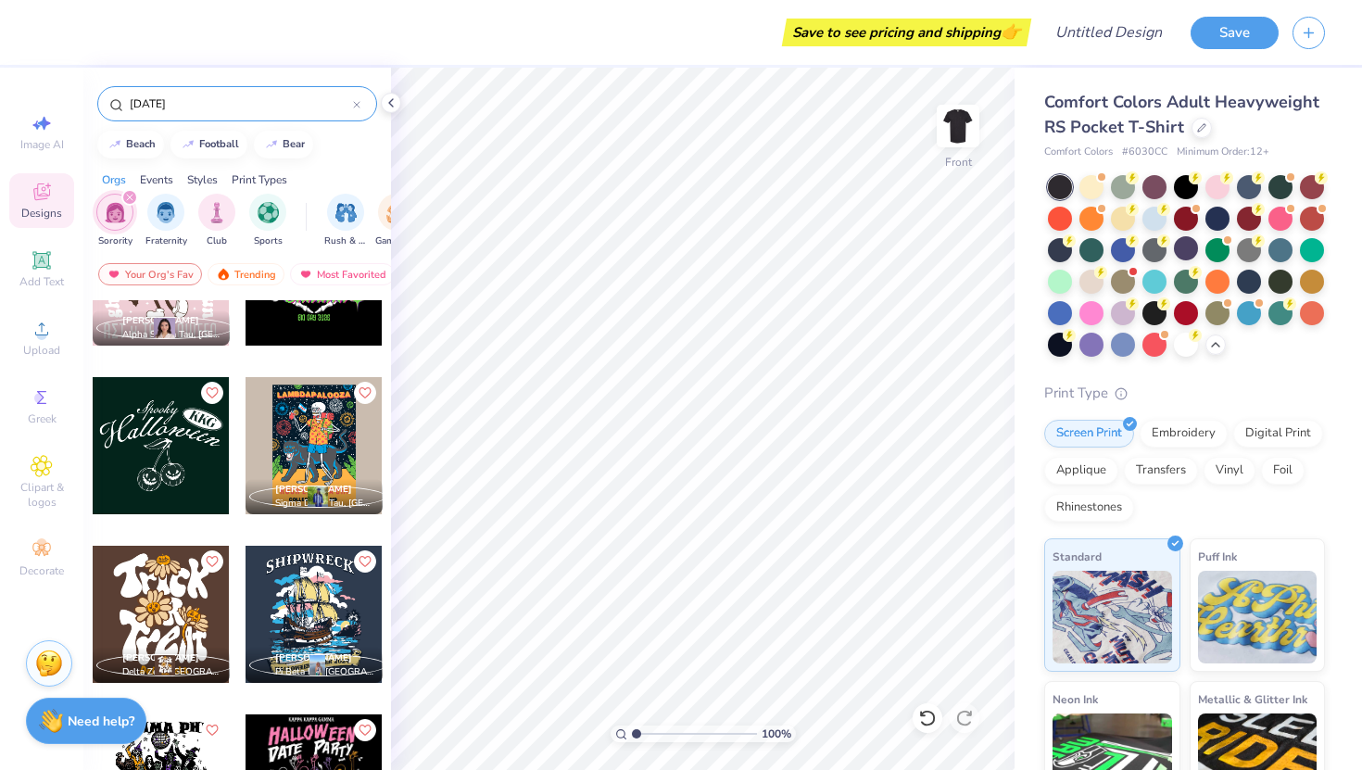
scroll to position [83, 0]
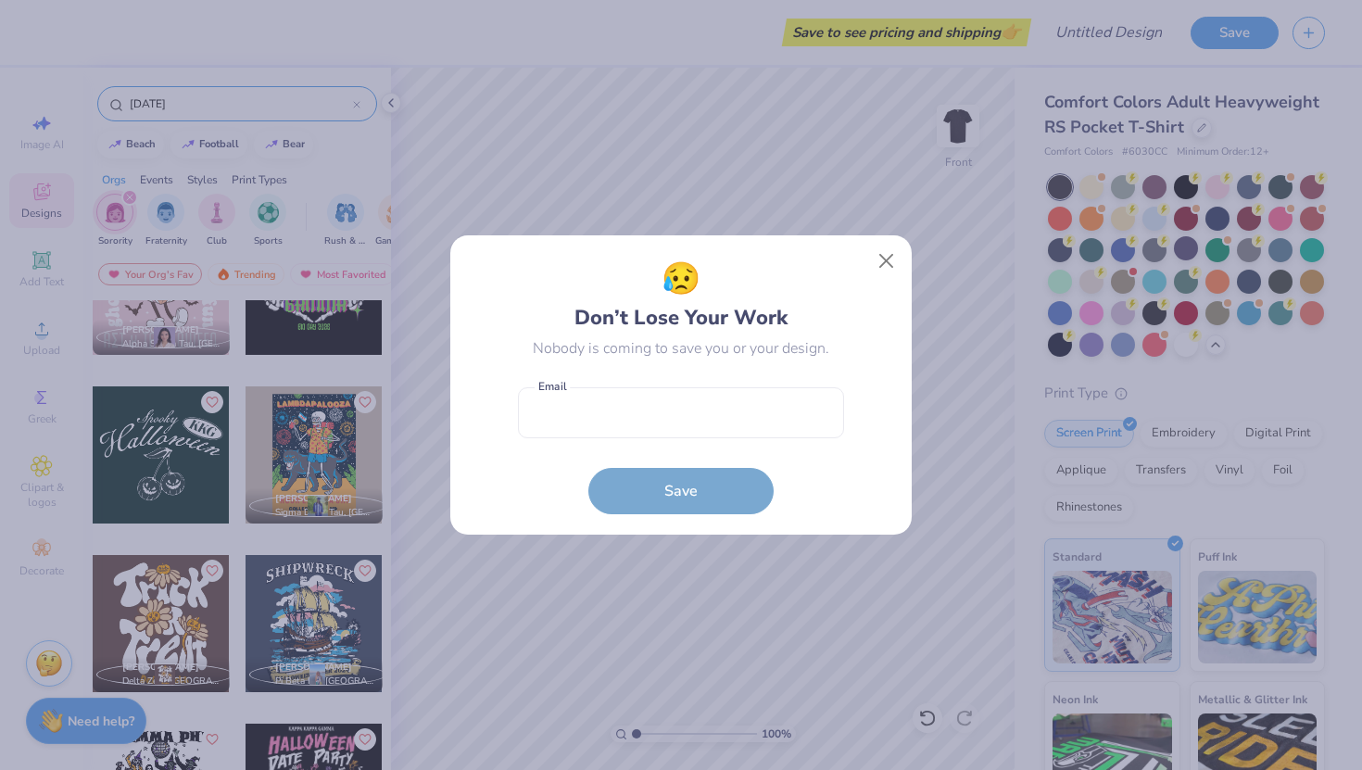
click at [120, 224] on div "😥 Don’t Lose Your Work Nobody is coming to save you or your design. Email is a …" at bounding box center [681, 385] width 1362 height 770
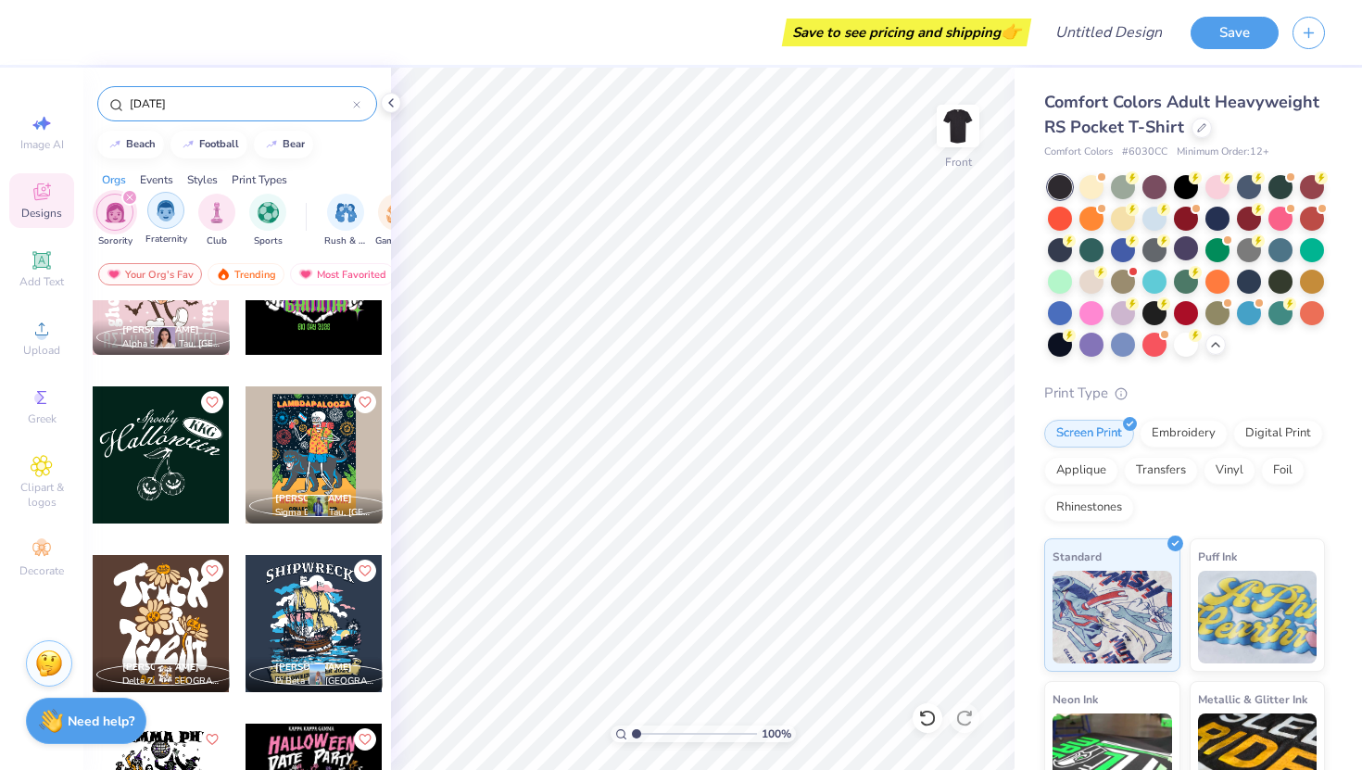
click at [157, 213] on img "filter for Fraternity" at bounding box center [166, 210] width 20 height 21
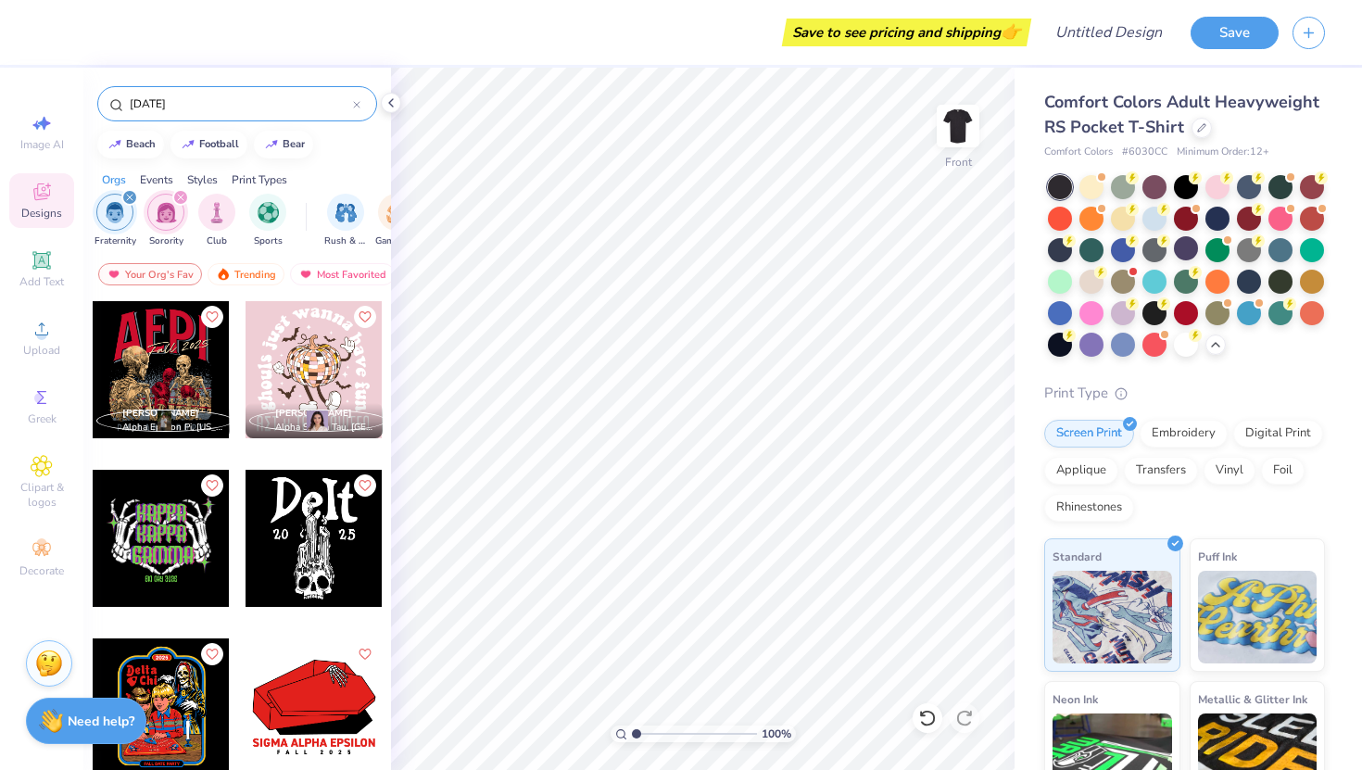
click at [120, 204] on img "filter for Fraternity" at bounding box center [115, 212] width 20 height 21
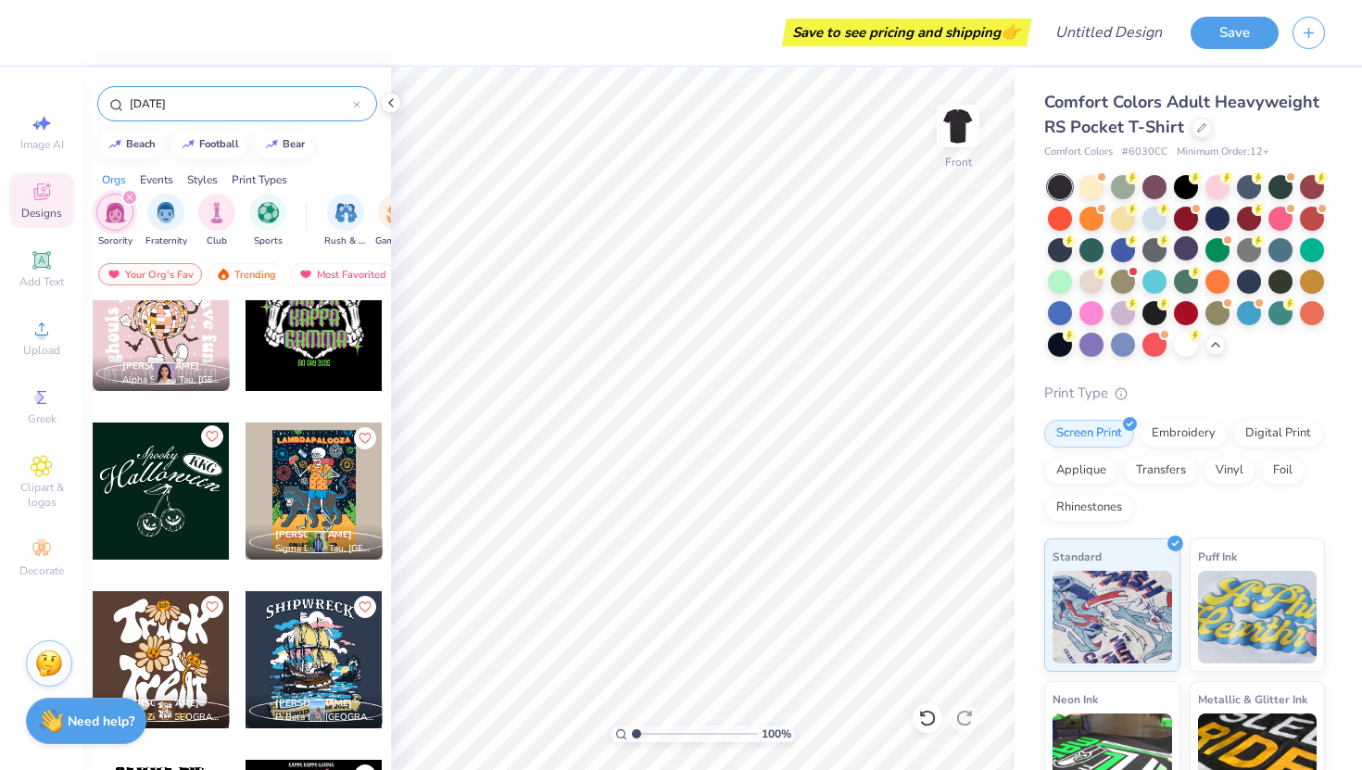
scroll to position [0, 0]
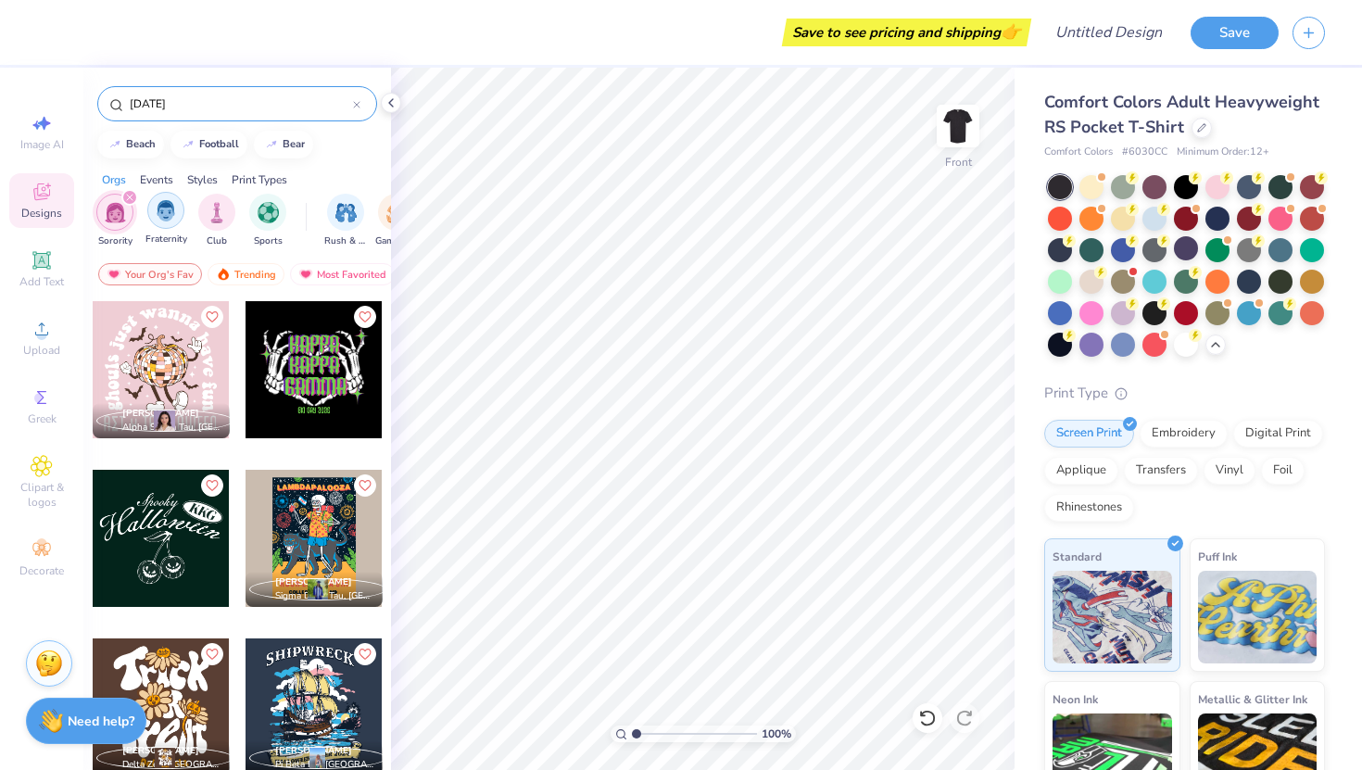
click at [174, 204] on img "filter for Fraternity" at bounding box center [166, 210] width 20 height 21
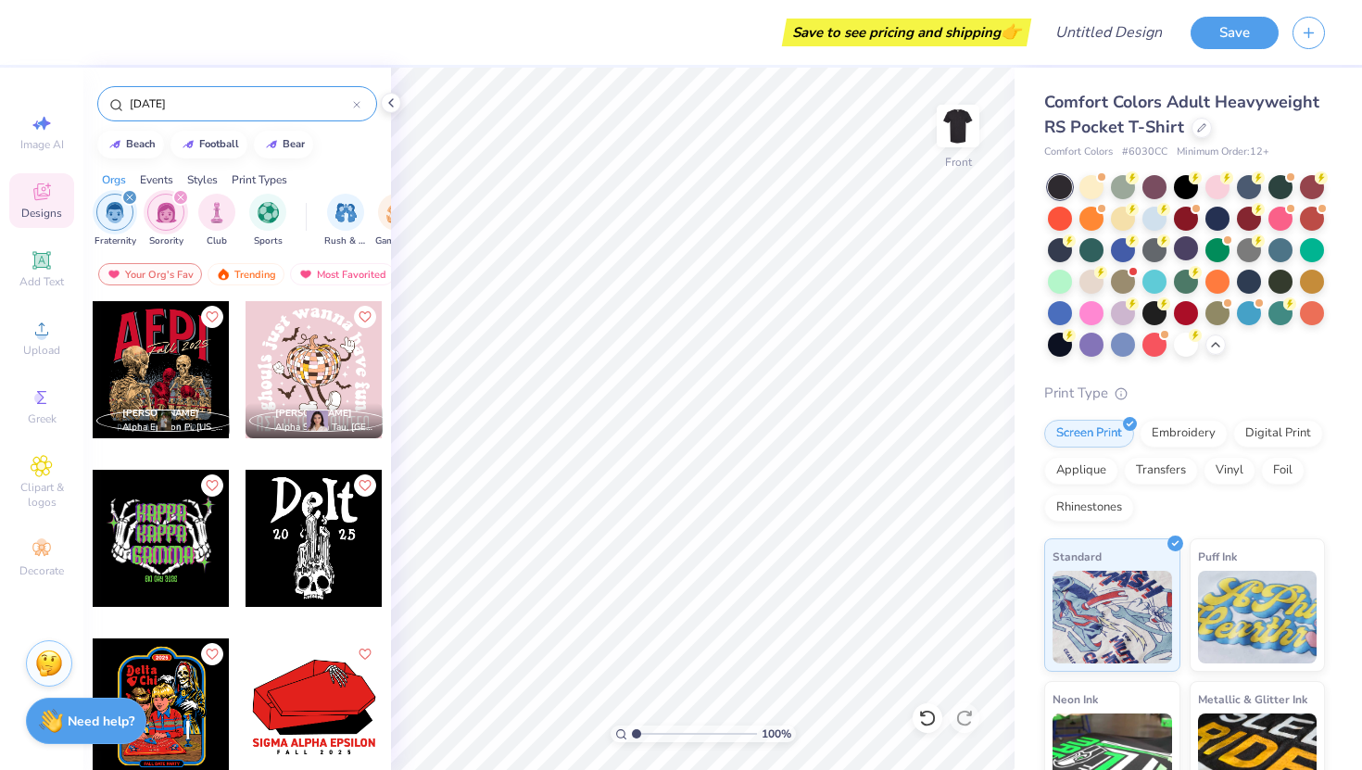
click at [161, 208] on img "filter for Sorority" at bounding box center [166, 212] width 21 height 21
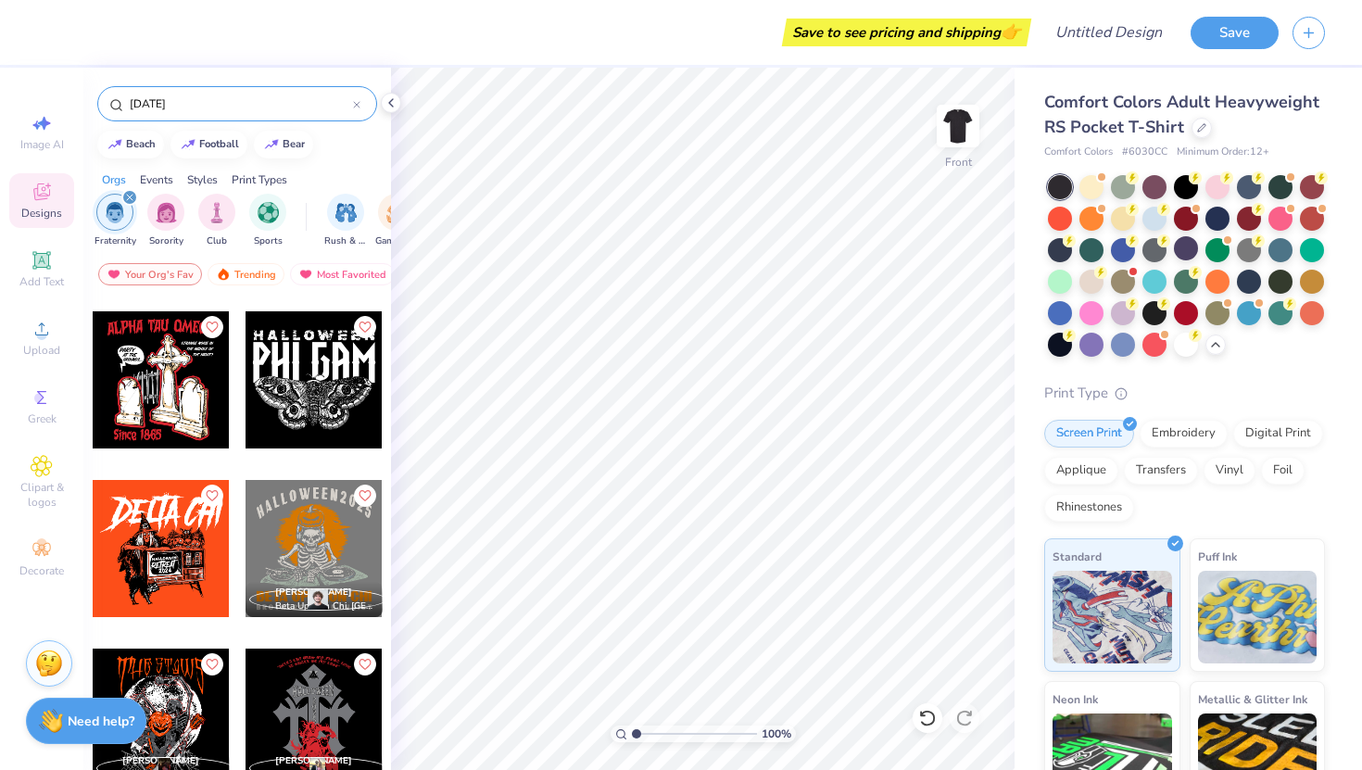
scroll to position [1010, 0]
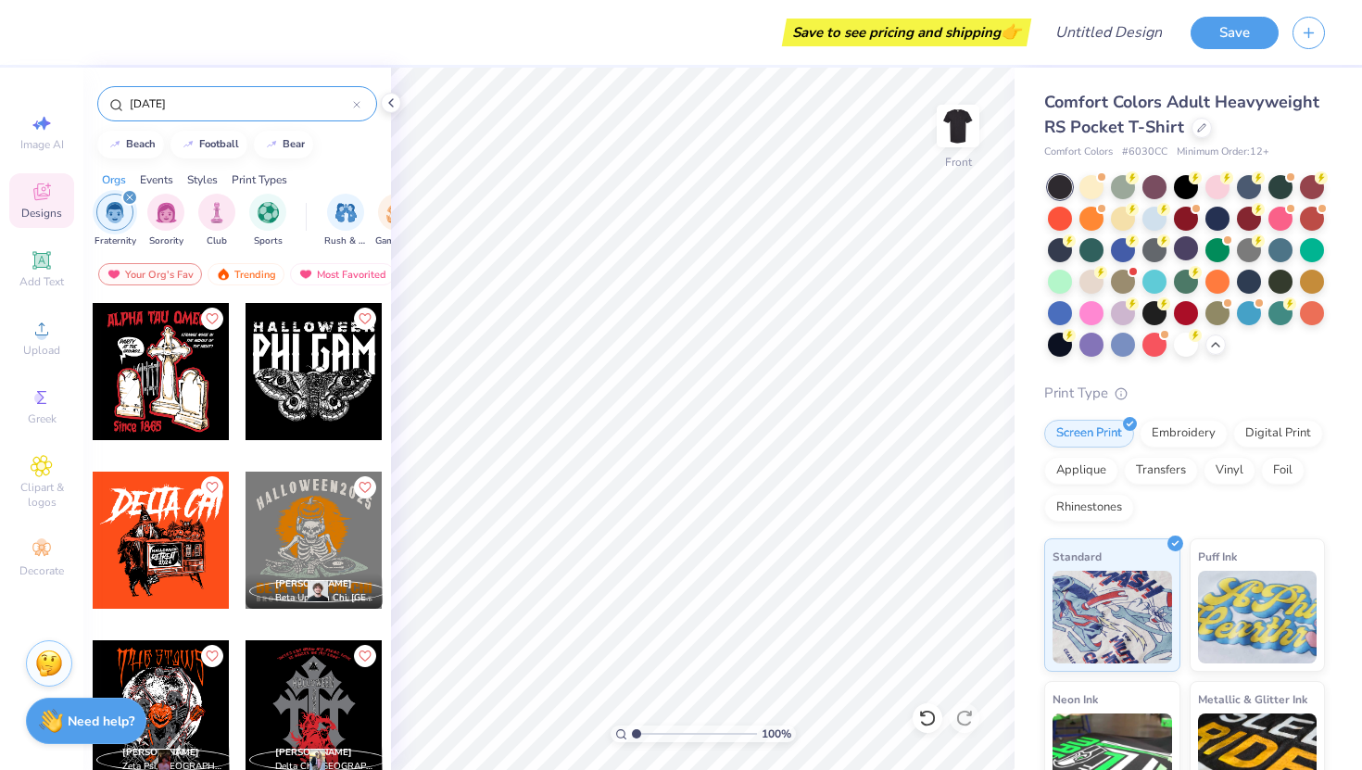
click at [170, 579] on div at bounding box center [161, 540] width 137 height 137
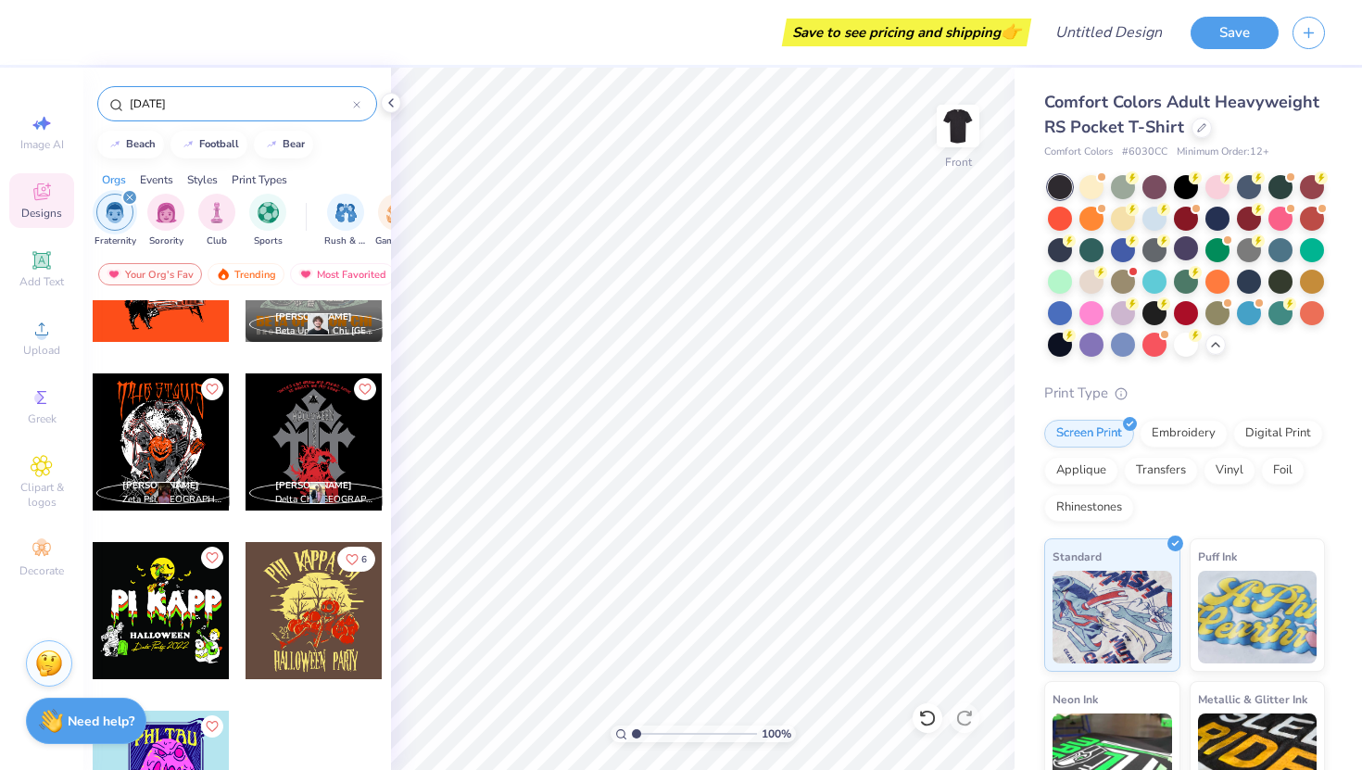
scroll to position [1316, 0]
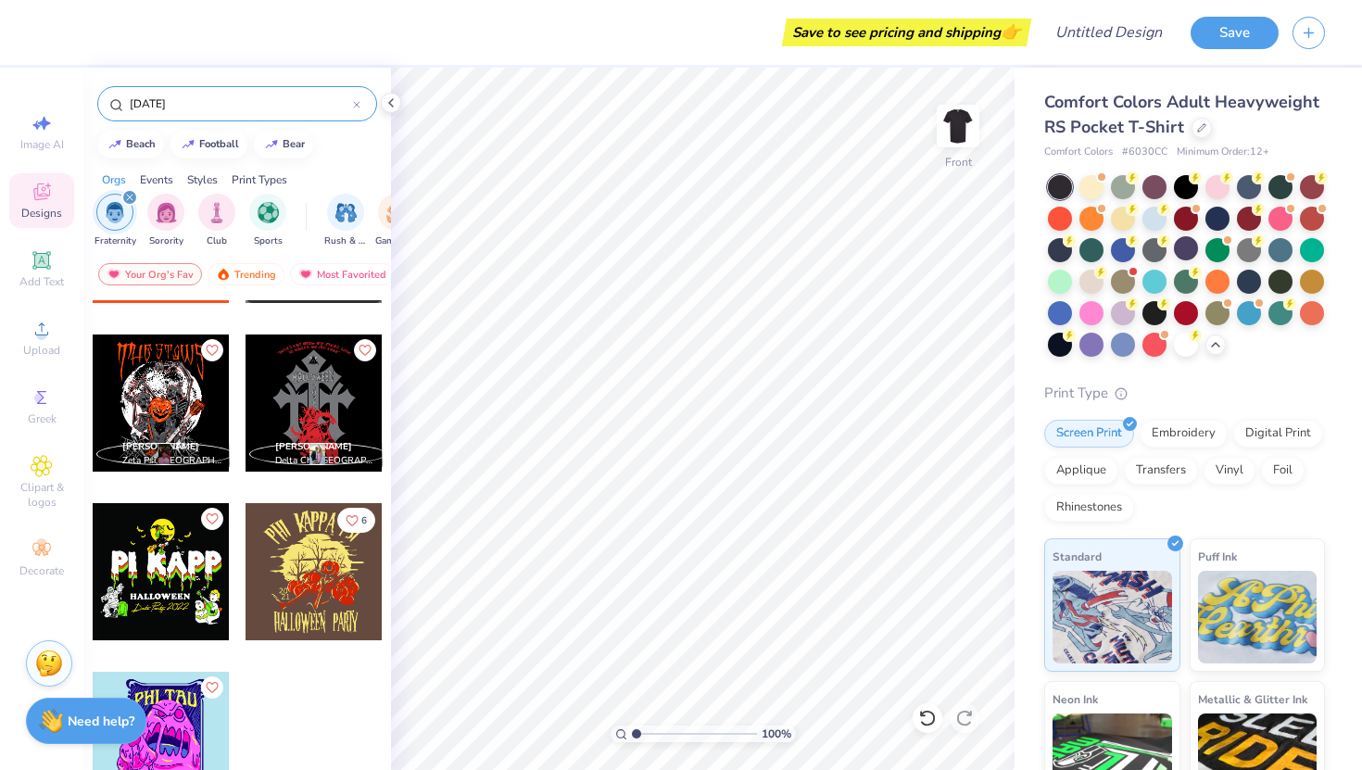
click at [357, 109] on div at bounding box center [356, 103] width 7 height 17
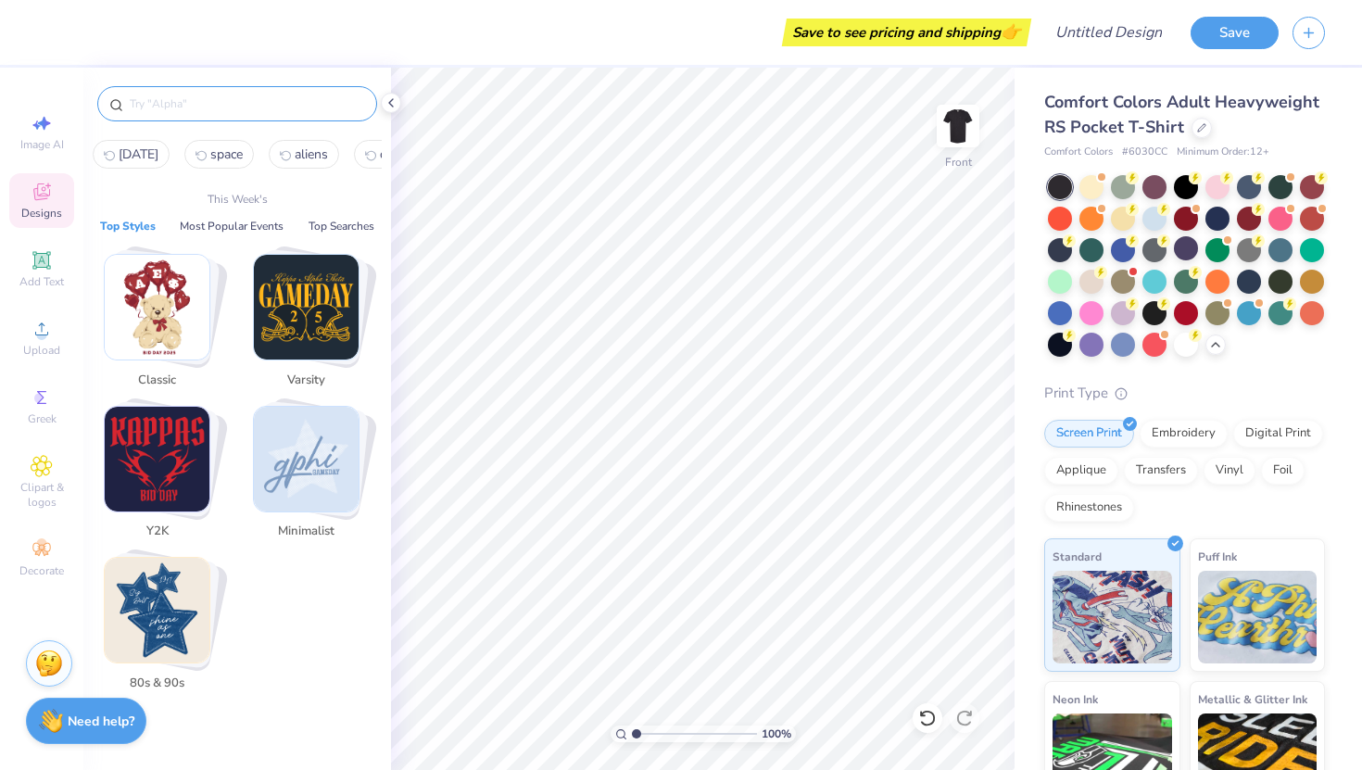
click at [218, 104] on input "text" at bounding box center [246, 103] width 237 height 19
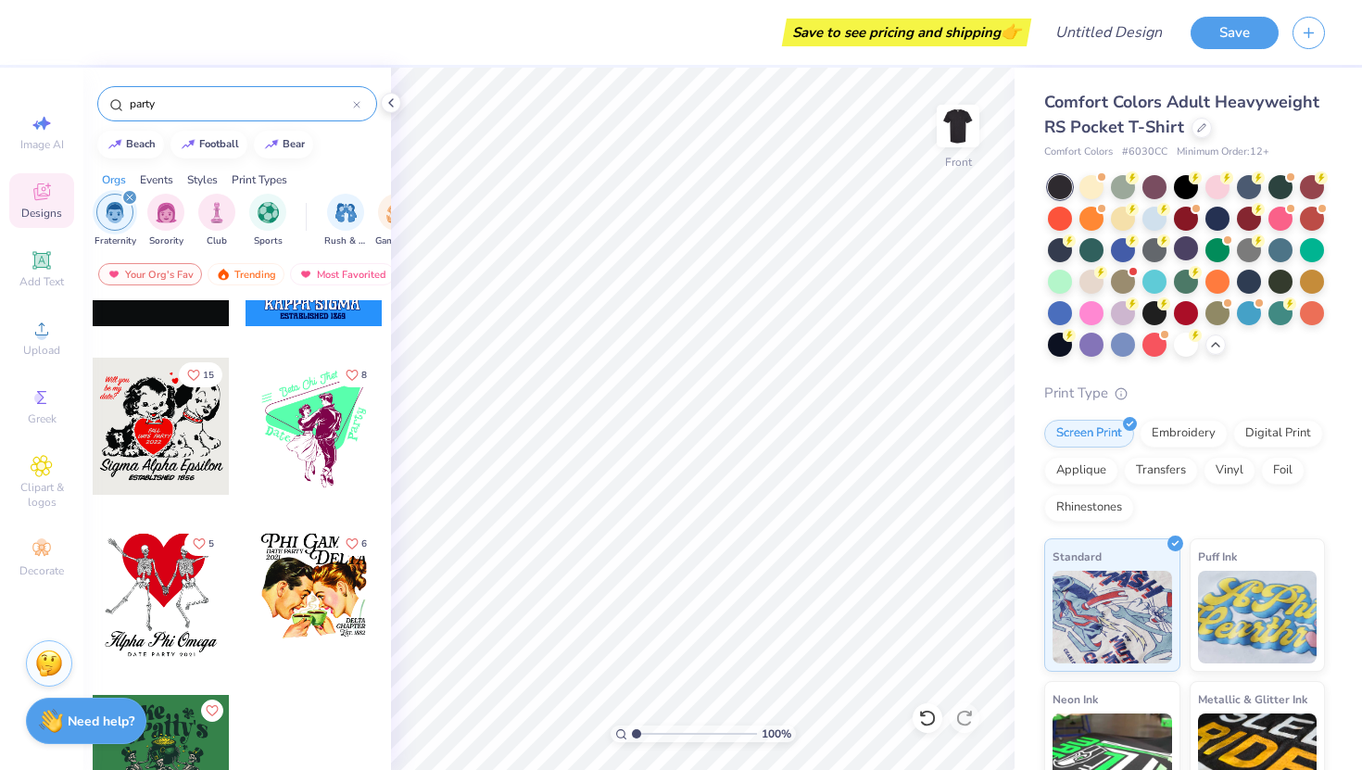
scroll to position [7048, 0]
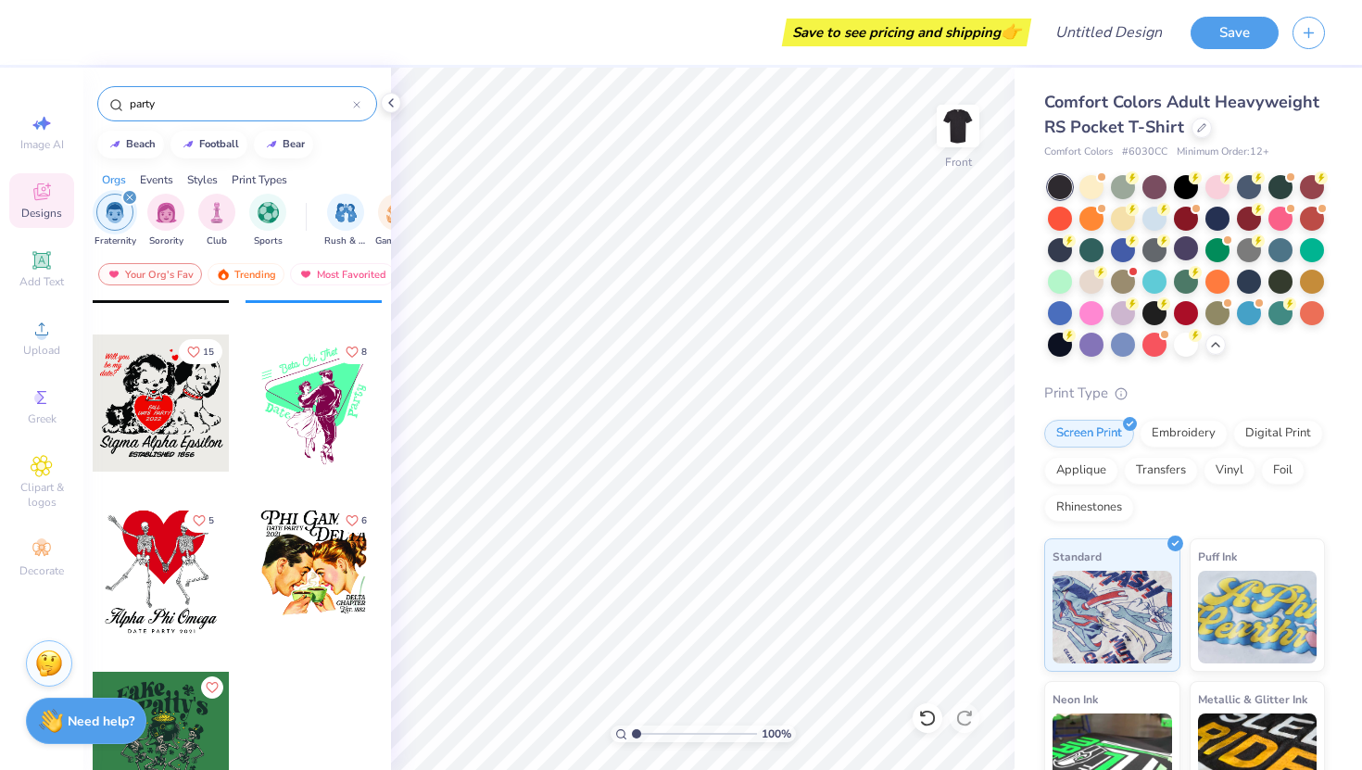
type input "party"
